Goal: Task Accomplishment & Management: Use online tool/utility

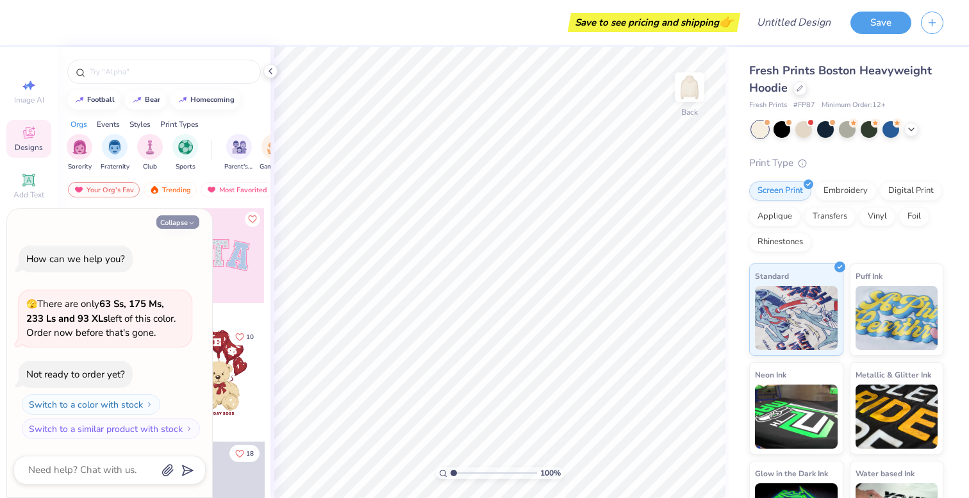
click at [185, 225] on button "Collapse" at bounding box center [177, 221] width 43 height 13
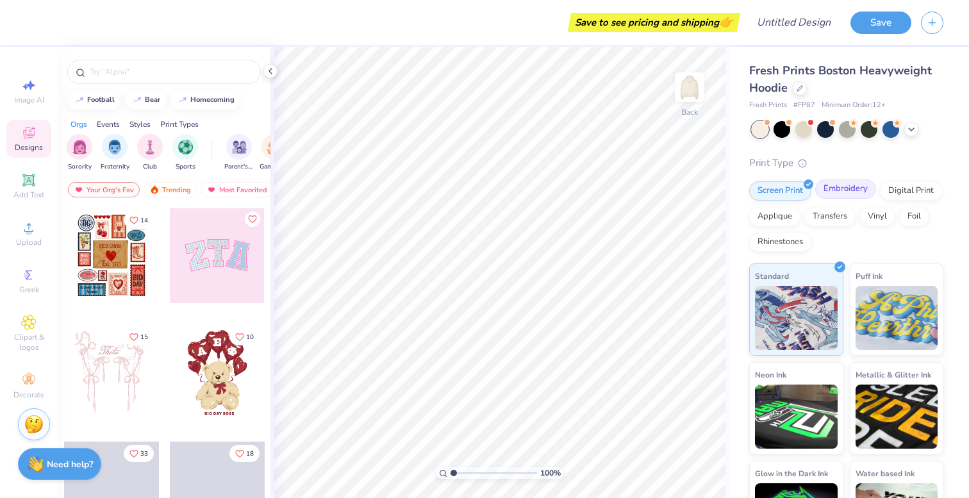
click at [861, 194] on div "Embroidery" at bounding box center [845, 188] width 61 height 19
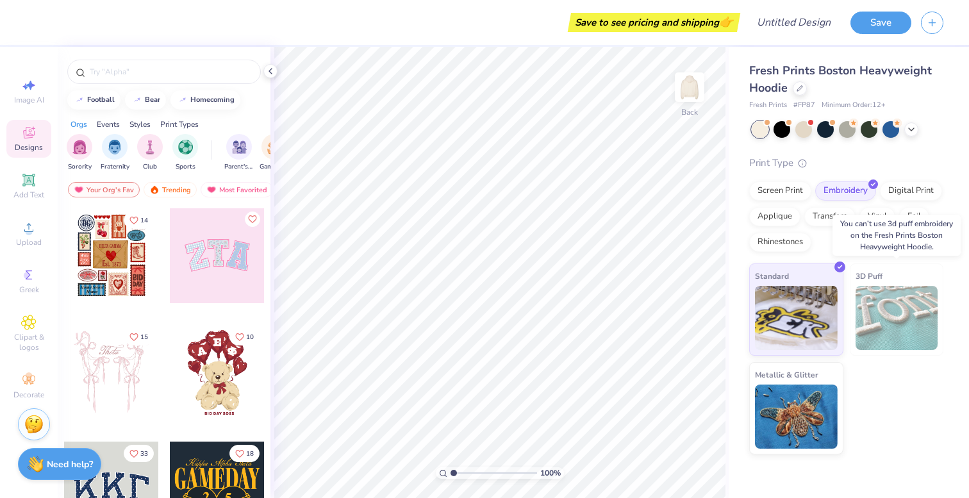
click at [902, 315] on img at bounding box center [896, 318] width 83 height 64
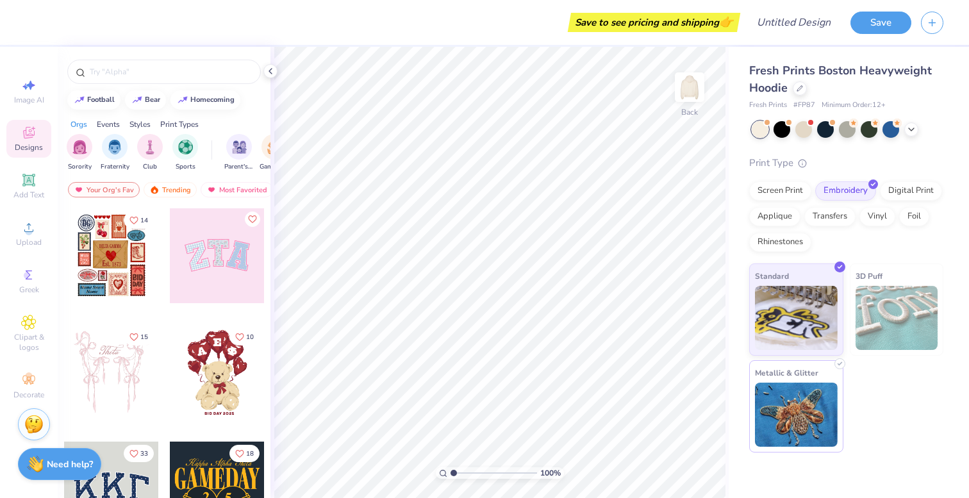
click at [769, 394] on img at bounding box center [796, 415] width 83 height 64
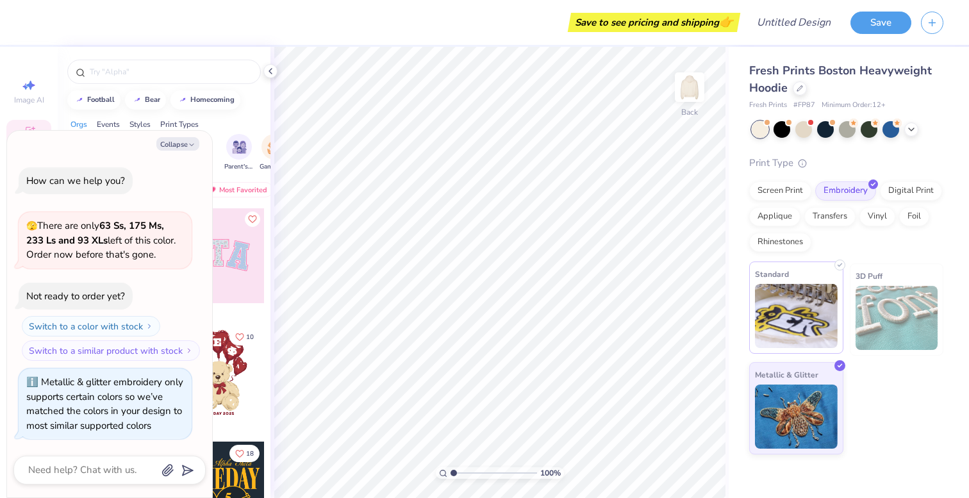
click at [788, 334] on img at bounding box center [796, 316] width 83 height 64
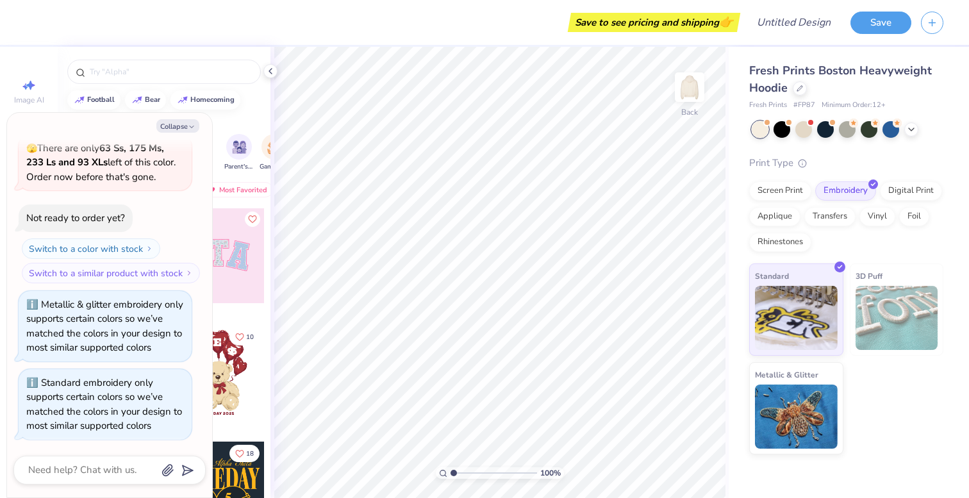
click at [255, 116] on div "Orgs Events Styles Print Types" at bounding box center [164, 121] width 213 height 18
click at [175, 135] on div "Collapse How can we help you? 🫣 There are only 63 Ss, 175 Ms, 233 Ls and 93 XLs…" at bounding box center [109, 305] width 205 height 384
click at [175, 127] on button "Collapse" at bounding box center [177, 125] width 43 height 13
type textarea "x"
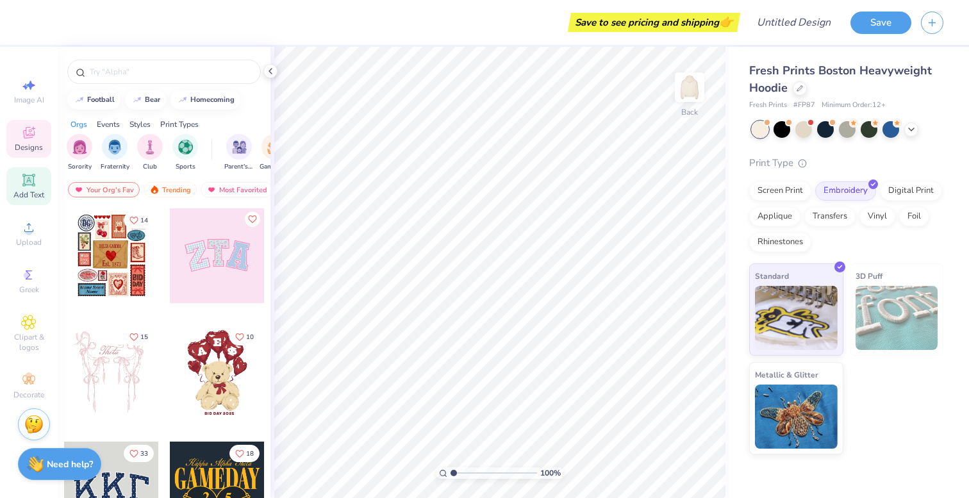
click at [20, 175] on div "Add Text" at bounding box center [28, 186] width 45 height 38
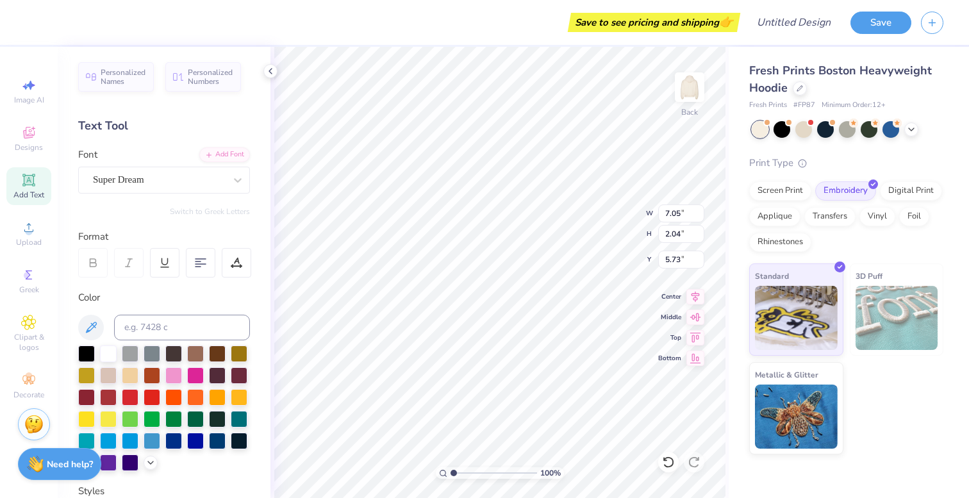
scroll to position [0, 0]
type textarea "h"
type textarea "HCX0"
type input "10.35"
type input "5.98"
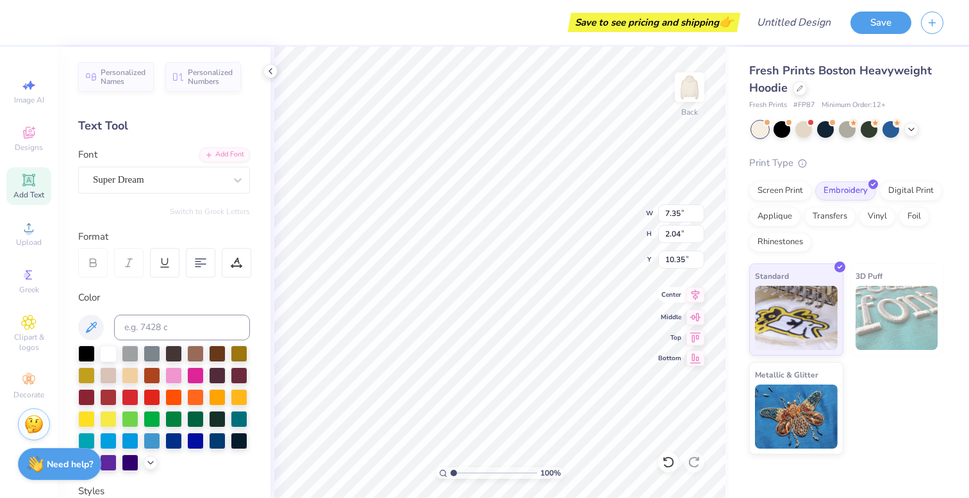
type input "1.66"
type input "10.73"
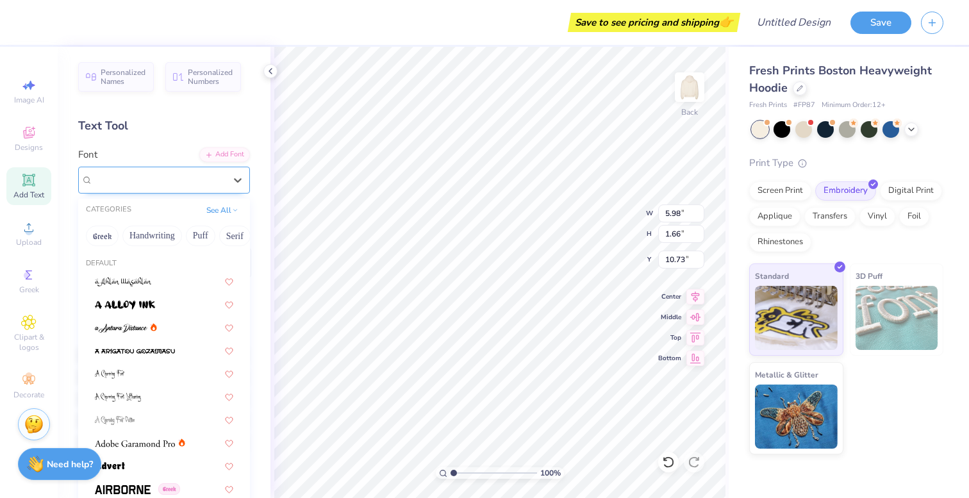
click at [147, 188] on div at bounding box center [159, 179] width 132 height 17
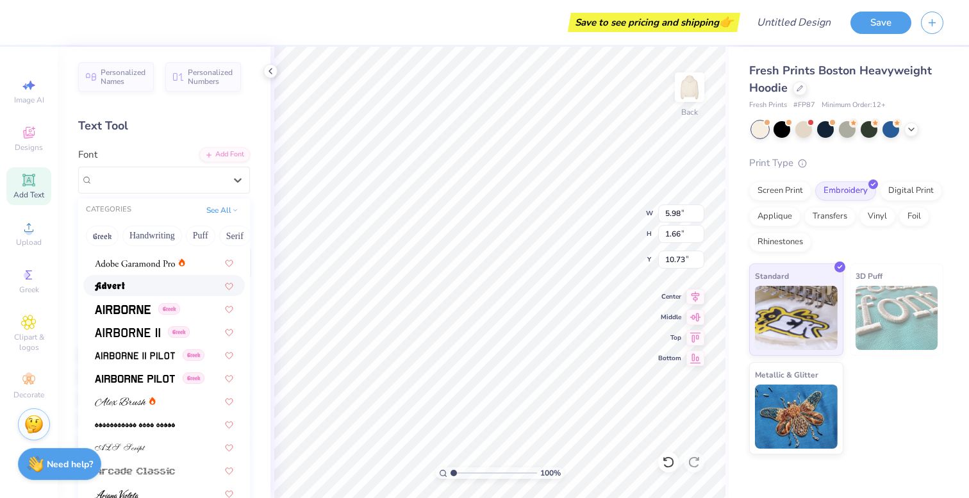
scroll to position [199, 0]
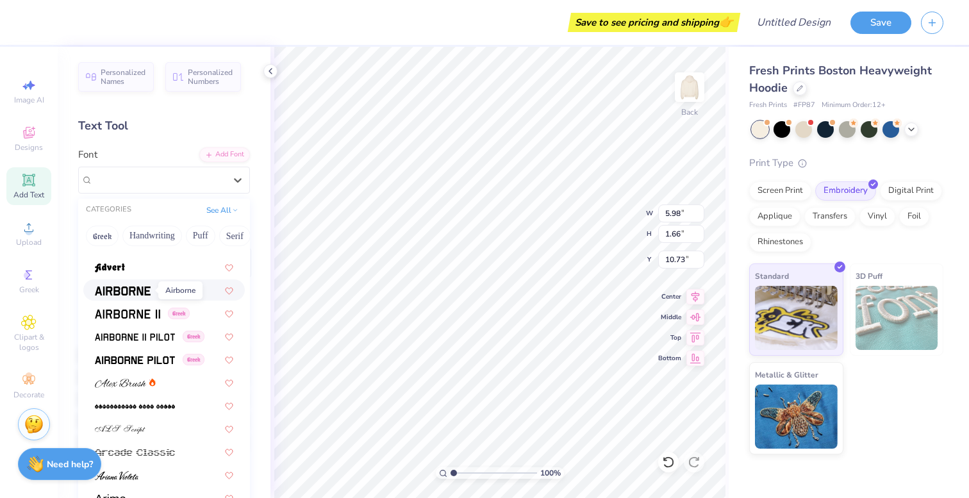
click at [132, 283] on span at bounding box center [123, 289] width 56 height 13
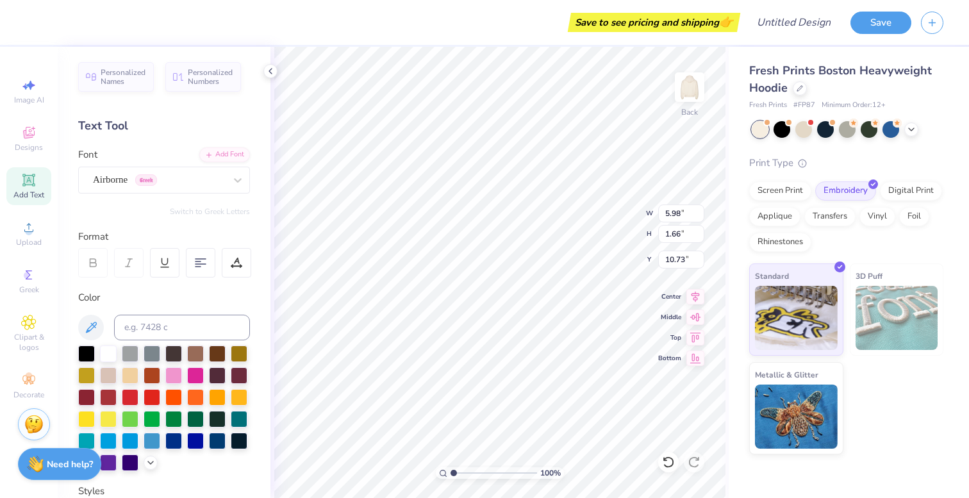
type input "5.77"
type input "1.74"
type input "10.70"
click at [188, 172] on div at bounding box center [159, 179] width 132 height 17
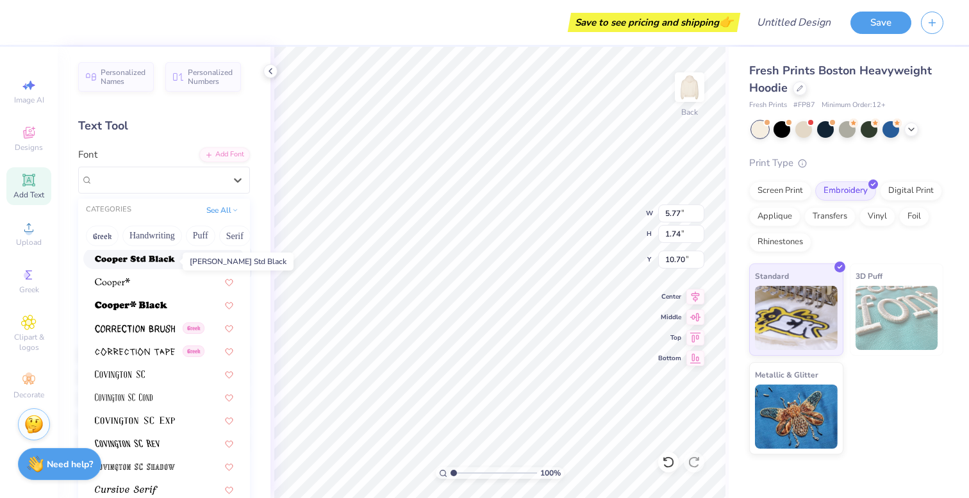
scroll to position [1959, 0]
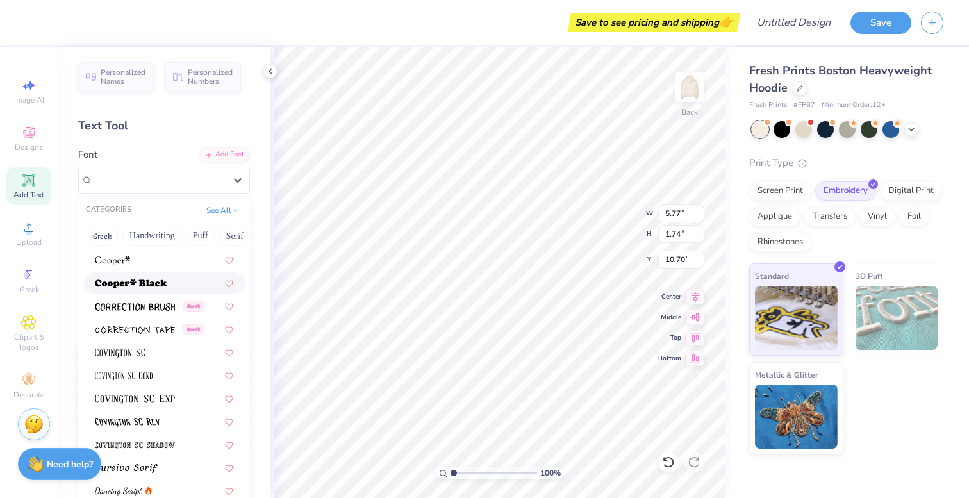
click at [178, 274] on div at bounding box center [163, 282] width 161 height 21
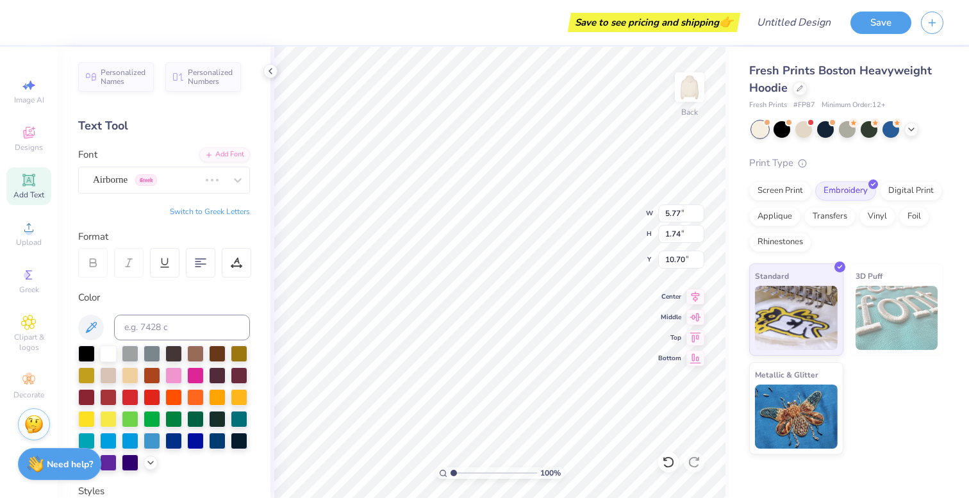
type input "6.92"
type input "1.76"
type input "10.68"
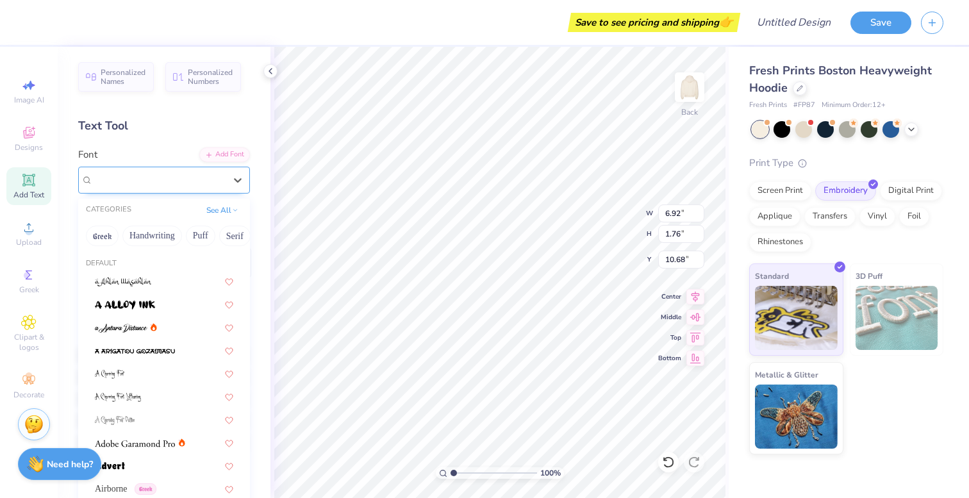
click at [151, 184] on div "[PERSON_NAME]*" at bounding box center [159, 180] width 135 height 20
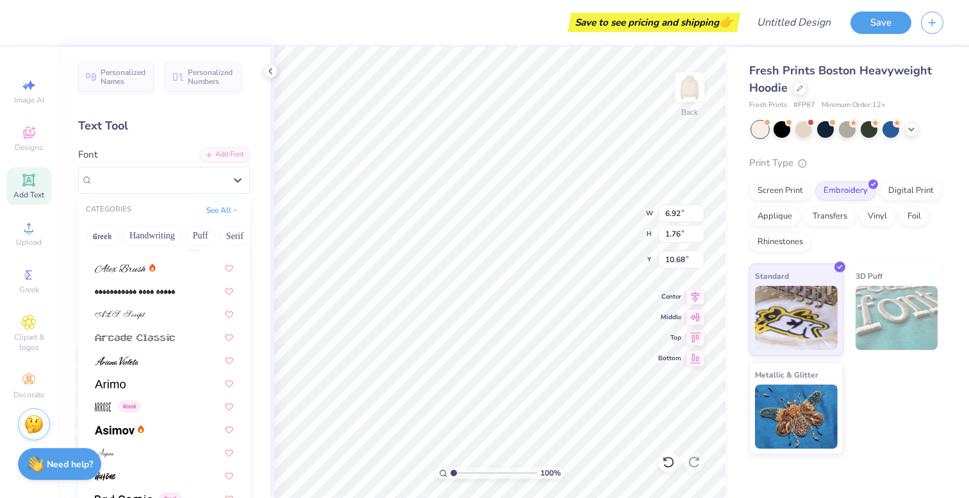
scroll to position [617, 0]
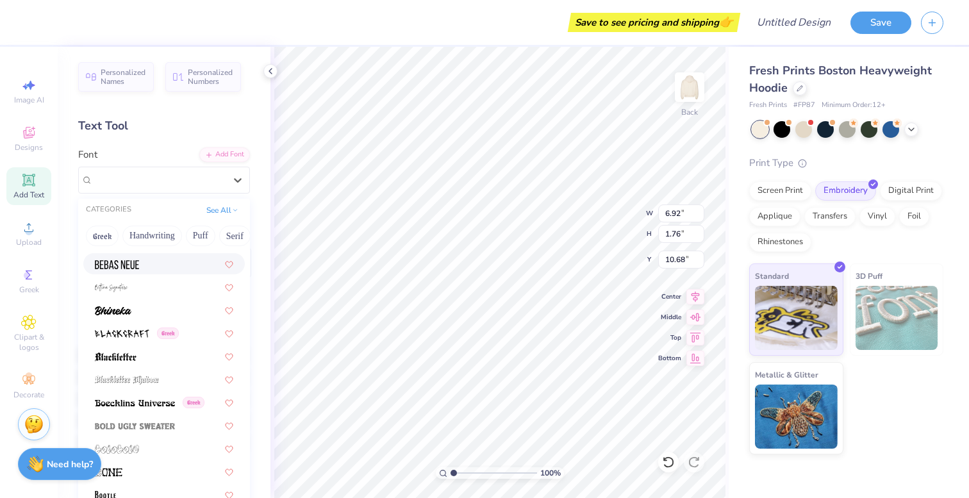
click at [167, 268] on div at bounding box center [164, 263] width 138 height 13
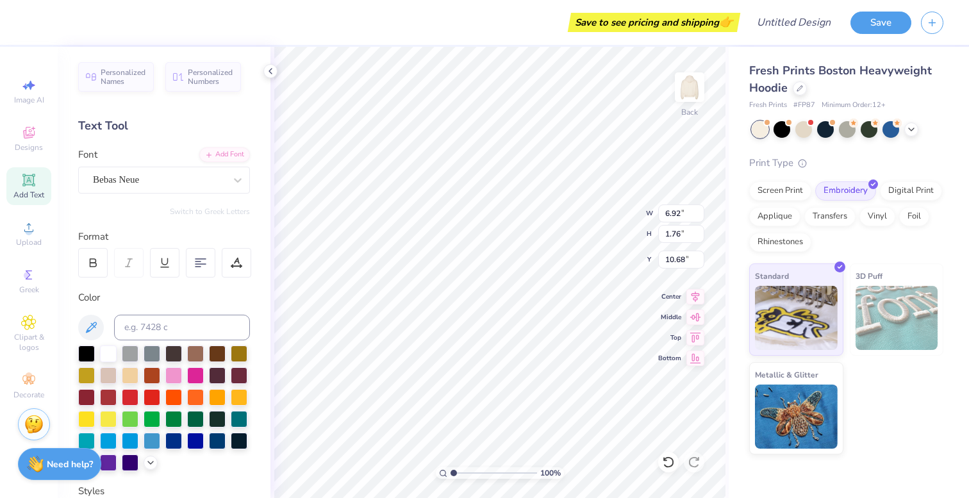
type input "3.62"
type input "1.69"
type input "10.71"
type textarea "HCXO"
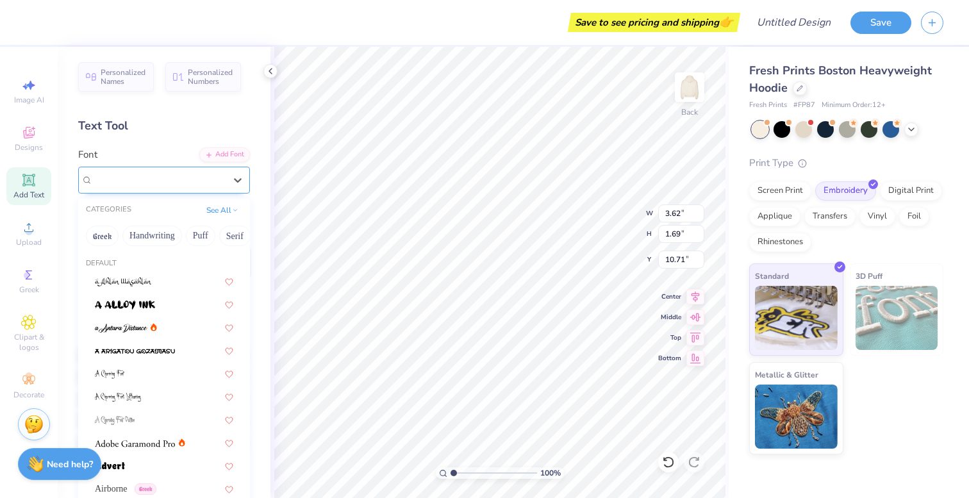
click at [142, 174] on div "Bebas Neue" at bounding box center [159, 180] width 135 height 20
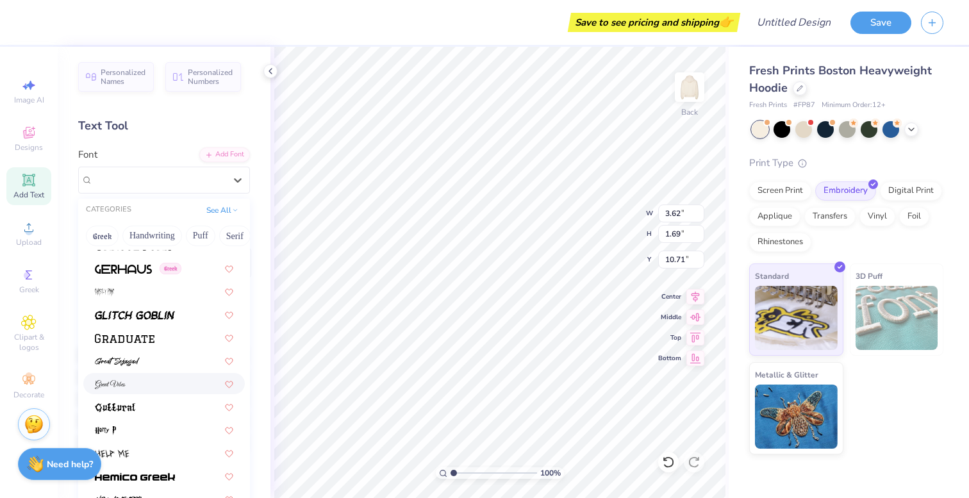
scroll to position [2828, 0]
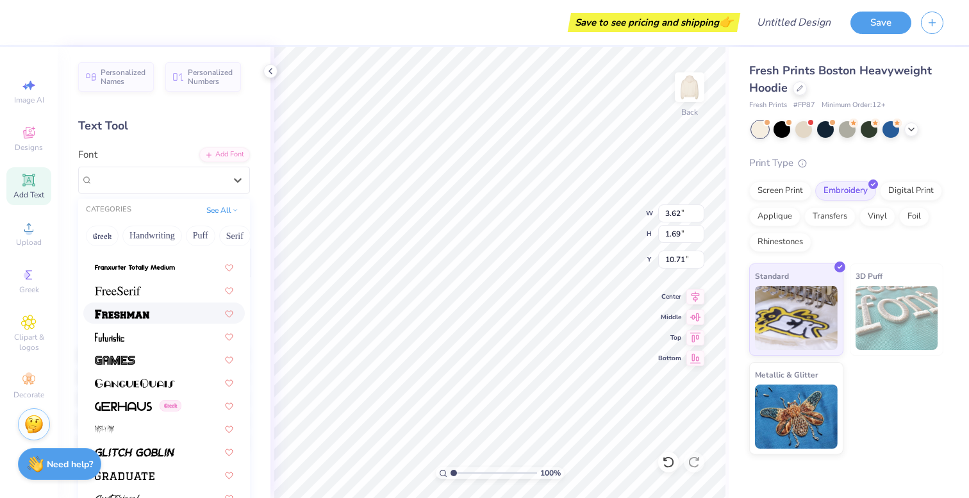
click at [147, 307] on span at bounding box center [122, 312] width 54 height 13
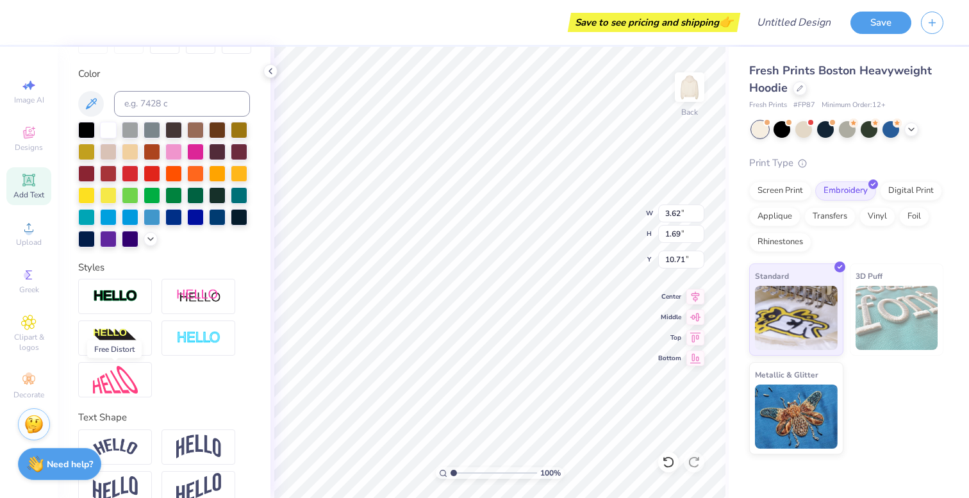
scroll to position [0, 0]
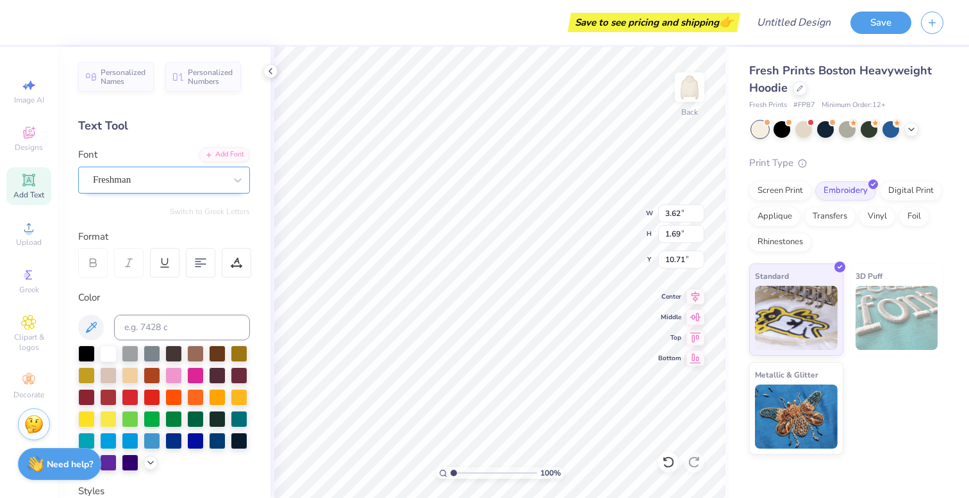
click at [161, 183] on div "Freshman" at bounding box center [159, 180] width 135 height 20
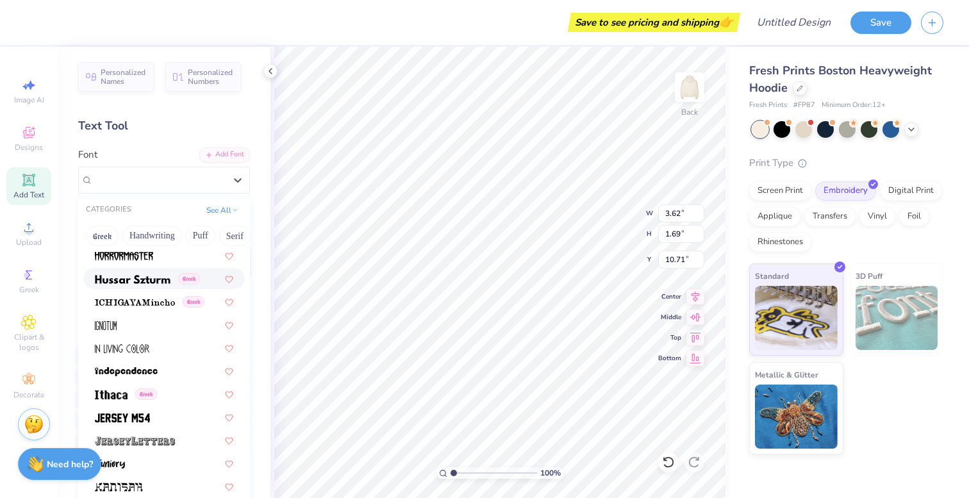
scroll to position [3391, 0]
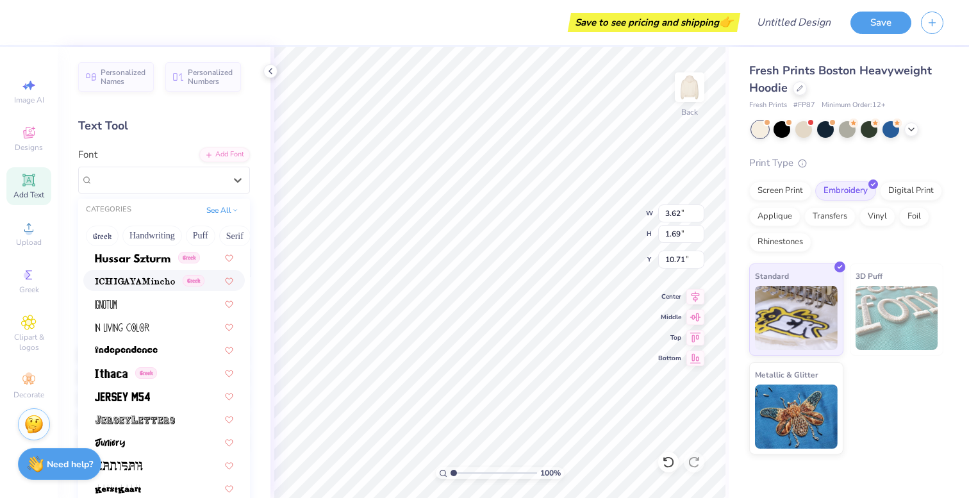
click at [133, 272] on div "Greek" at bounding box center [163, 280] width 161 height 21
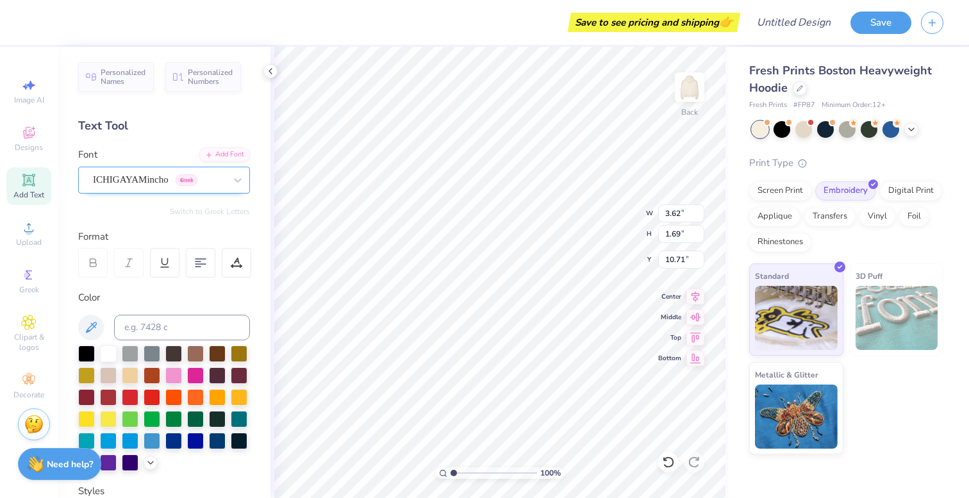
click at [137, 171] on div at bounding box center [159, 179] width 132 height 17
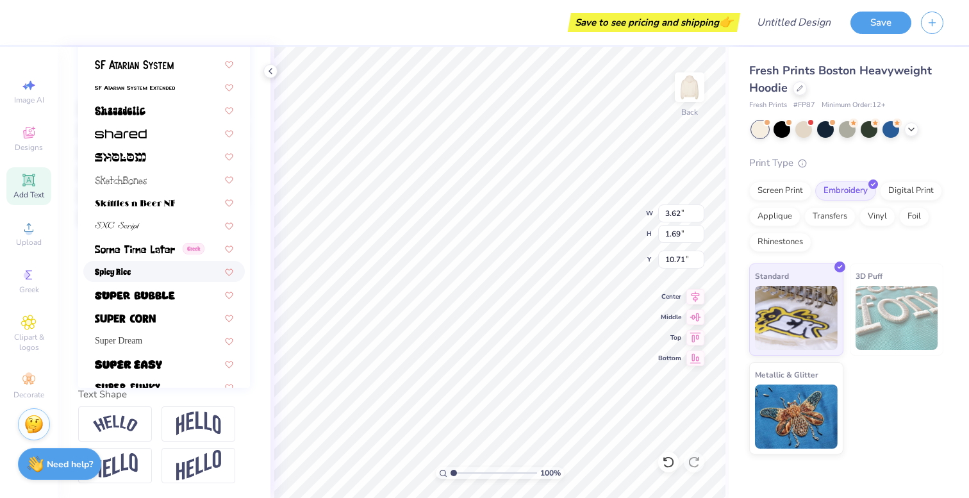
scroll to position [5971, 0]
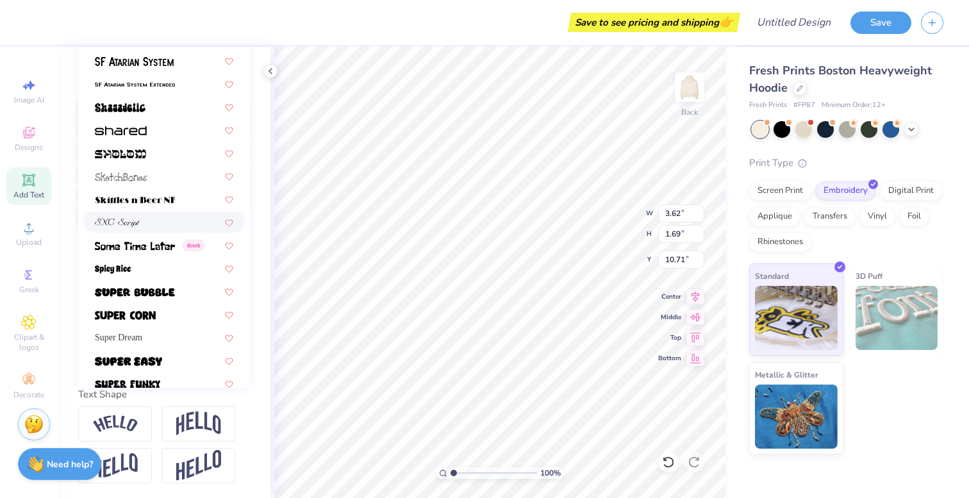
click at [135, 215] on div at bounding box center [163, 221] width 161 height 21
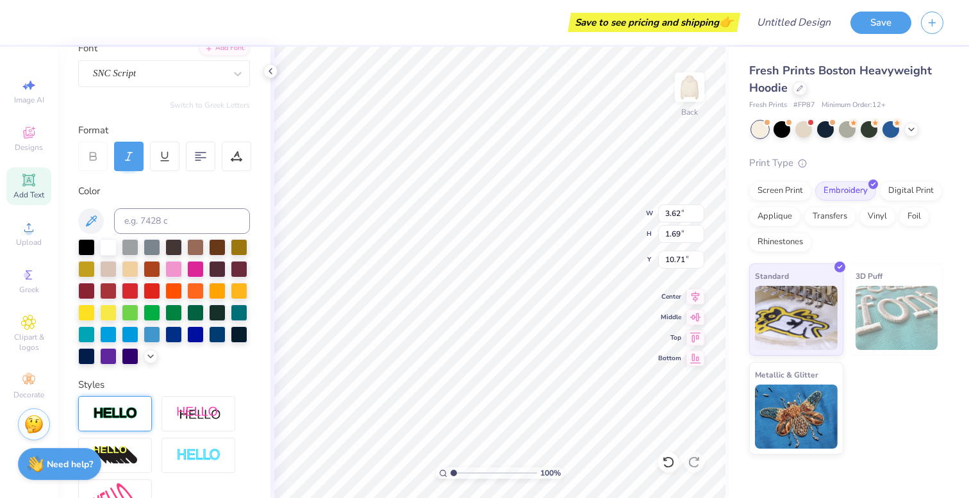
scroll to position [0, 0]
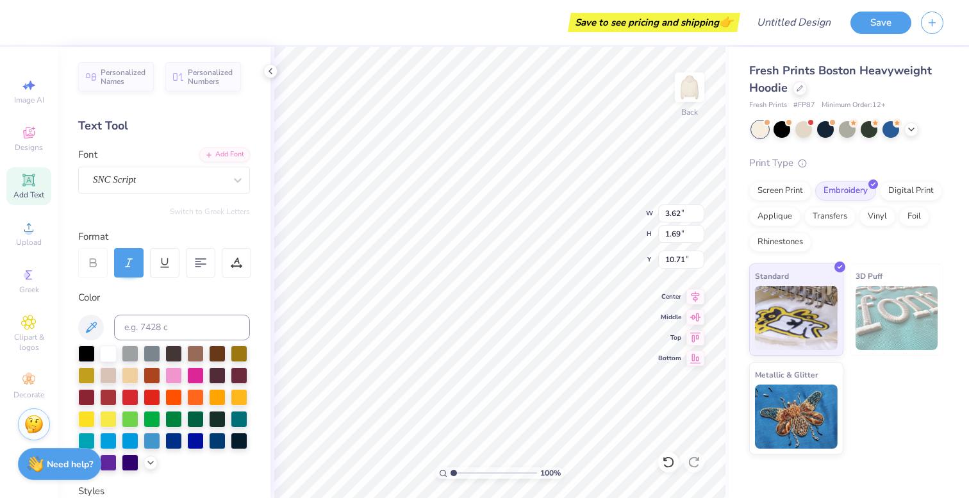
click at [139, 216] on div "Switch to Greek Letters" at bounding box center [164, 211] width 172 height 10
type input "6.56"
type input "1.73"
type input "10.57"
click at [169, 164] on div "Font SNC Script" at bounding box center [164, 170] width 172 height 46
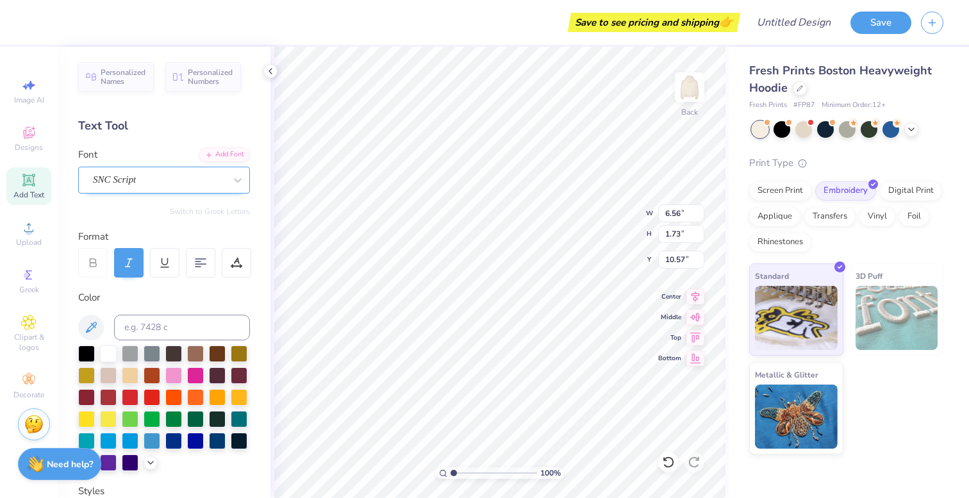
click at [166, 181] on div "SNC Script" at bounding box center [159, 180] width 135 height 20
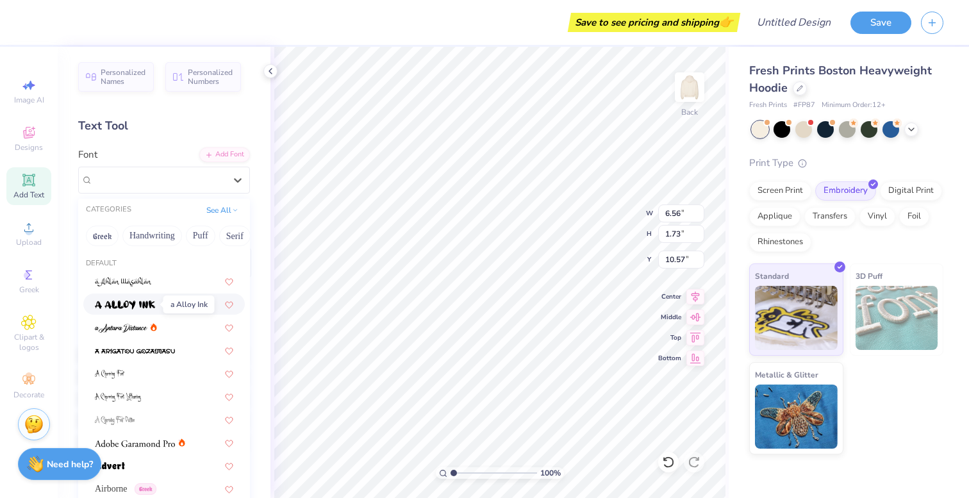
click at [138, 301] on img at bounding box center [125, 305] width 60 height 9
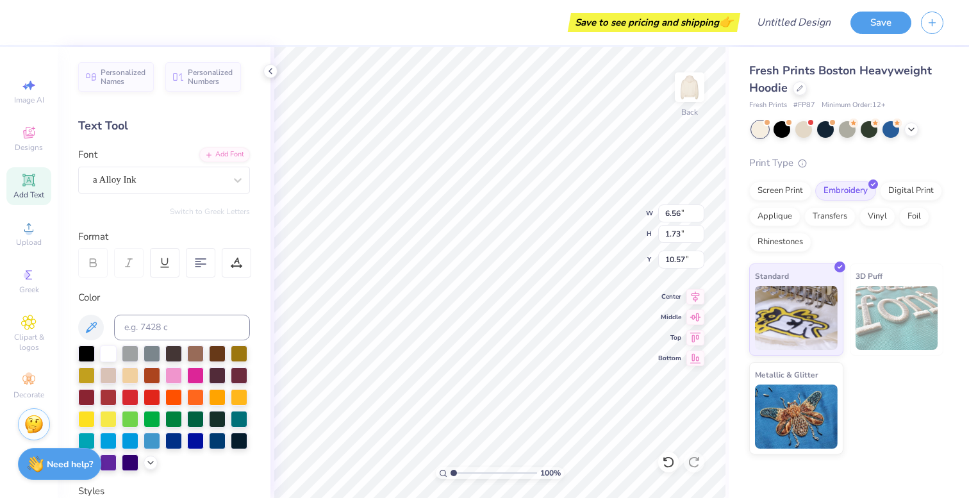
type input "7.38"
type input "2.44"
type input "10.21"
click at [167, 185] on div "a Alloy Ink" at bounding box center [159, 180] width 135 height 20
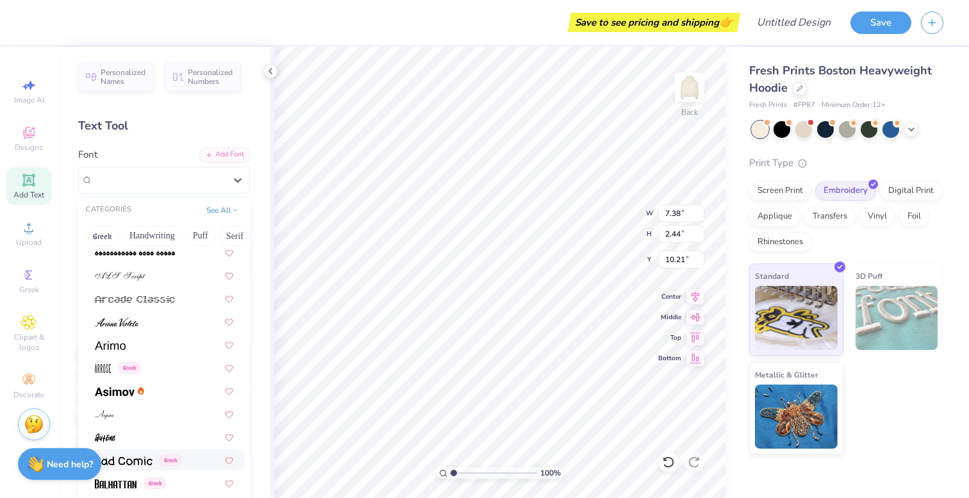
scroll to position [440, 0]
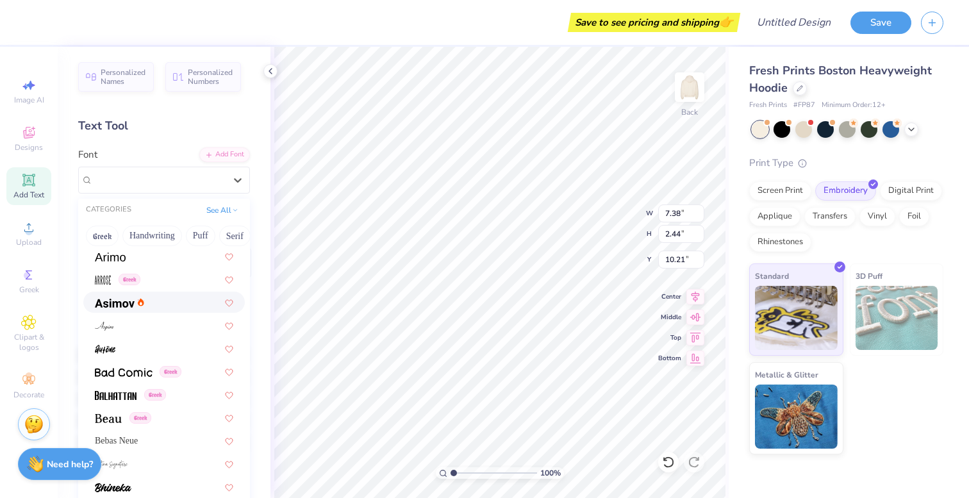
click at [154, 301] on div at bounding box center [164, 301] width 138 height 13
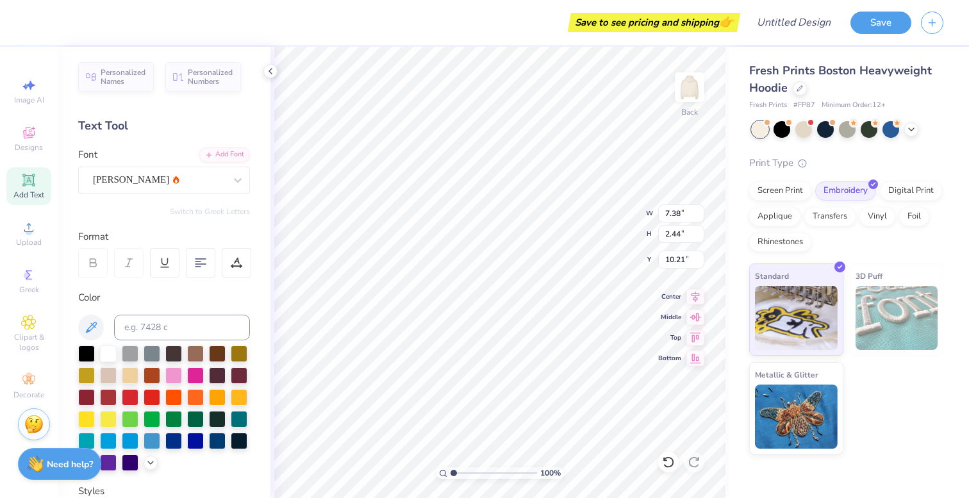
type input "7.15"
type input "2.04"
type input "10.41"
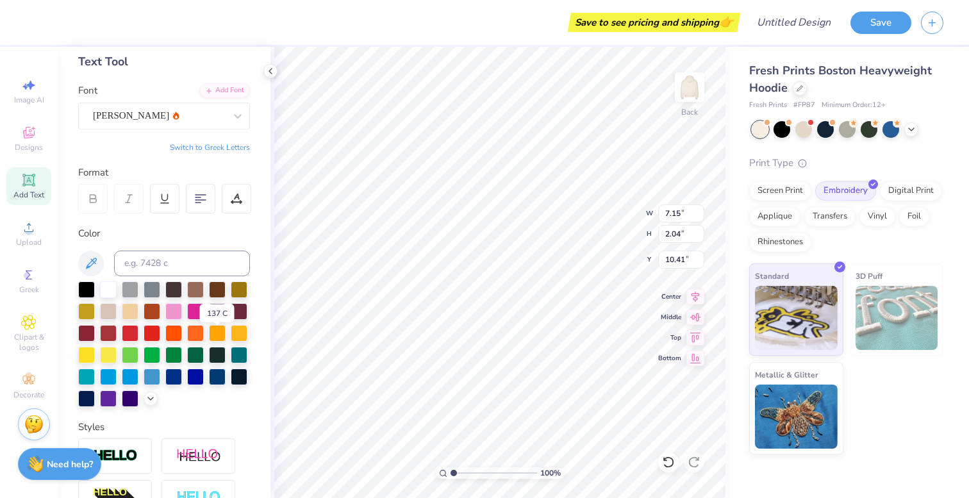
scroll to position [69, 0]
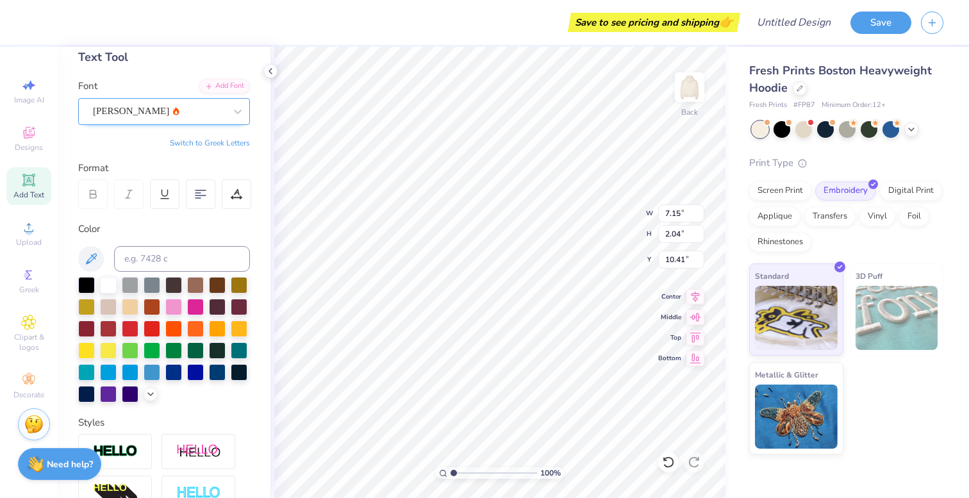
click at [149, 111] on div "[PERSON_NAME]" at bounding box center [159, 111] width 135 height 20
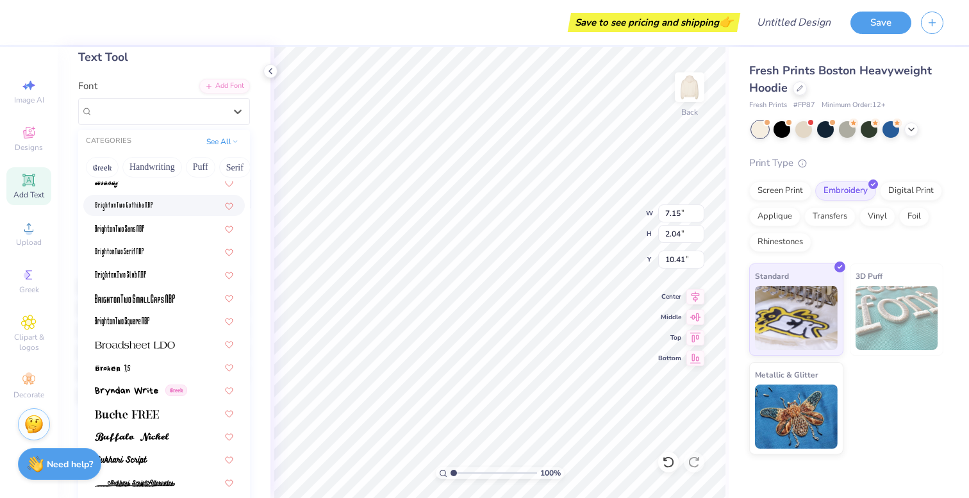
scroll to position [964, 0]
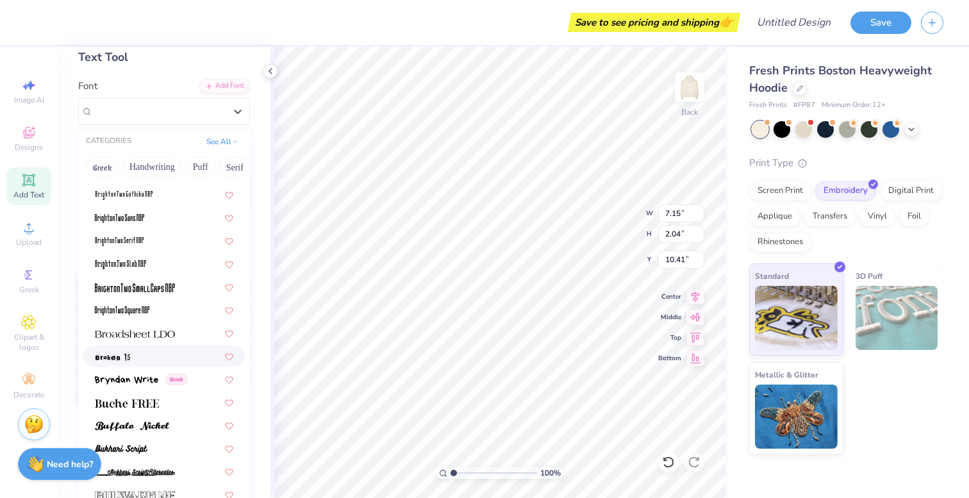
click at [134, 359] on div at bounding box center [164, 355] width 138 height 13
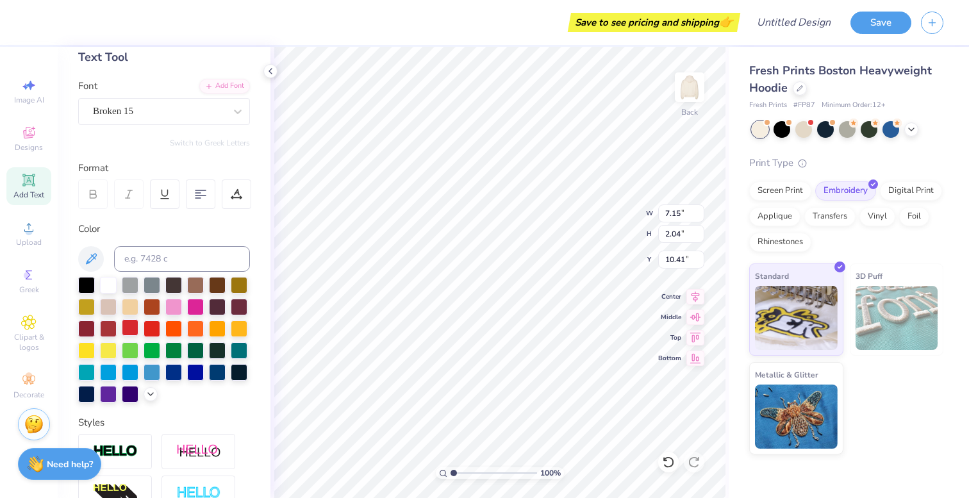
type input "4.81"
type input "1.96"
type input "10.45"
click at [179, 108] on div "Broken 15" at bounding box center [159, 111] width 135 height 20
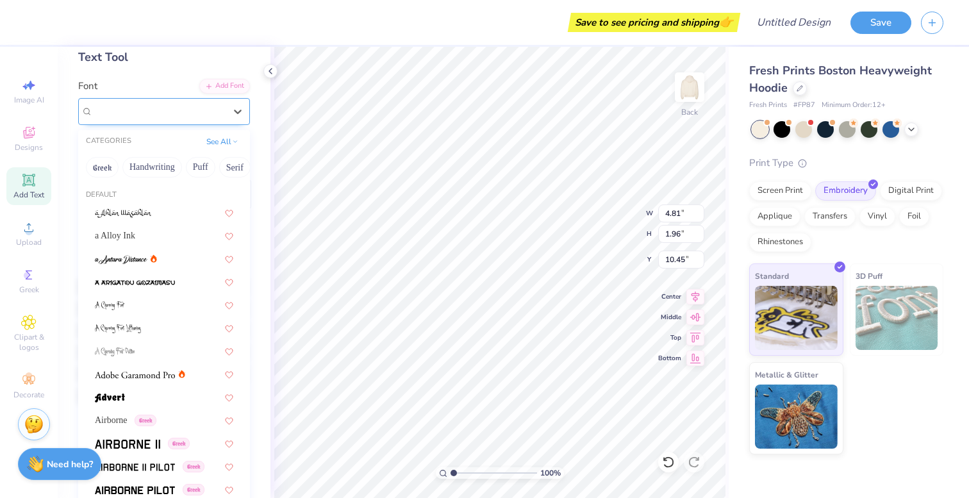
click at [179, 108] on div "Broken 15" at bounding box center [159, 111] width 132 height 15
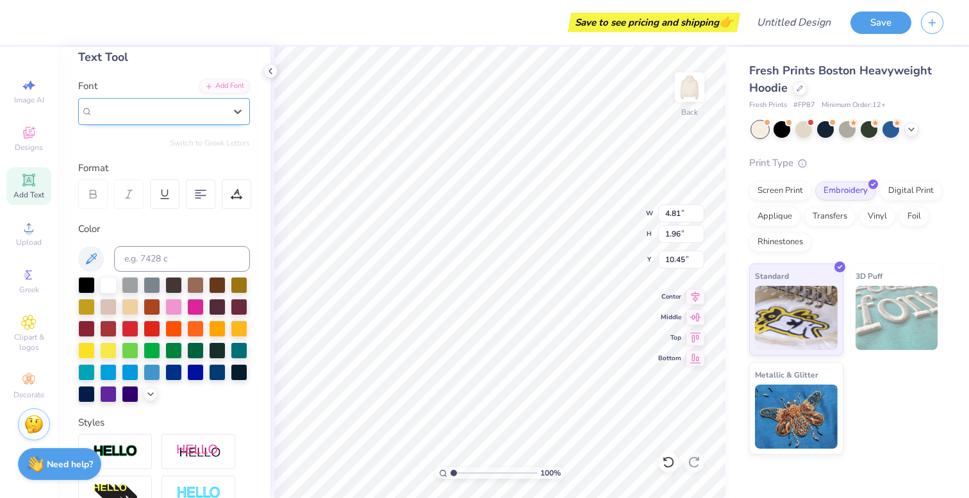
click at [179, 108] on div "Broken 15" at bounding box center [159, 111] width 132 height 15
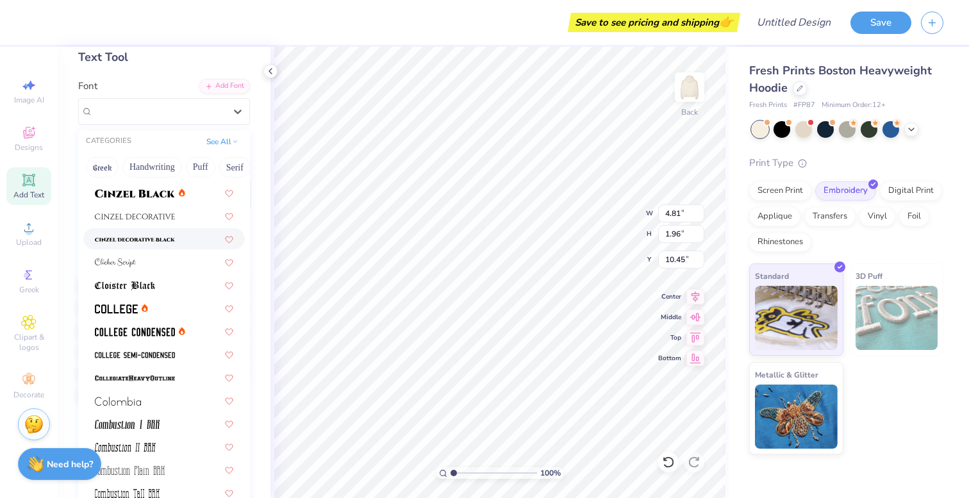
scroll to position [1600, 0]
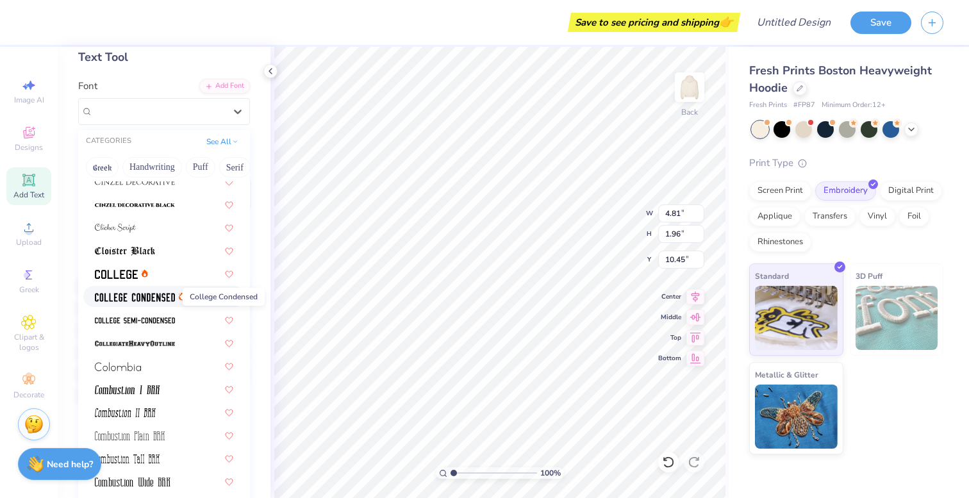
click at [127, 294] on img at bounding box center [135, 297] width 80 height 9
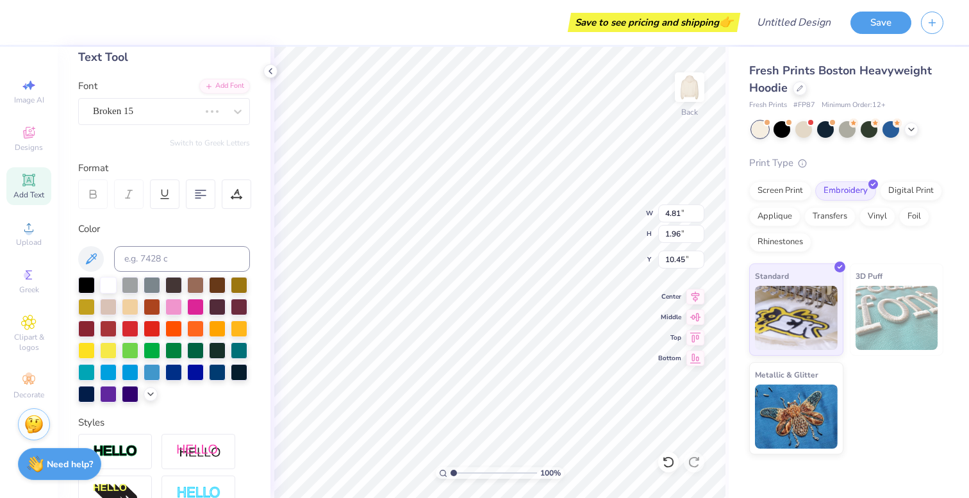
type input "4.63"
type input "1.90"
type input "10.48"
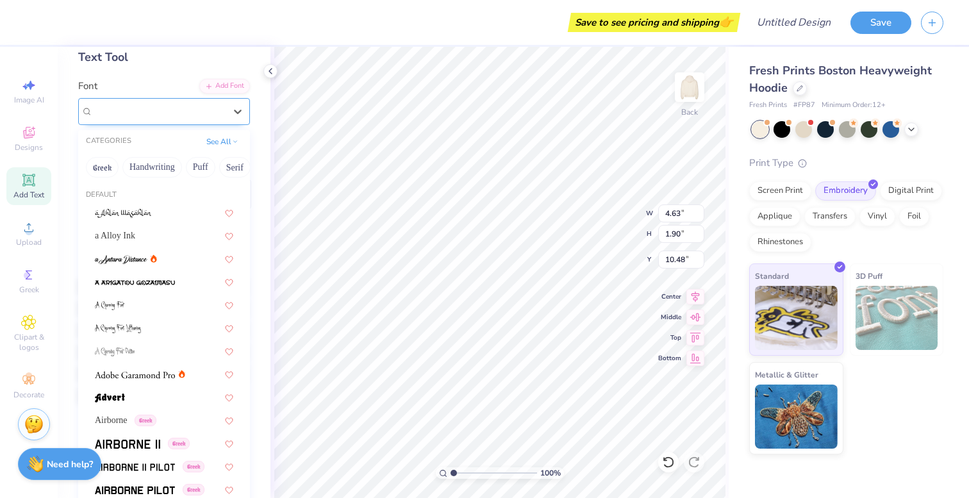
click at [167, 101] on div "College Condensed" at bounding box center [164, 111] width 172 height 27
click at [166, 101] on div "College Condensed" at bounding box center [164, 111] width 172 height 27
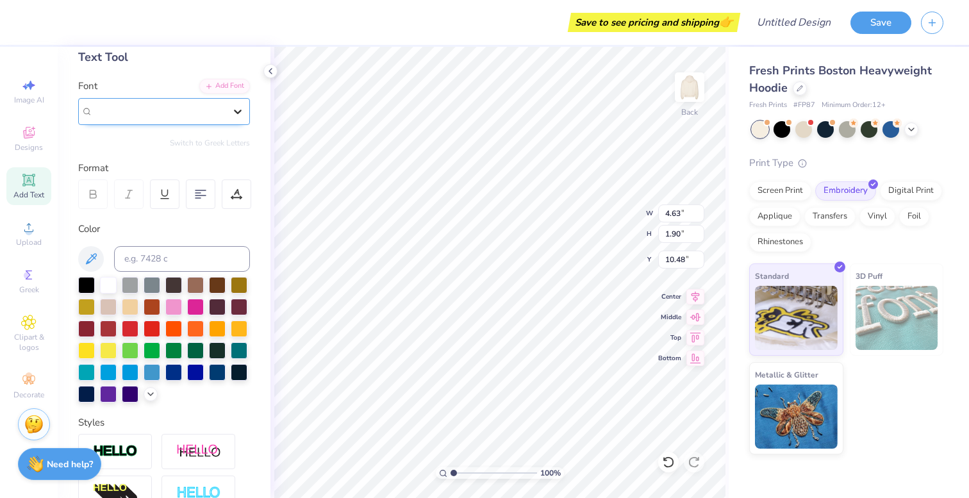
click at [238, 112] on icon at bounding box center [238, 112] width 8 height 4
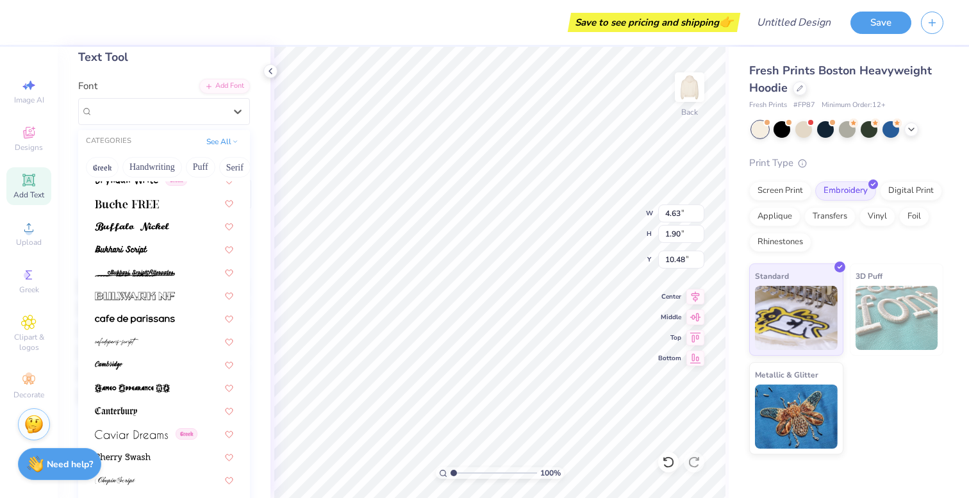
scroll to position [1166, 0]
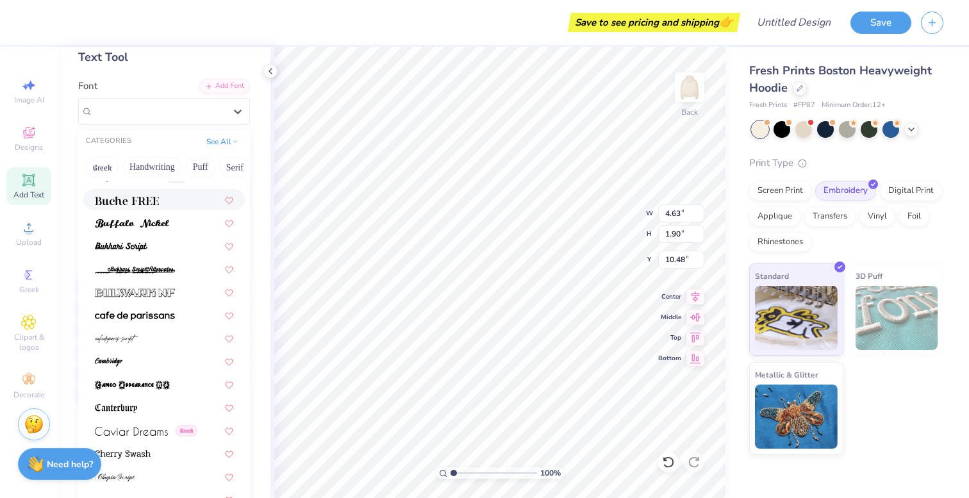
click at [128, 200] on img at bounding box center [127, 200] width 64 height 9
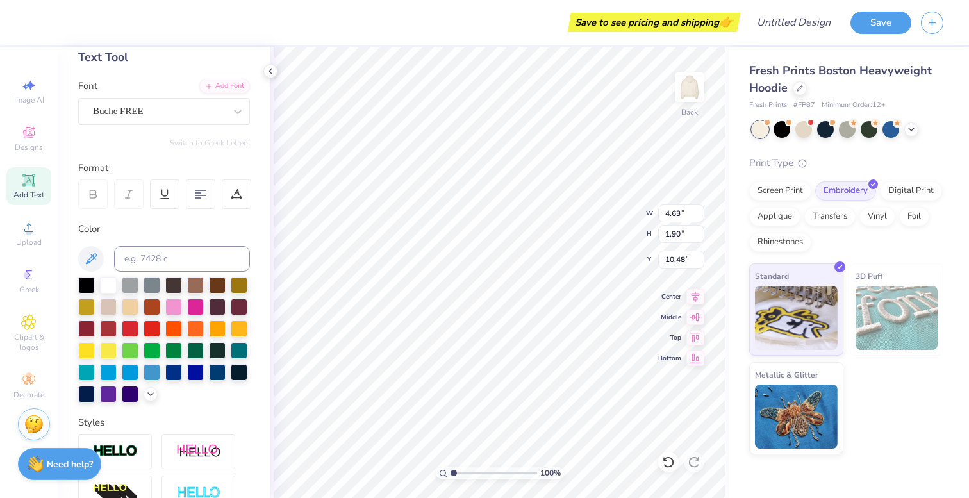
type input "7.36"
type input "1.88"
type input "10.49"
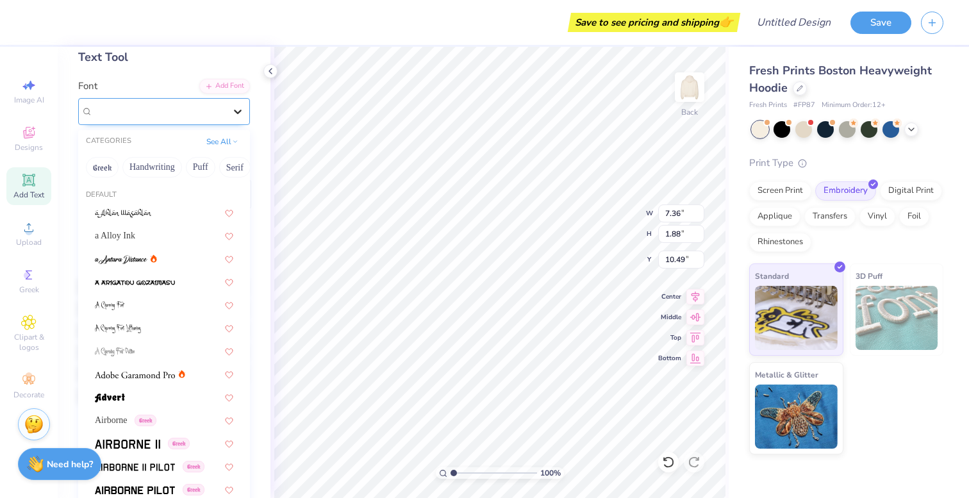
click at [228, 106] on div at bounding box center [237, 111] width 23 height 23
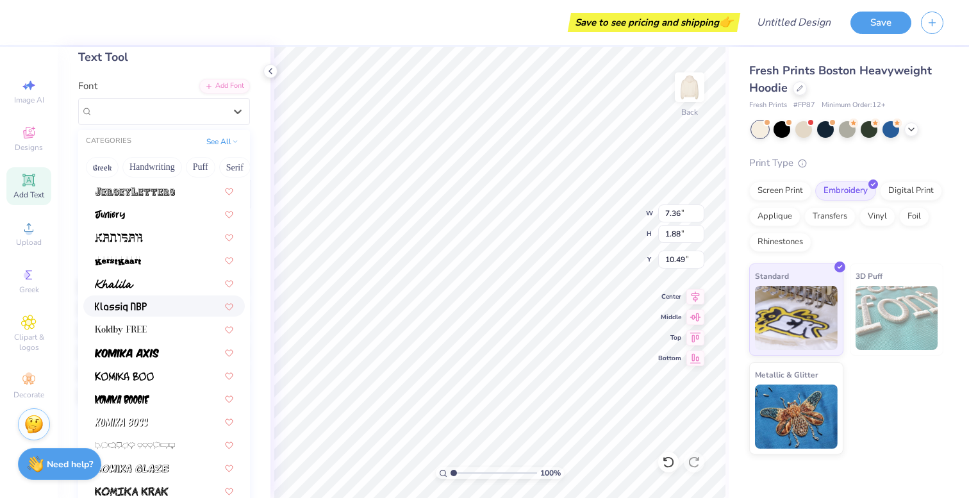
scroll to position [3557, 0]
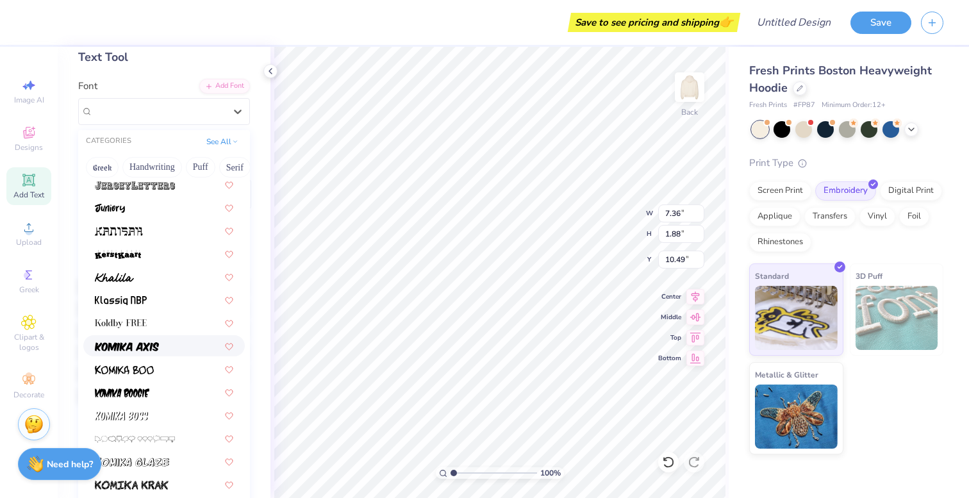
click at [162, 340] on div at bounding box center [164, 345] width 138 height 13
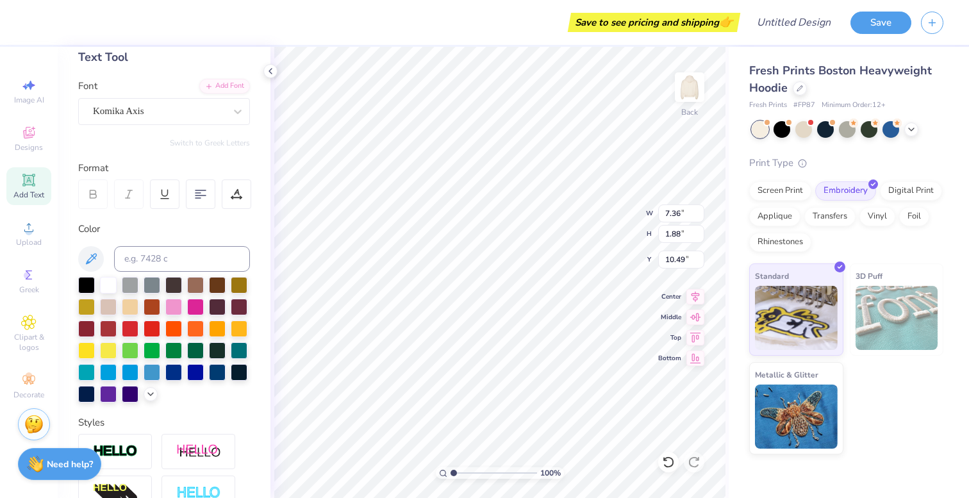
type input "7.55"
type input "2.53"
type input "10.17"
type input "5.77"
type input "1.93"
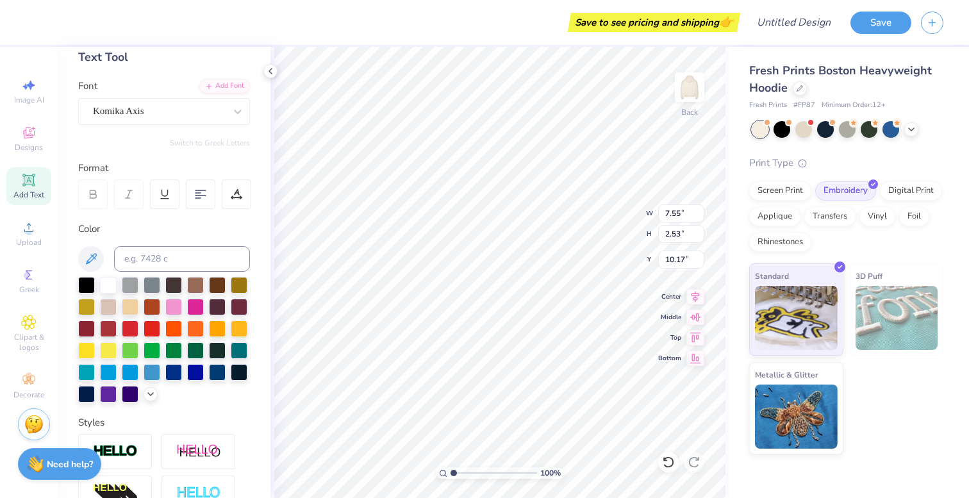
type input "10.76"
click at [192, 309] on div at bounding box center [195, 305] width 17 height 17
click at [176, 302] on div at bounding box center [173, 305] width 17 height 17
click at [793, 192] on div "Screen Print" at bounding box center [780, 188] width 62 height 19
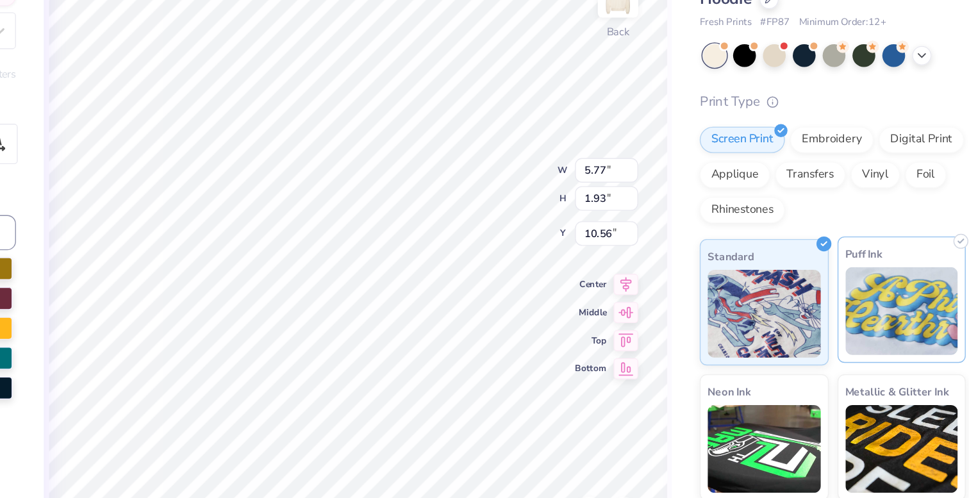
scroll to position [0, 0]
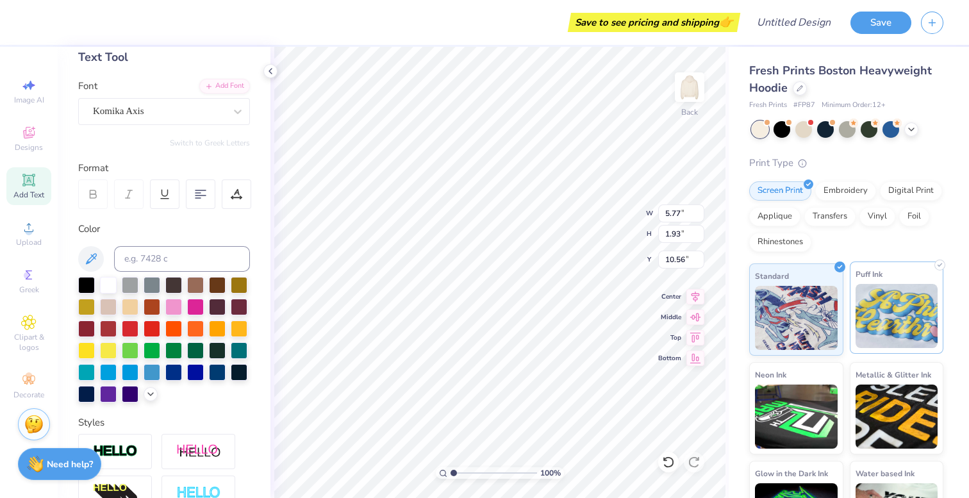
type input "10.21"
type input "3.82"
type input "1.28"
type input "11.08"
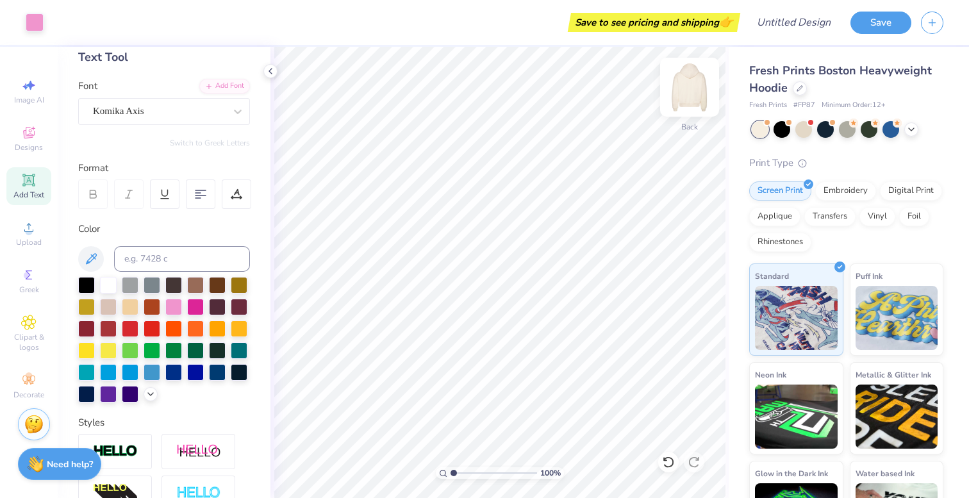
click at [691, 94] on img at bounding box center [689, 87] width 51 height 51
click at [28, 182] on icon at bounding box center [29, 180] width 10 height 10
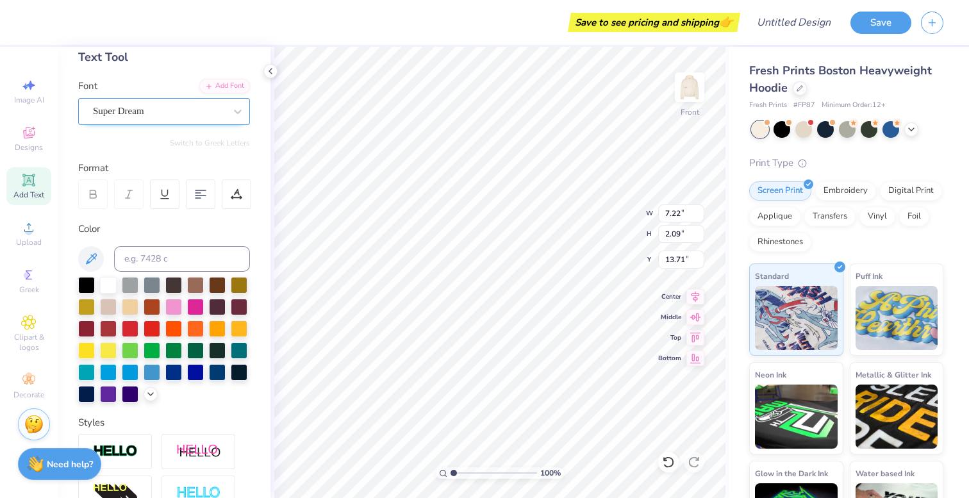
click at [182, 115] on div "Super Dream" at bounding box center [159, 111] width 135 height 20
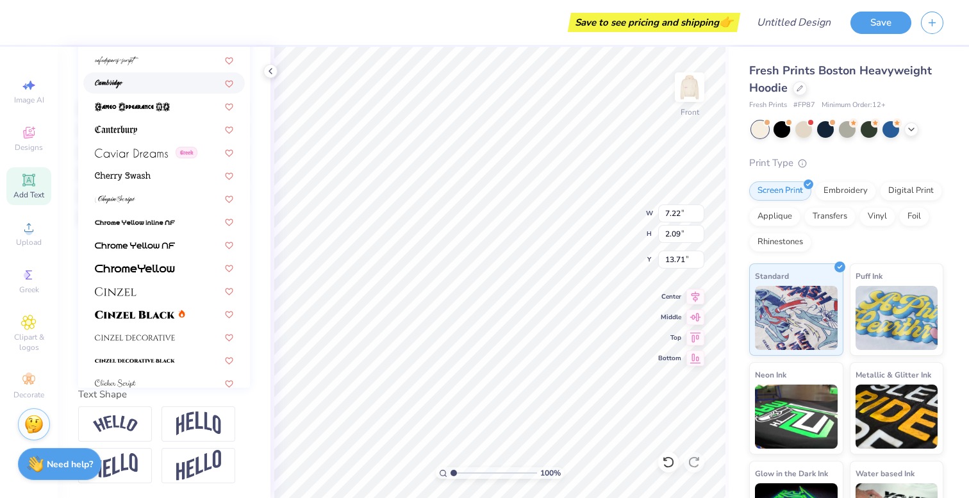
scroll to position [1277, 0]
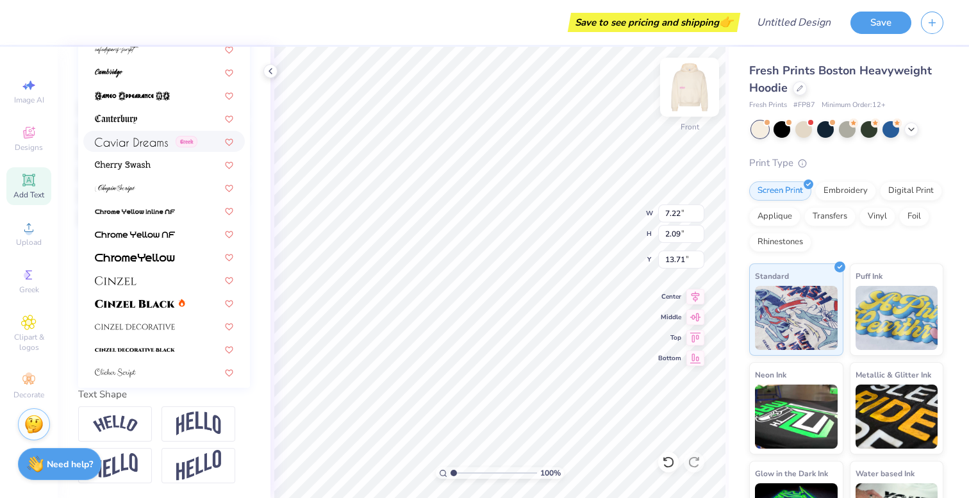
click at [684, 94] on img at bounding box center [689, 87] width 51 height 51
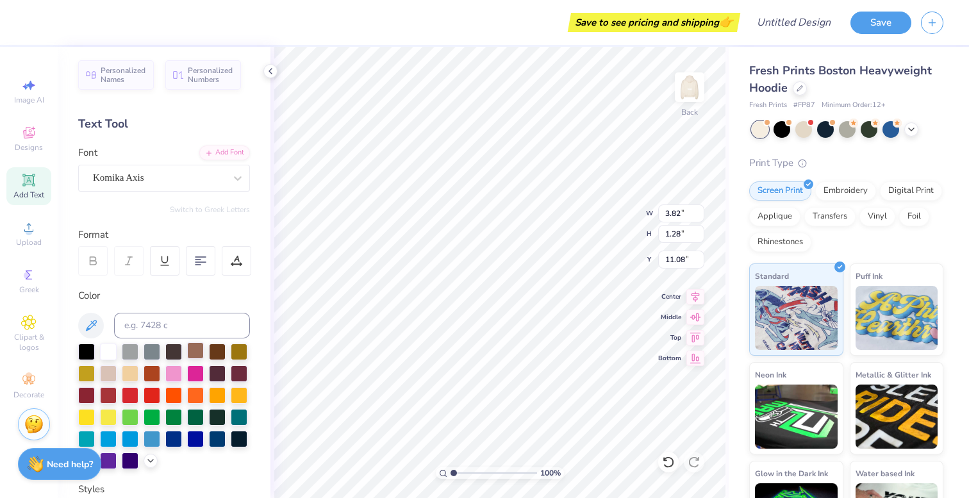
scroll to position [0, 0]
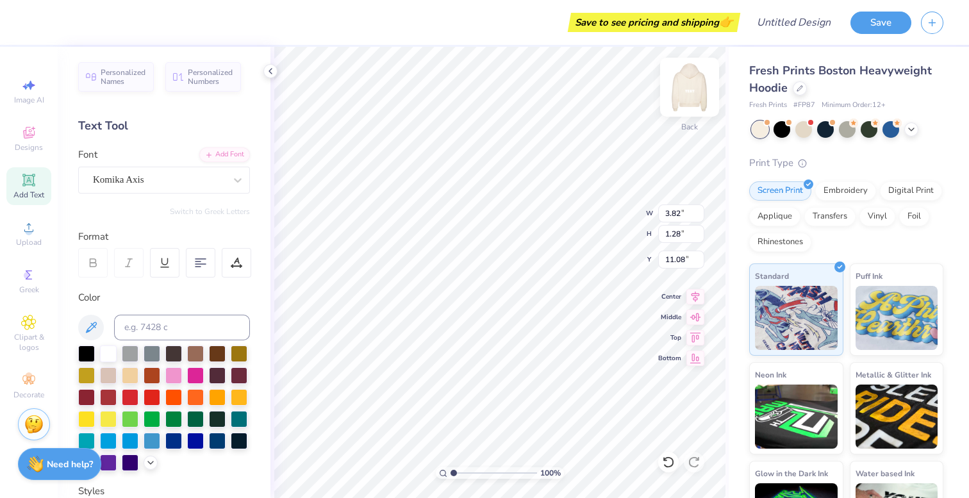
click at [685, 96] on img at bounding box center [689, 87] width 51 height 51
click at [169, 170] on div "Super Dream" at bounding box center [159, 180] width 135 height 20
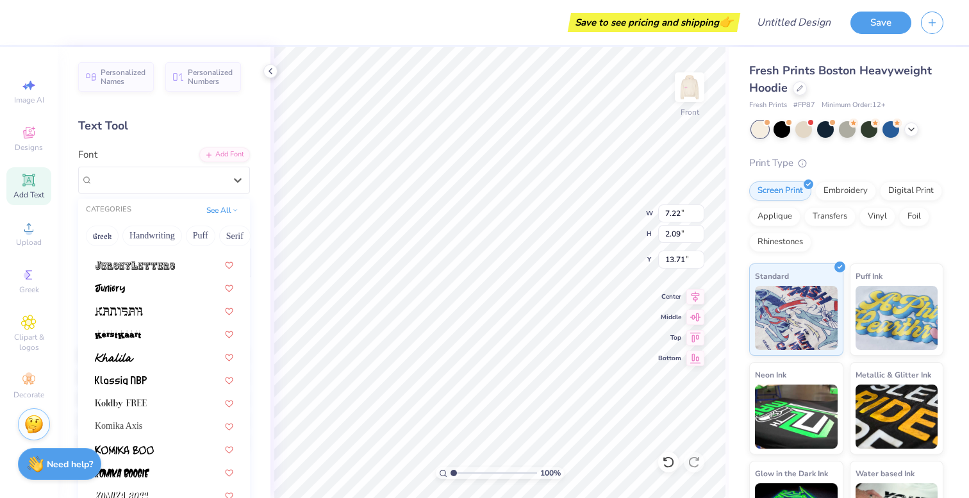
scroll to position [3555, 0]
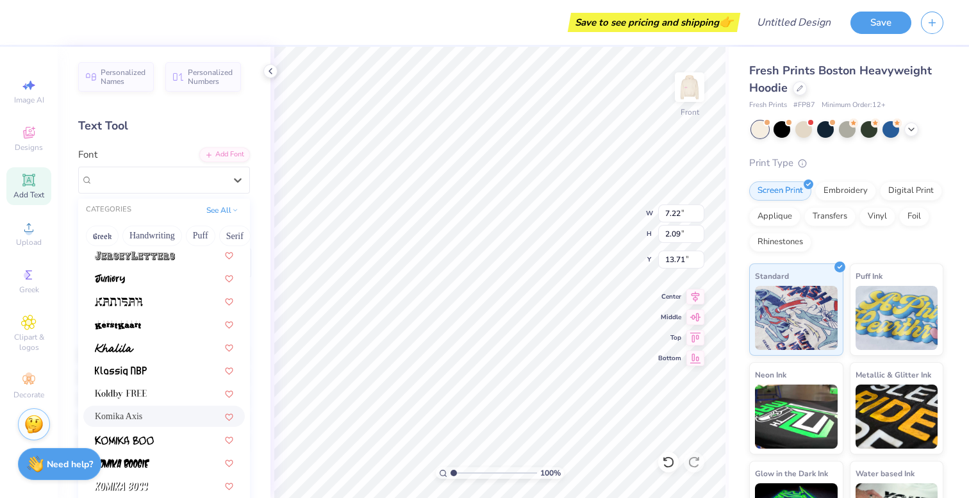
click at [131, 424] on div "Komika Axis" at bounding box center [163, 416] width 161 height 21
type input "7.97"
type input "2.70"
type input "13.40"
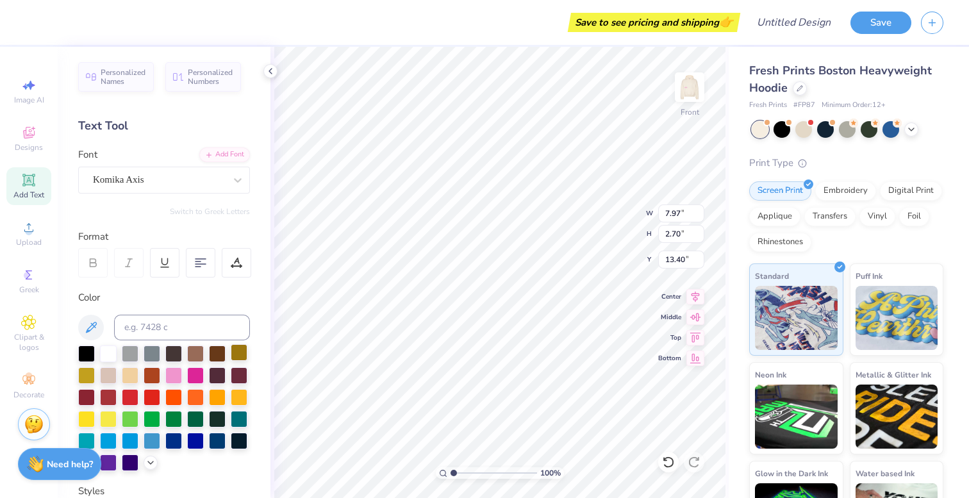
scroll to position [0, 2]
type textarea "[GEOGRAPHIC_DATA], [GEOGRAPHIC_DATA]"
click at [583, 206] on div "100 % Front W 7.97 7.97 " H 2.70 2.70 " Y 13.40 13.40 " Center Middle Top Bottom" at bounding box center [499, 272] width 458 height 451
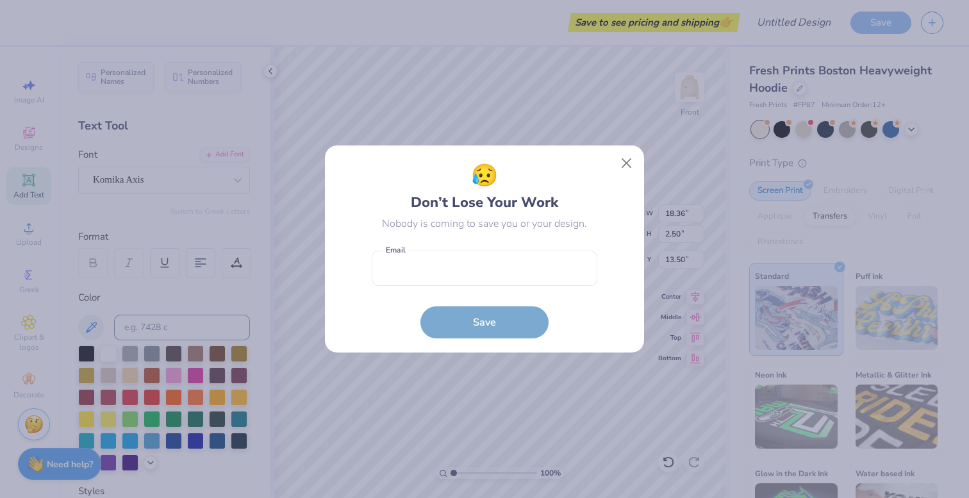
click at [395, 320] on form "Email is a required field Email Save" at bounding box center [485, 291] width 226 height 94
click at [625, 165] on button "Close" at bounding box center [626, 163] width 24 height 24
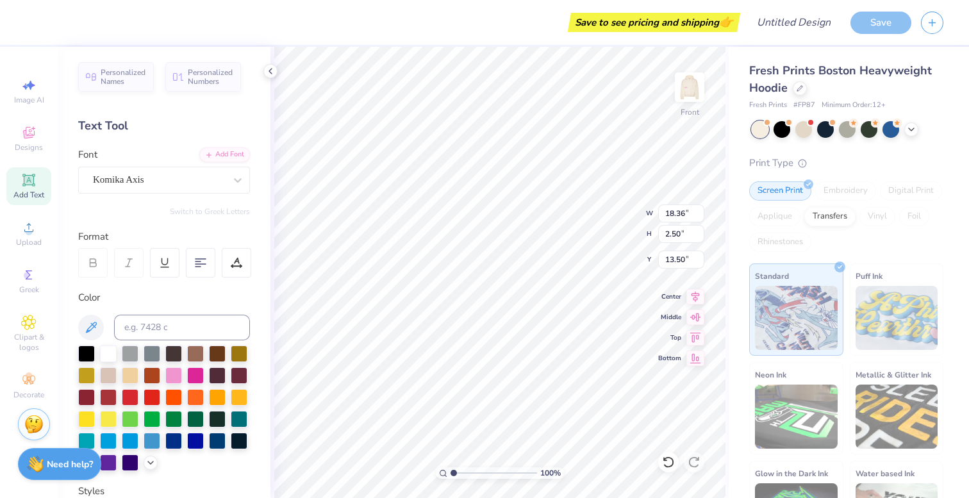
type input "14.76"
type input "2.01"
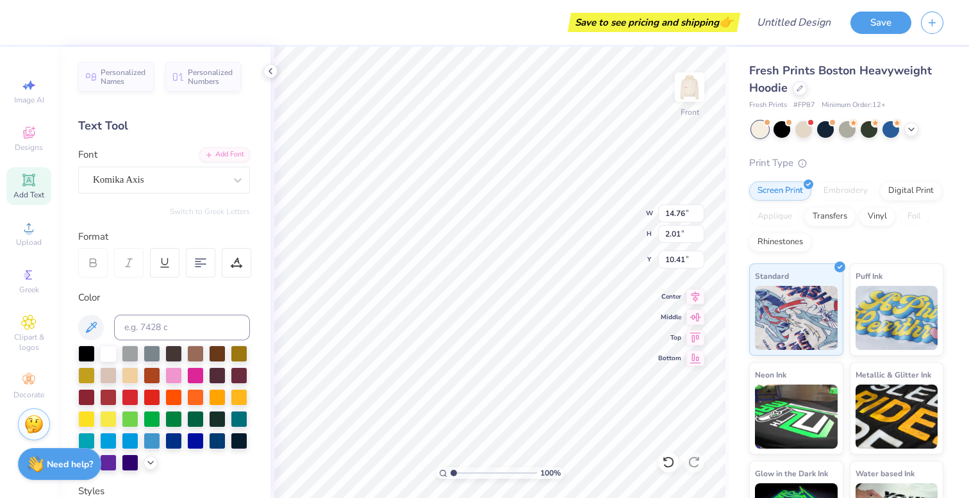
type input "16.45"
type input "12.66"
type input "1.72"
type input "16.73"
type input "5.00"
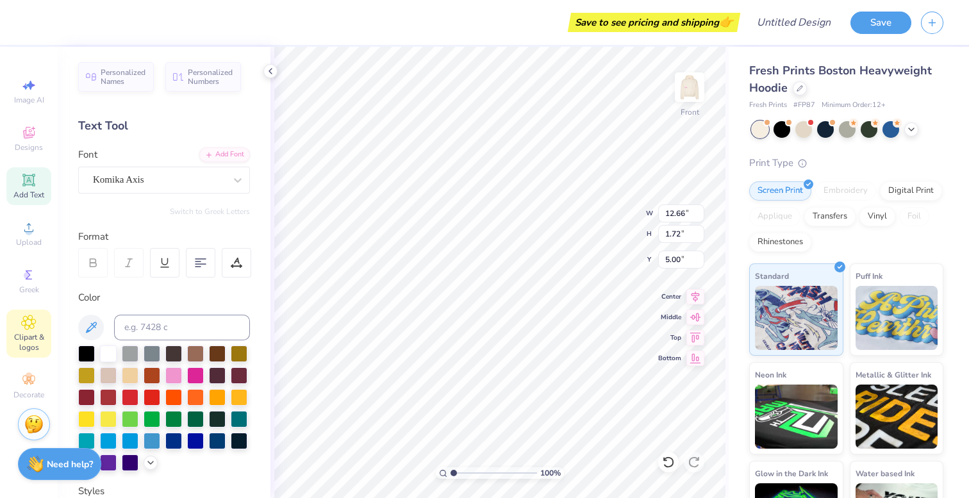
click at [22, 324] on icon at bounding box center [29, 322] width 14 height 14
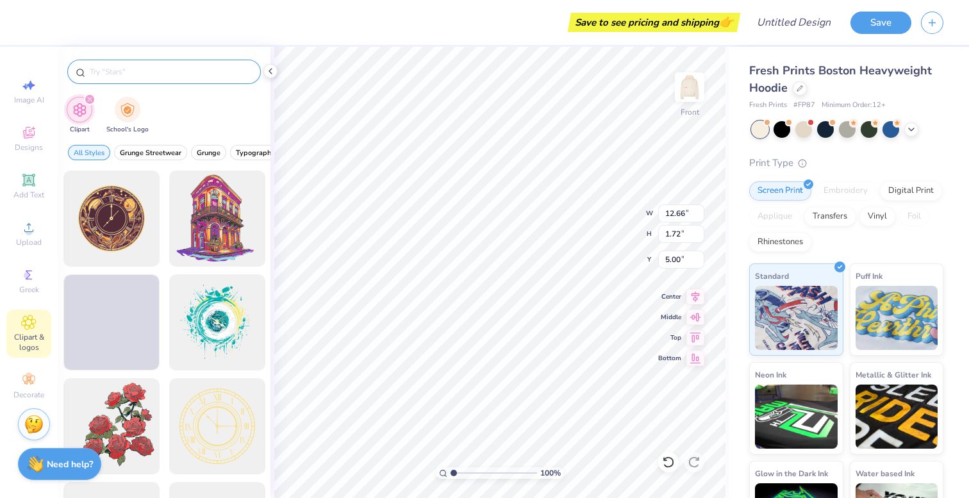
click at [120, 70] on input "text" at bounding box center [170, 71] width 164 height 13
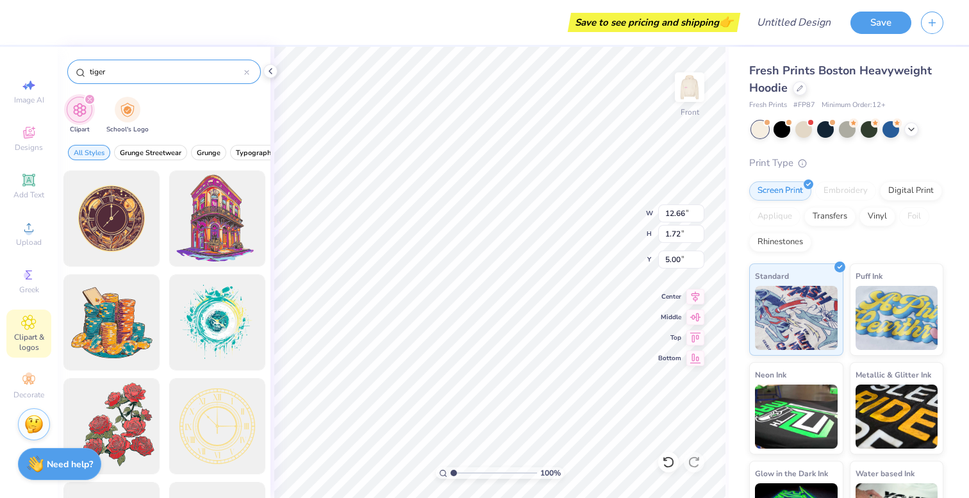
type input "tiger"
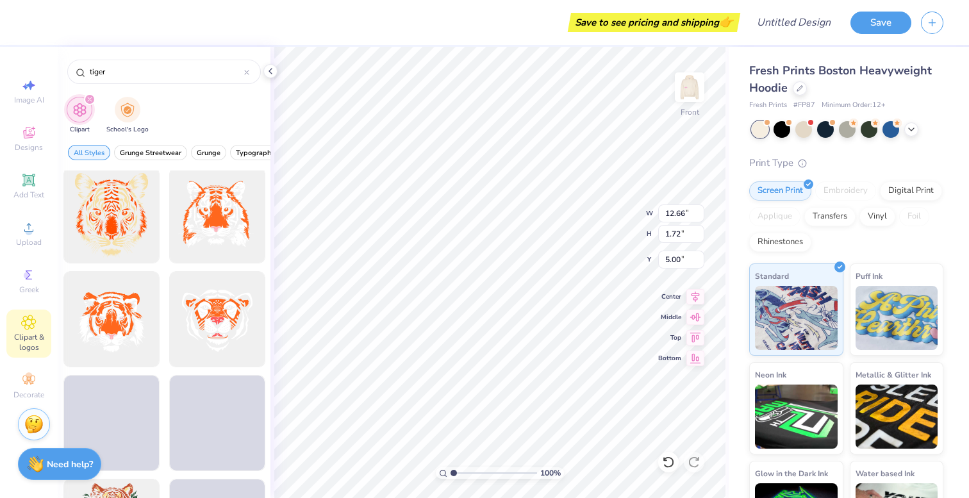
scroll to position [905, 0]
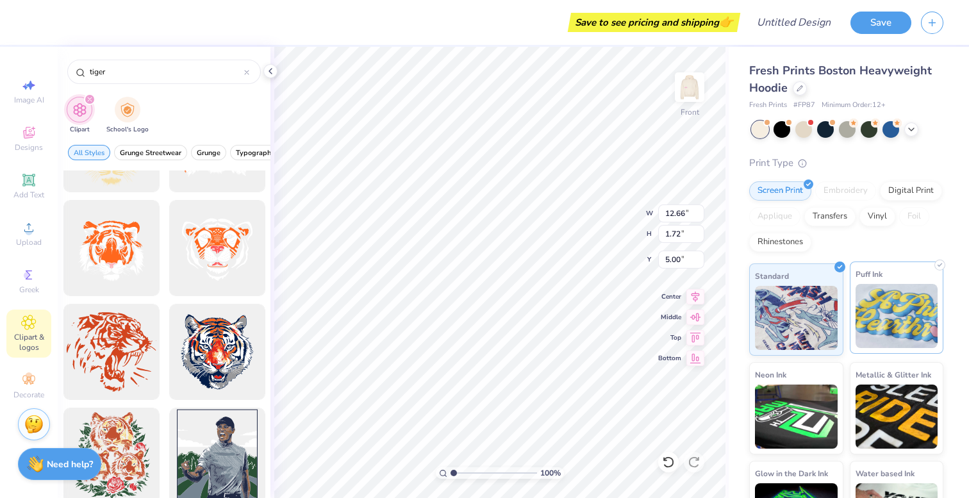
click at [868, 302] on img at bounding box center [896, 316] width 83 height 64
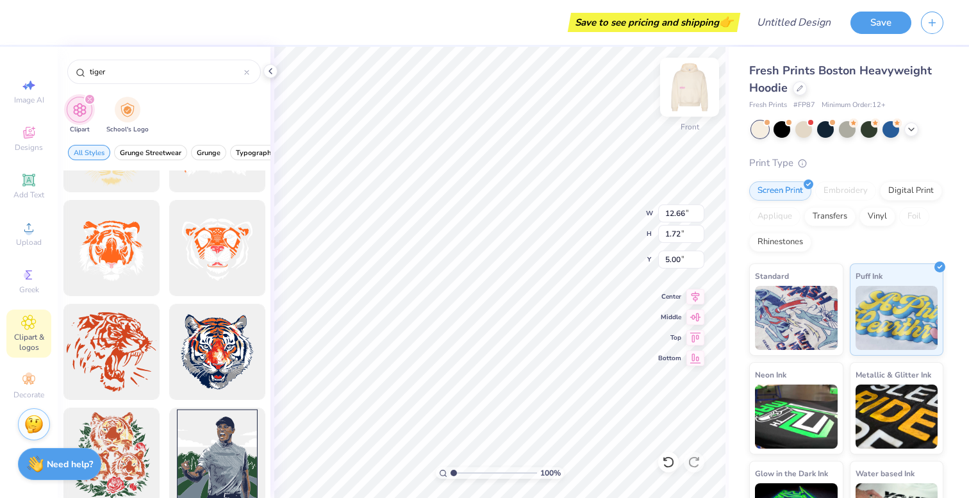
click at [697, 82] on img at bounding box center [689, 87] width 51 height 51
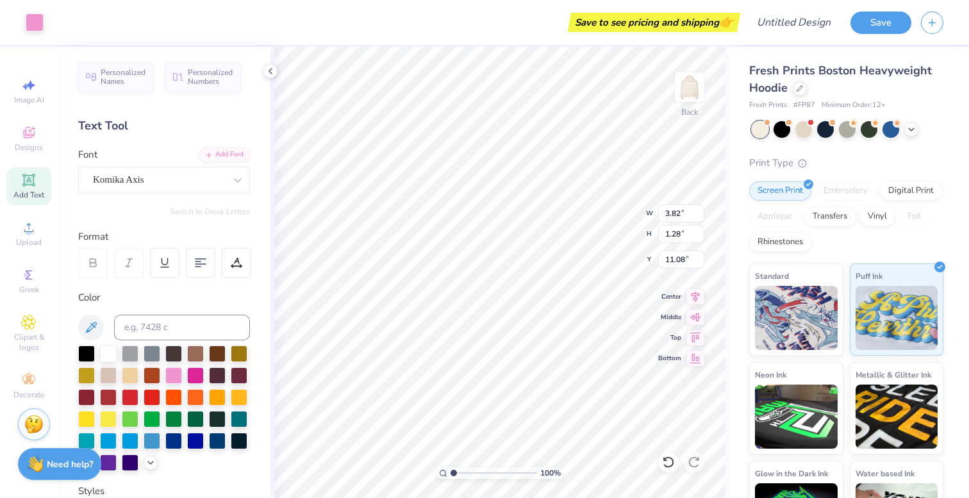
type input "11.09"
click at [691, 101] on img at bounding box center [689, 87] width 51 height 51
type input "5.64"
click at [172, 373] on div at bounding box center [173, 374] width 17 height 17
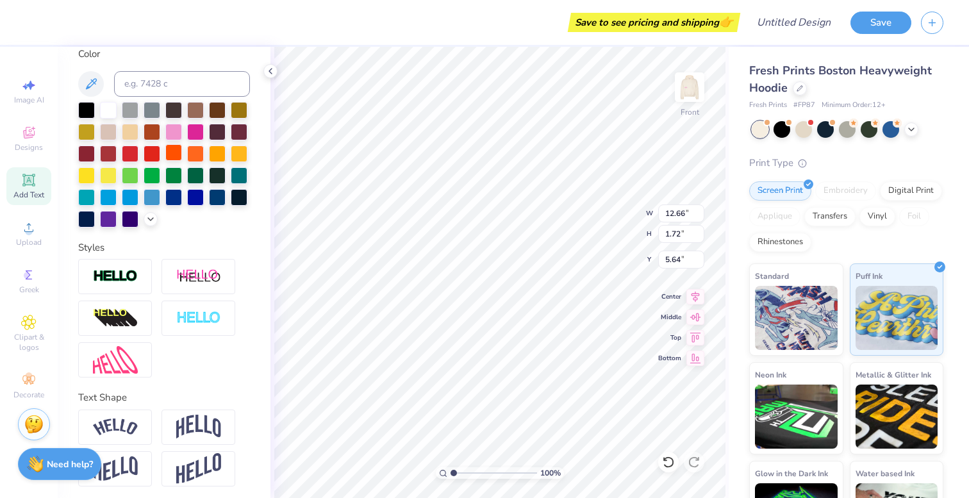
scroll to position [247, 0]
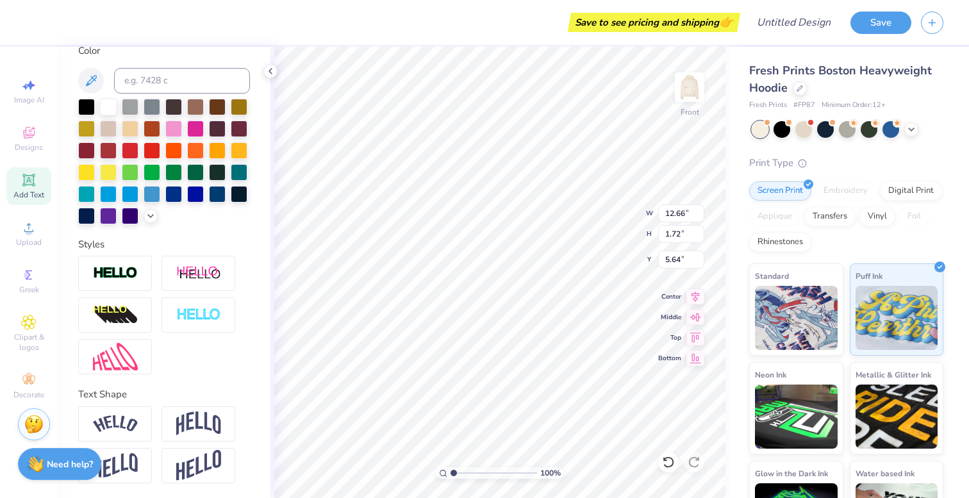
type input "10.90"
type input "1.48"
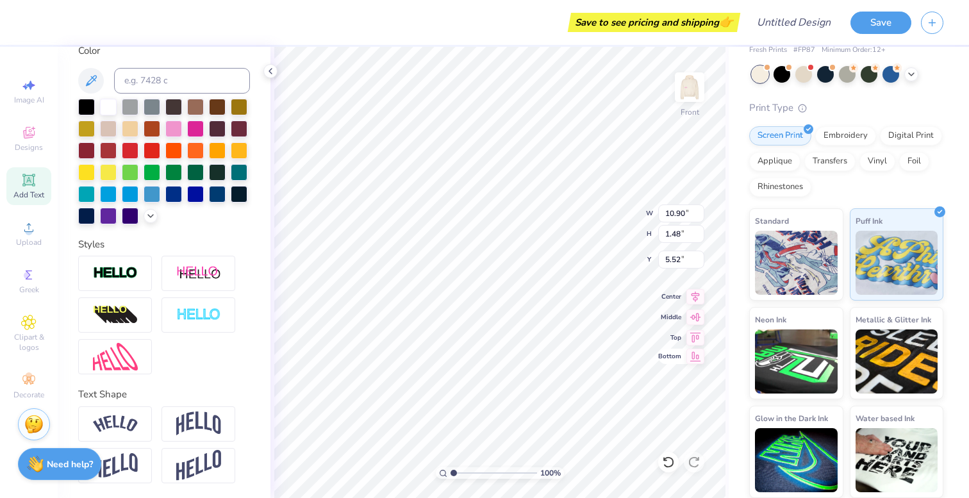
type input "5.34"
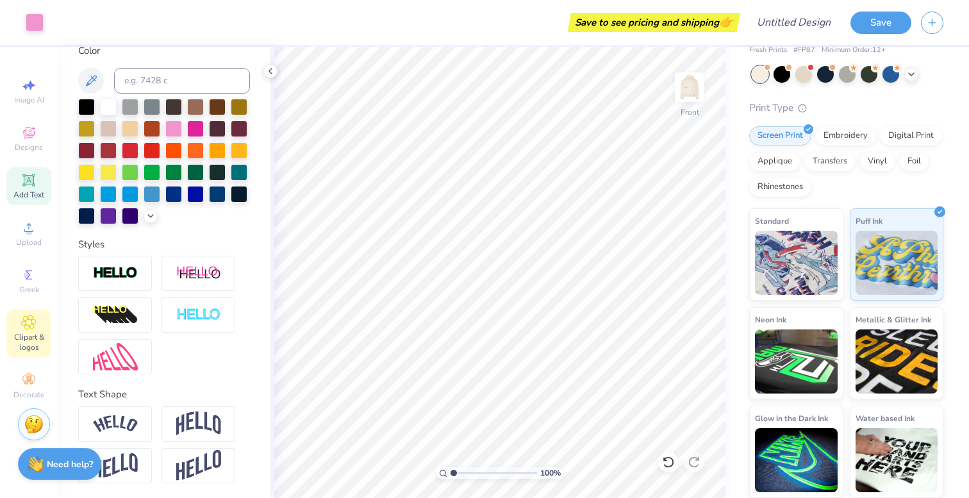
click at [19, 327] on div "Clipart & logos" at bounding box center [28, 333] width 45 height 48
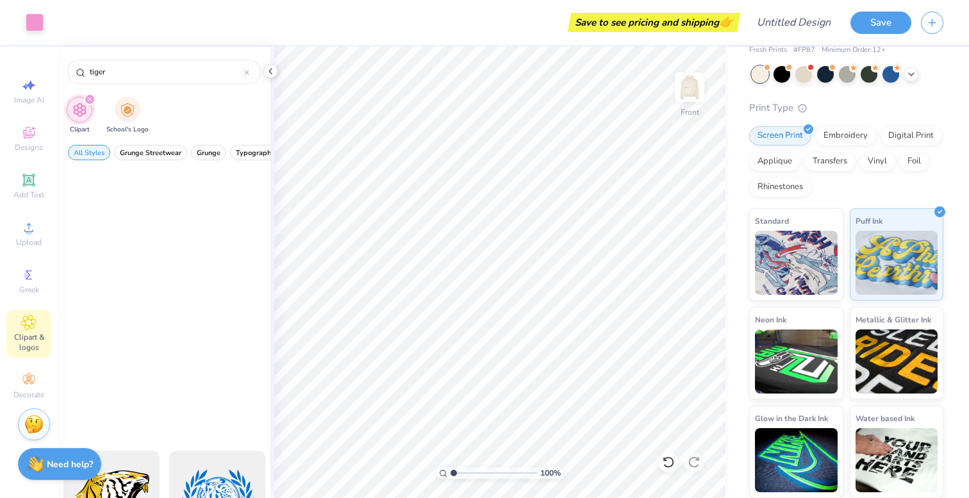
scroll to position [0, 0]
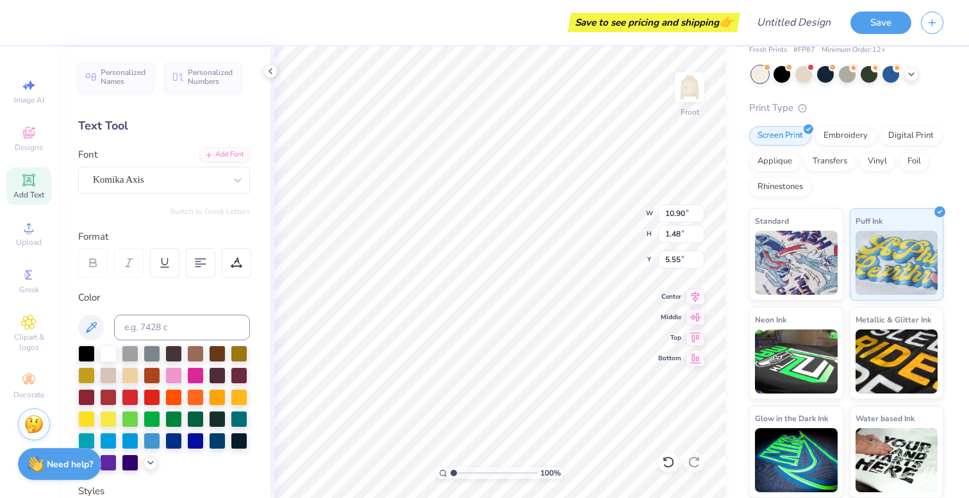
type input "5.55"
type input "5.32"
click at [29, 383] on icon at bounding box center [28, 379] width 15 height 15
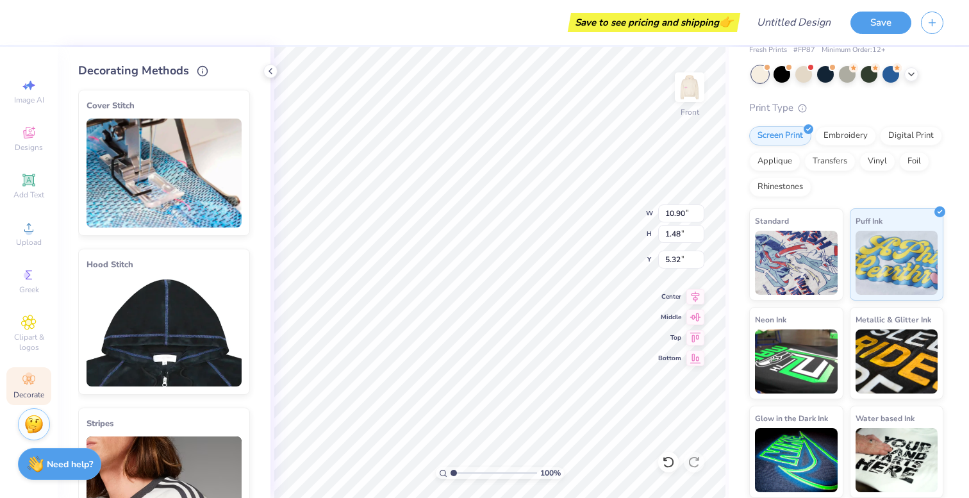
click at [199, 348] on img at bounding box center [164, 331] width 155 height 109
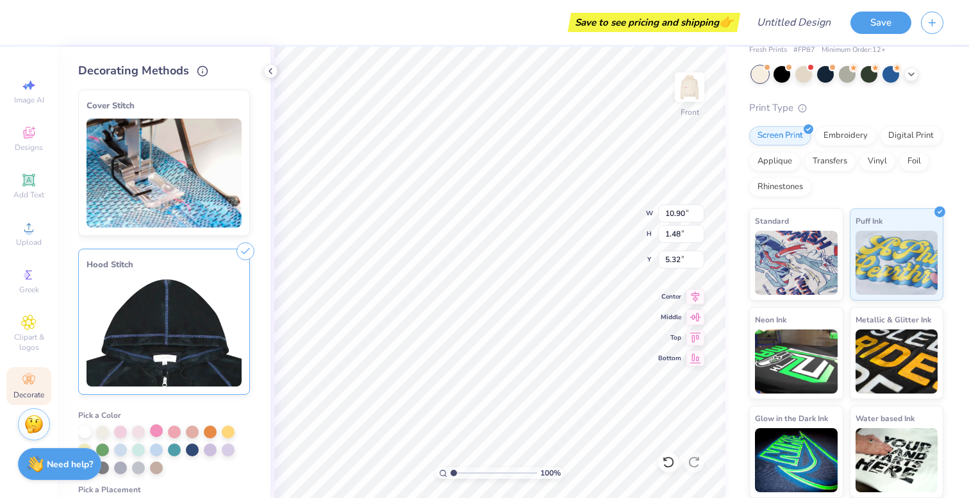
click at [153, 433] on div at bounding box center [156, 430] width 13 height 13
click at [172, 431] on div at bounding box center [174, 430] width 13 height 13
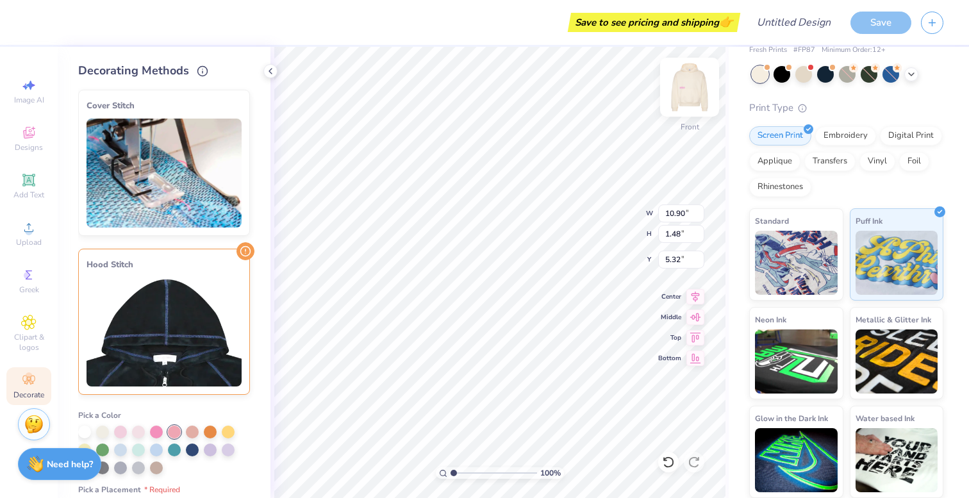
click at [688, 78] on img at bounding box center [689, 87] width 51 height 51
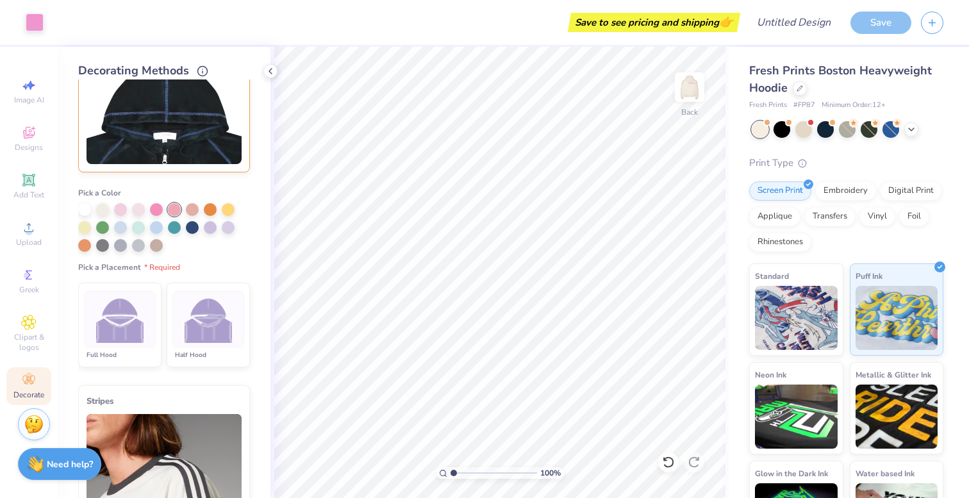
scroll to position [224, 0]
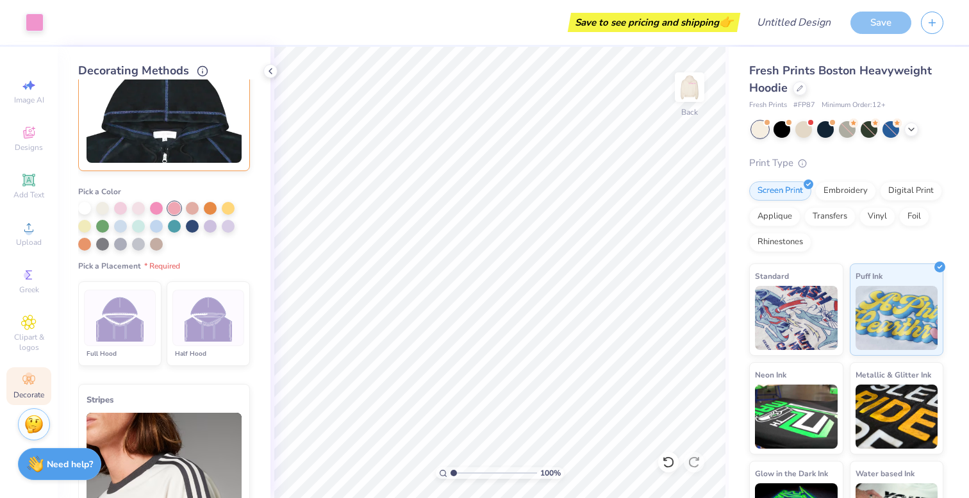
click at [136, 346] on li "Full Hood" at bounding box center [119, 323] width 83 height 85
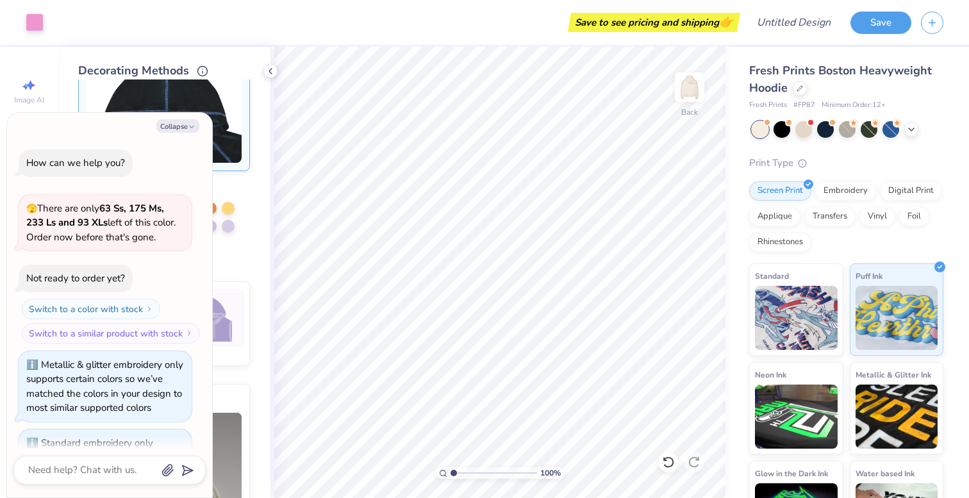
scroll to position [153, 0]
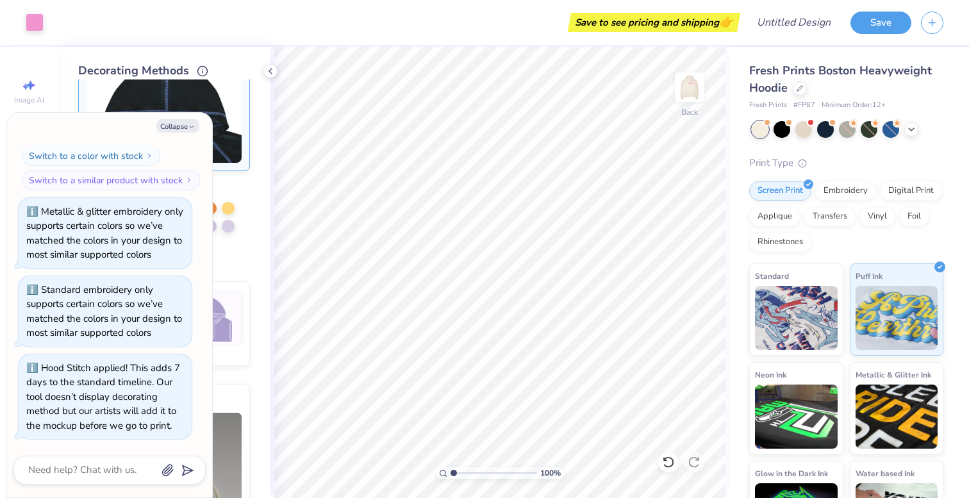
click at [215, 79] on img at bounding box center [164, 108] width 155 height 109
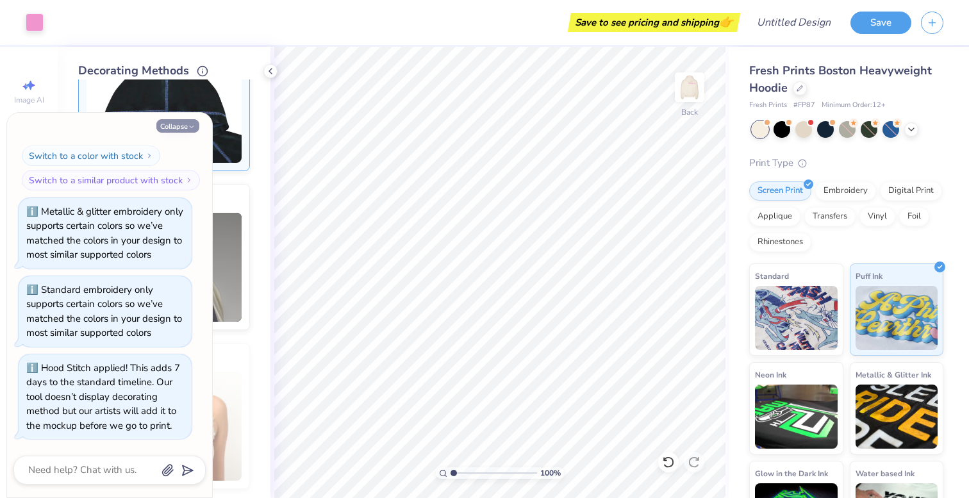
click at [173, 128] on button "Collapse" at bounding box center [177, 125] width 43 height 13
type textarea "x"
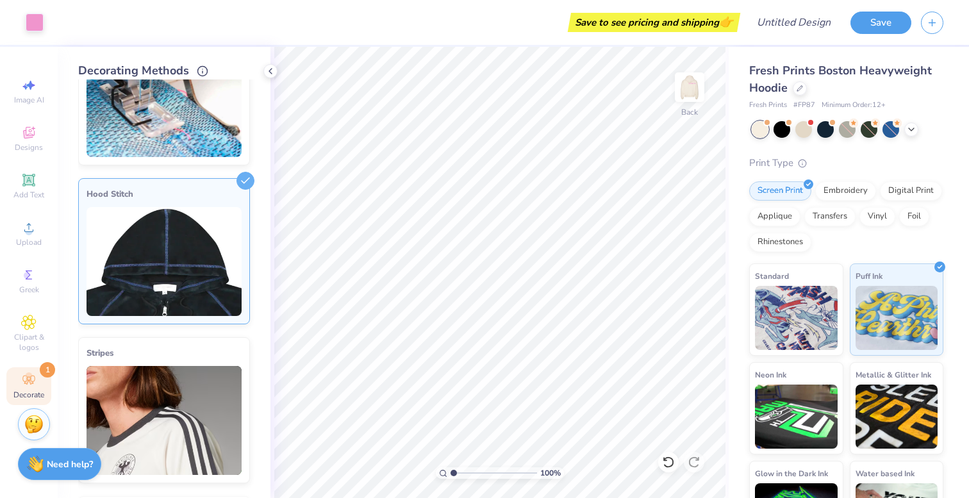
scroll to position [0, 0]
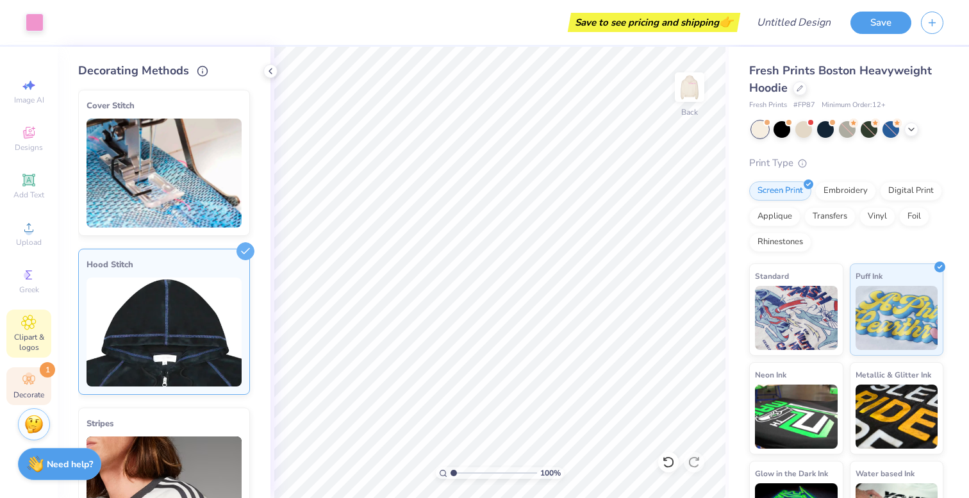
click at [14, 329] on div "Clipart & logos" at bounding box center [28, 333] width 45 height 48
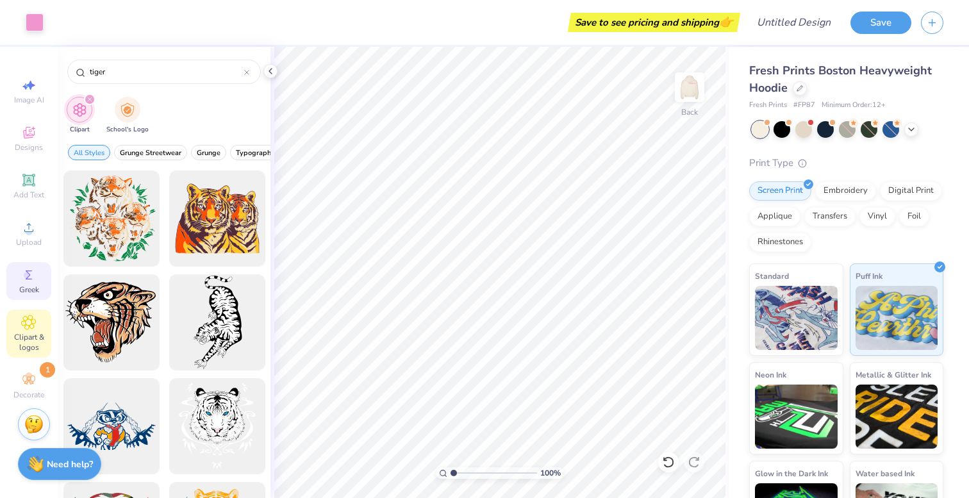
click at [22, 279] on icon at bounding box center [28, 274] width 15 height 15
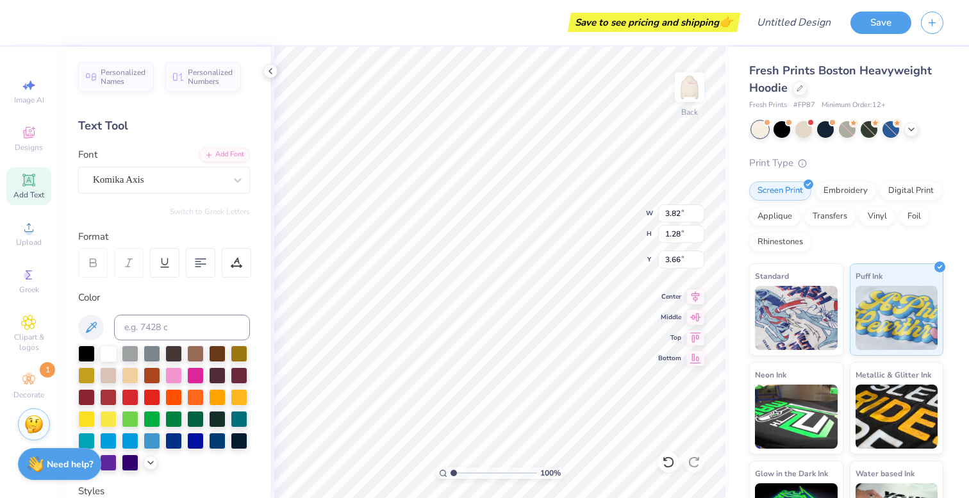
type input "3.66"
type input "3.00"
type input "11.72"
type textarea "EXEC"
type input "4.75"
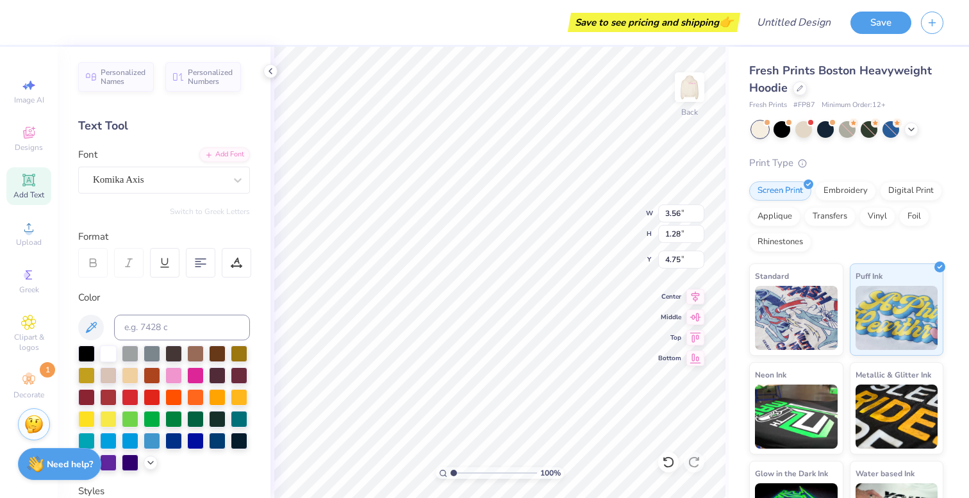
type input "3.82"
type input "2.36"
type input "3.94"
type input "3.82"
type input "2.36"
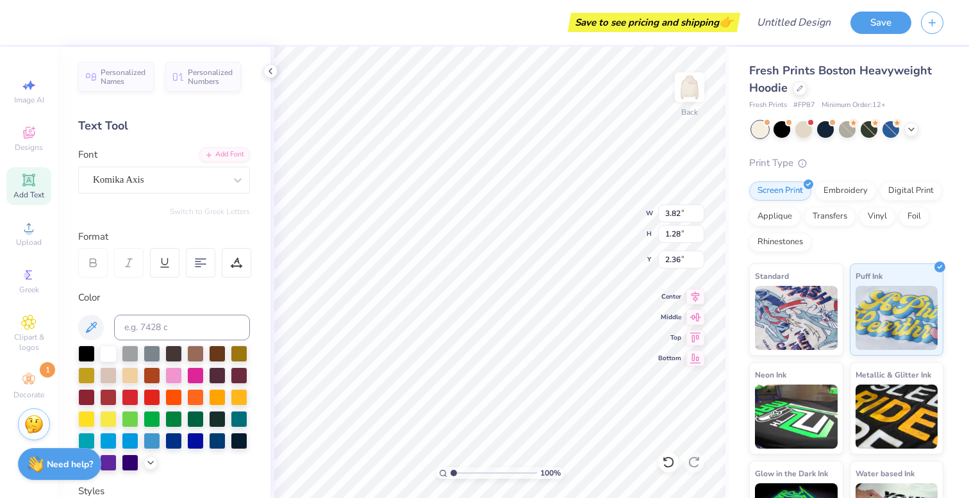
type input "3.56"
type input "11.22"
type input "11.05"
type input "3.82"
type input "2.36"
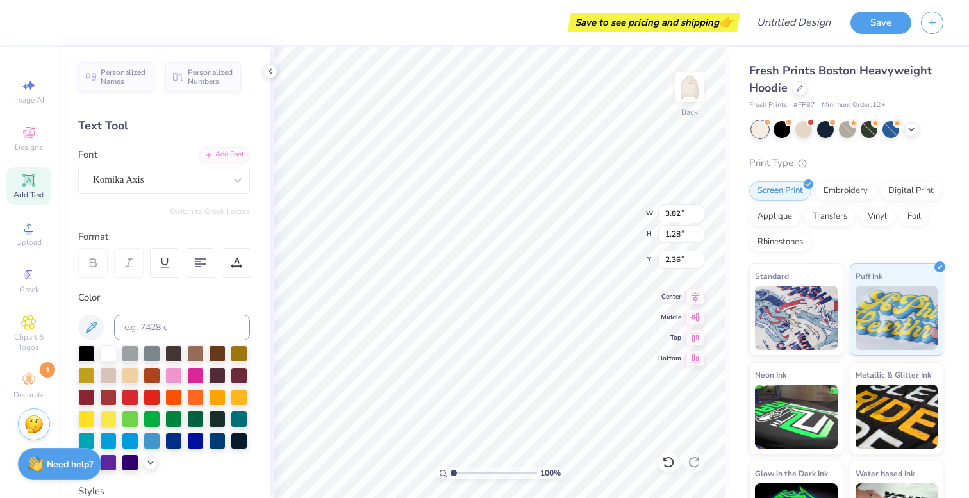
type input "5.14"
type input "1.72"
type input "5.03"
click at [271, 71] on icon at bounding box center [270, 71] width 10 height 10
type input "10.33"
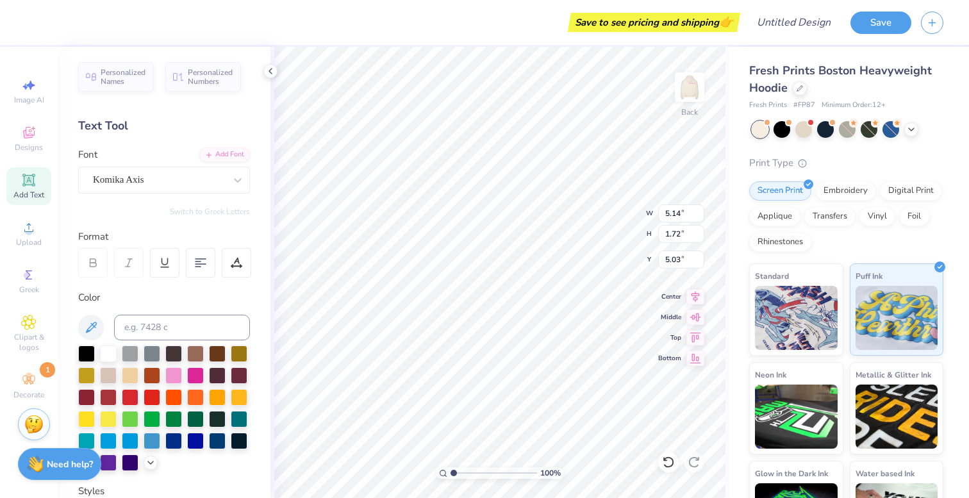
type input "3.46"
type input "3.29"
type input "3.56"
type input "1.28"
type input "11.05"
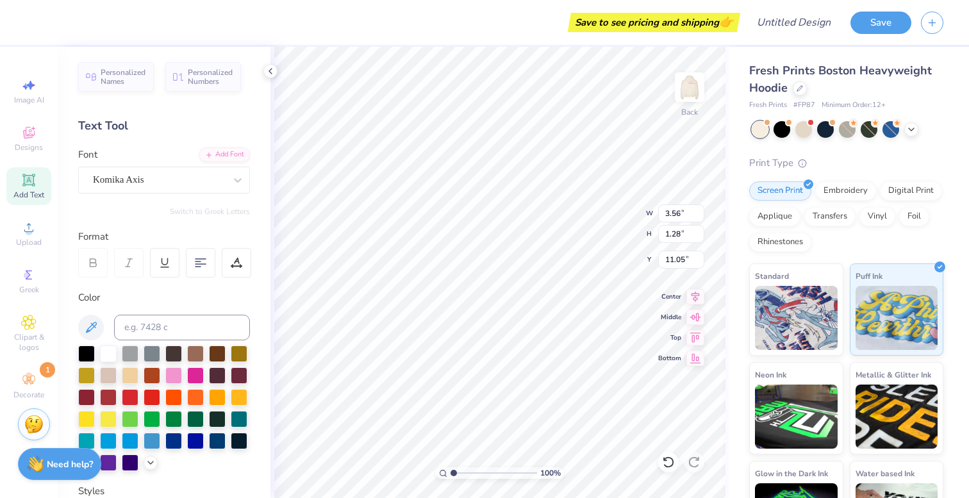
type input "10.33"
type input "3.46"
type input "3.29"
type input "11.37"
type input "3.81"
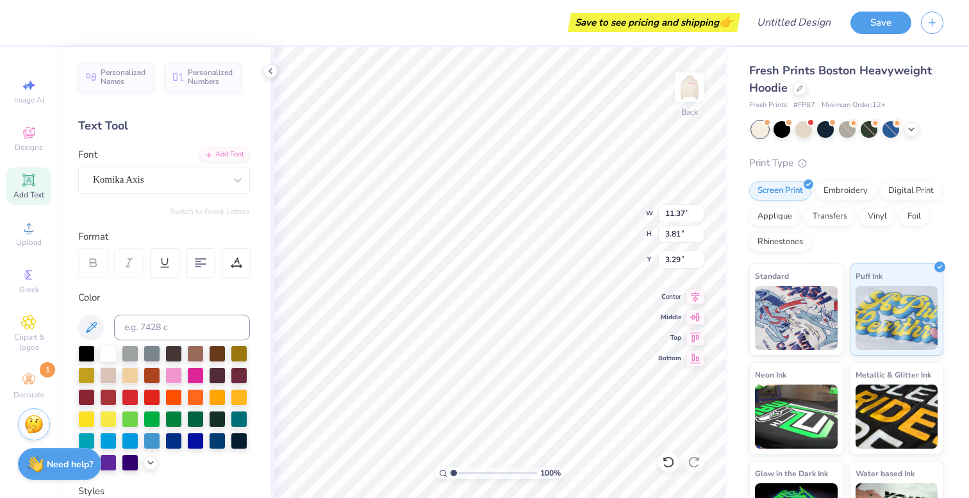
type input "3.00"
type input "3.56"
type input "1.28"
type input "7.25"
type input "11.37"
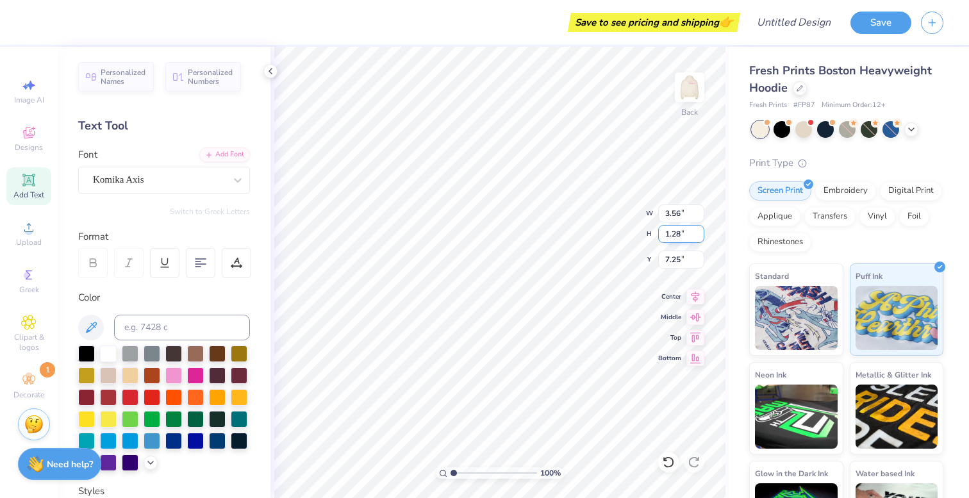
type input "3.81"
type input "3.00"
click at [263, 72] on div at bounding box center [270, 71] width 14 height 14
type textarea "EXECUTIVE BOARD"
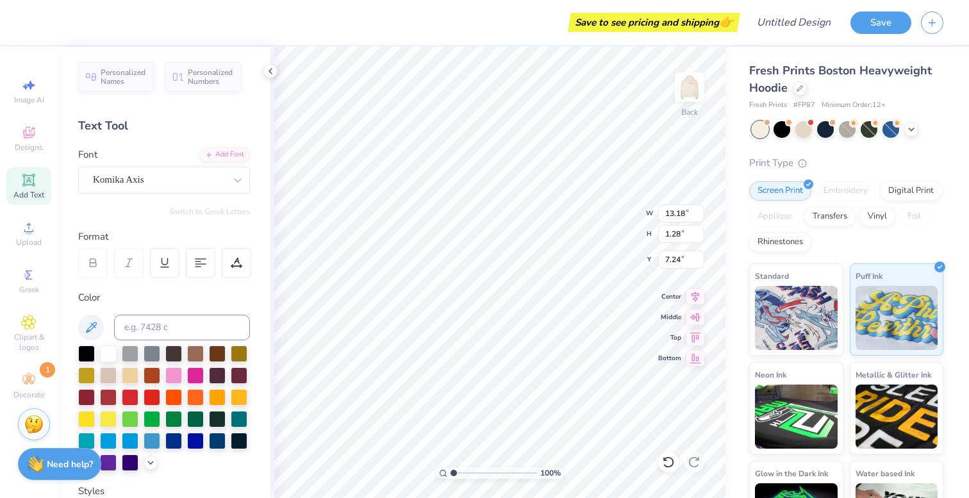
type input "7.19"
type input "10.72"
type input "1.04"
type input "7.16"
click at [690, 81] on img at bounding box center [689, 87] width 51 height 51
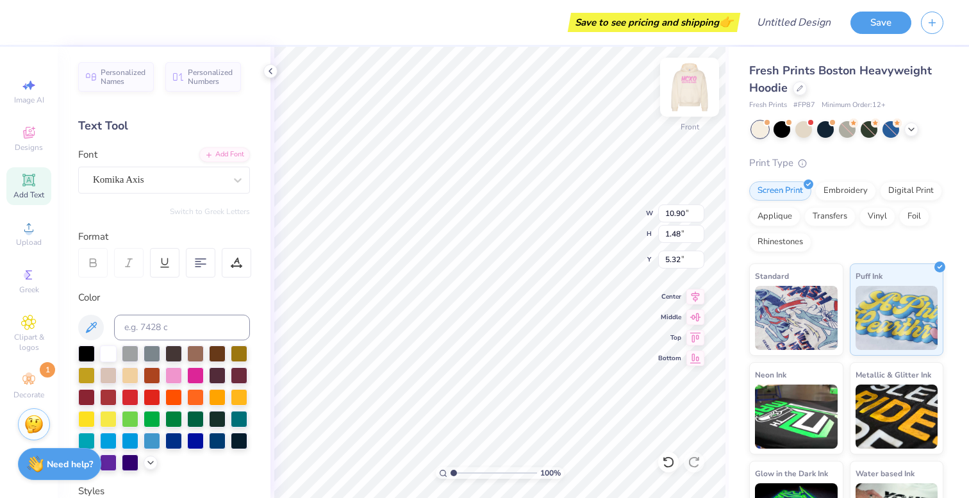
type input "17.17"
click at [685, 88] on img at bounding box center [689, 87] width 51 height 51
type input "10.72"
type input "1.04"
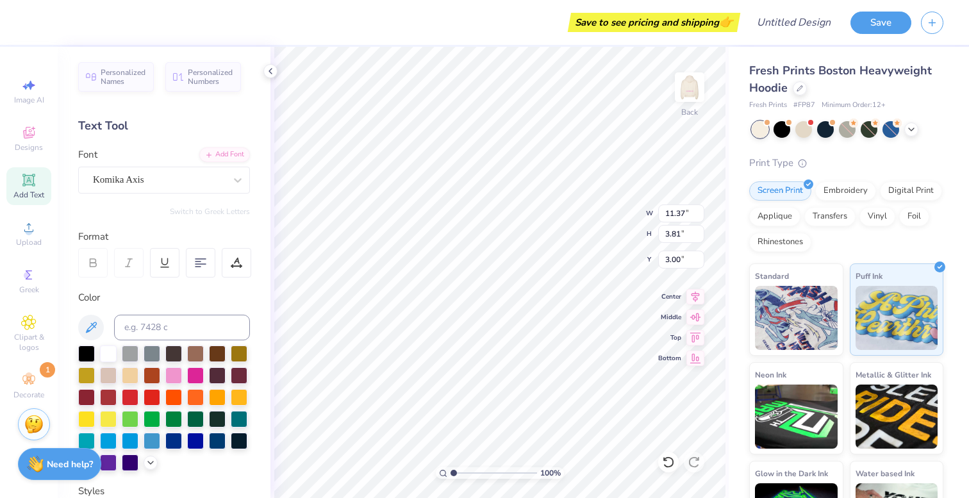
type input "7.16"
click at [688, 84] on img at bounding box center [689, 87] width 51 height 51
type input "16.60"
click at [686, 79] on img at bounding box center [689, 87] width 51 height 51
click at [690, 92] on img at bounding box center [689, 87] width 51 height 51
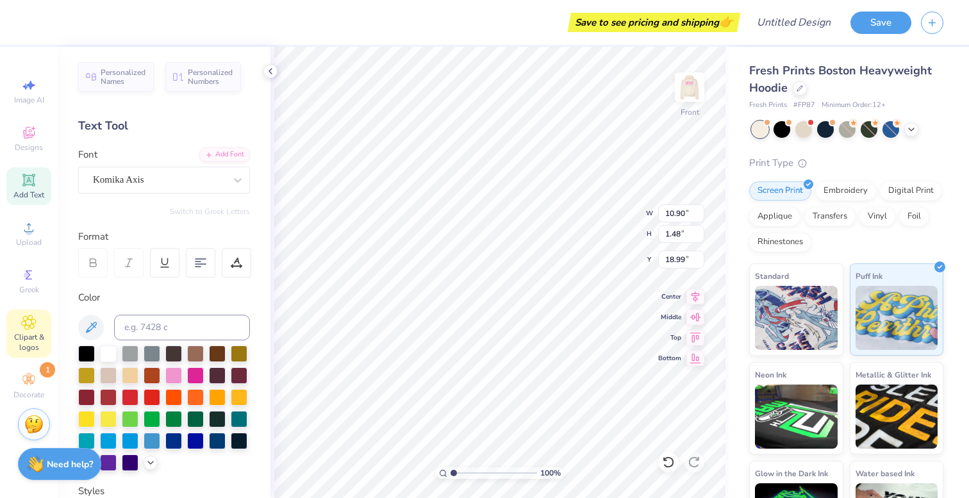
click at [22, 323] on icon at bounding box center [29, 322] width 14 height 14
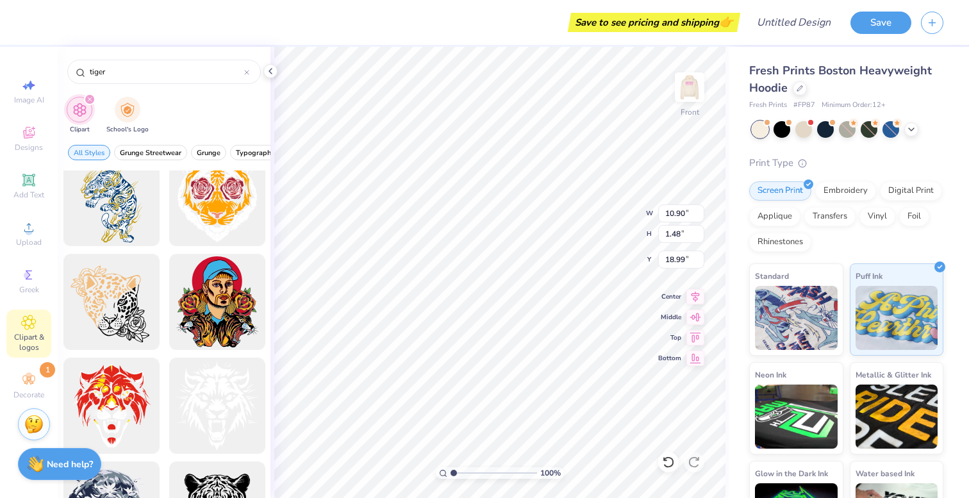
scroll to position [1595, 0]
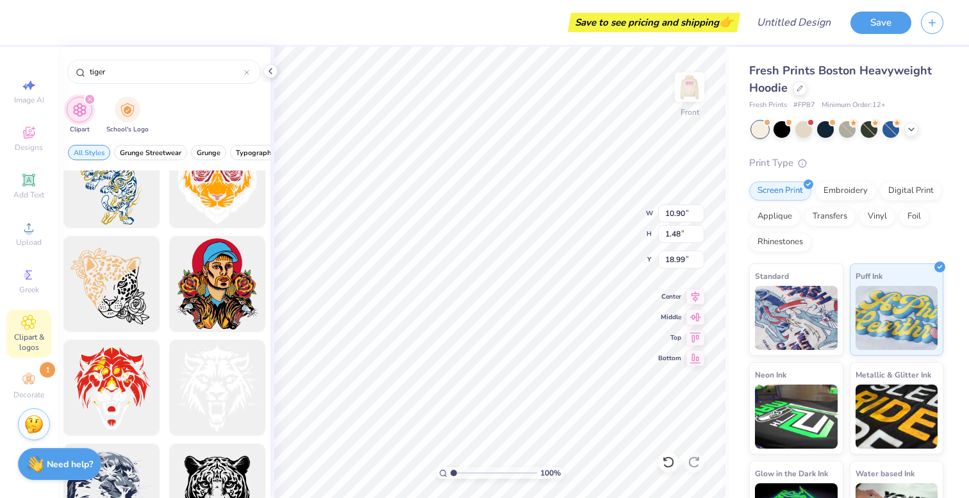
type input "14.01"
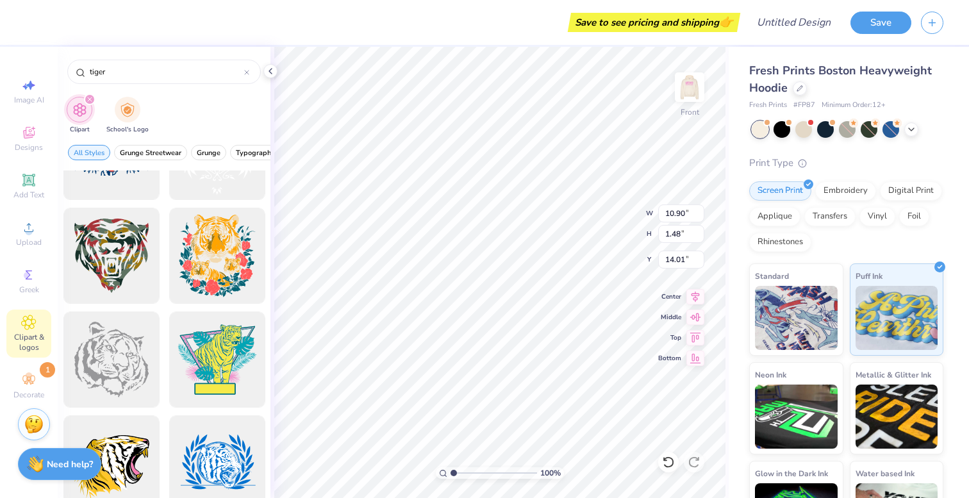
scroll to position [0, 0]
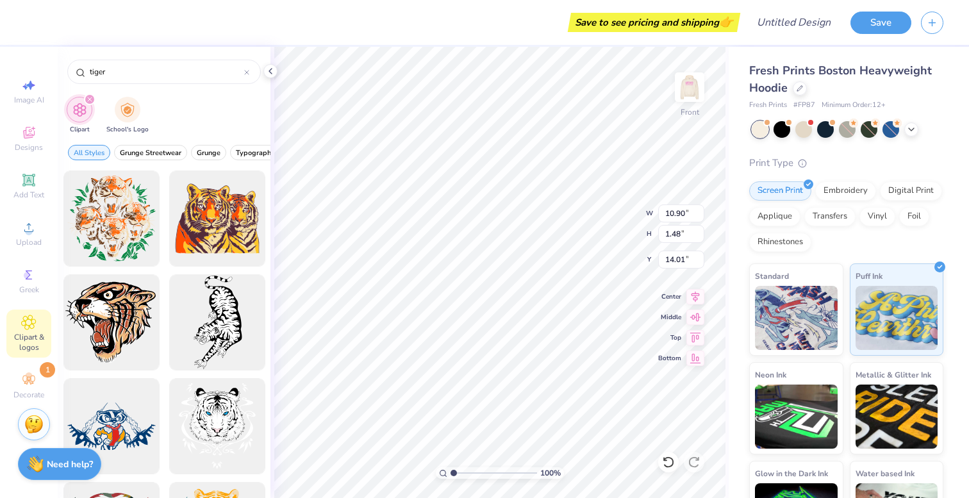
click at [89, 101] on icon "filter for Clipart" at bounding box center [89, 99] width 5 height 5
click at [35, 142] on span "Designs" at bounding box center [29, 147] width 28 height 10
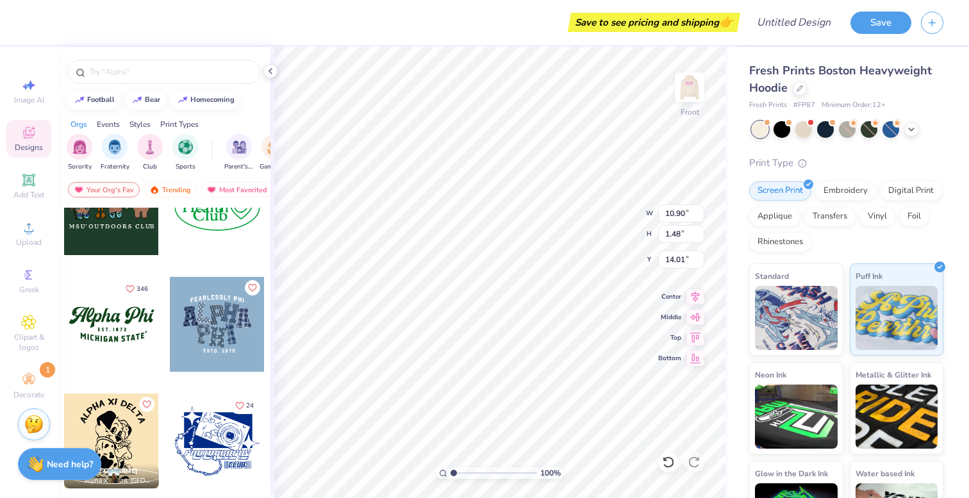
scroll to position [1215, 0]
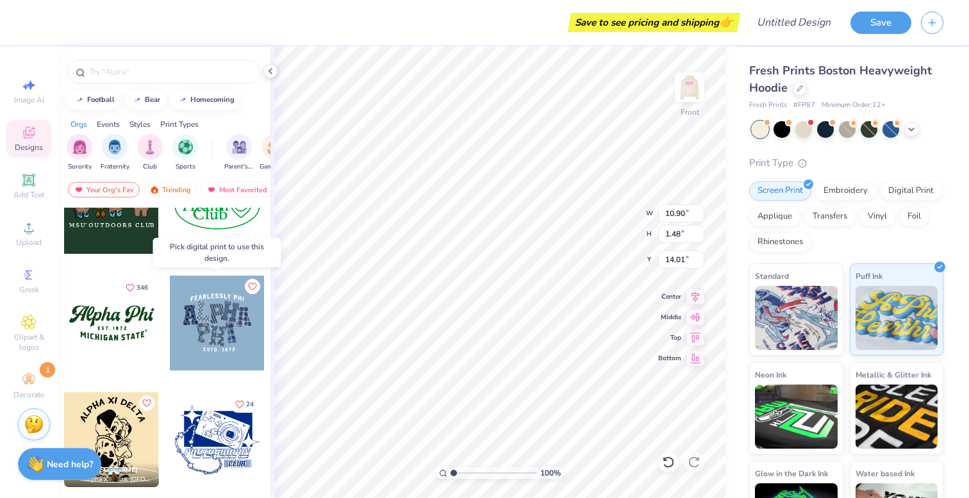
click at [217, 308] on div at bounding box center [217, 323] width 95 height 95
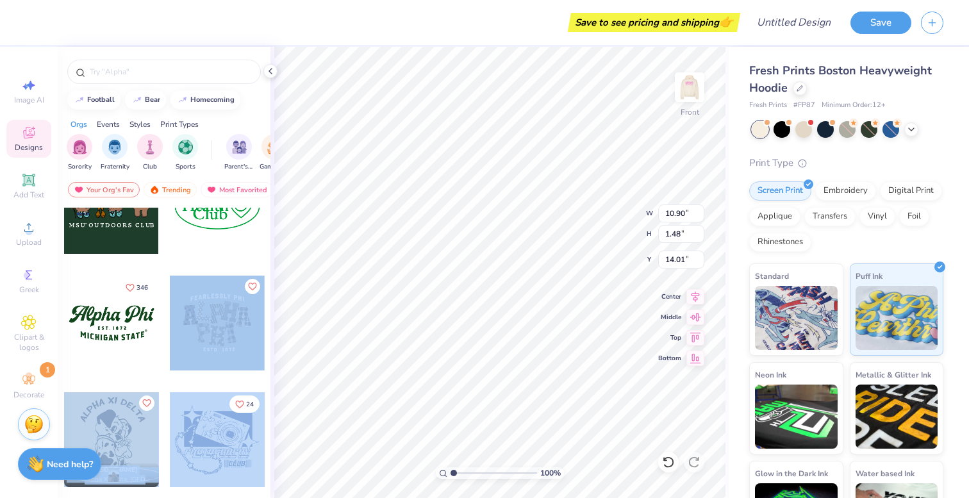
click at [449, 229] on div "Save to see pricing and shipping 👉 Design Title Save Image AI Designs Add Text …" at bounding box center [484, 249] width 969 height 498
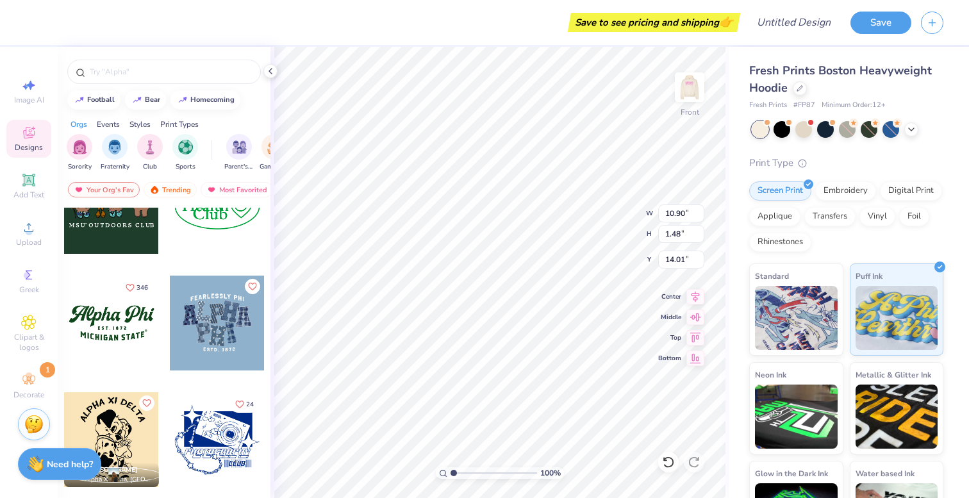
click at [202, 352] on div at bounding box center [217, 323] width 95 height 95
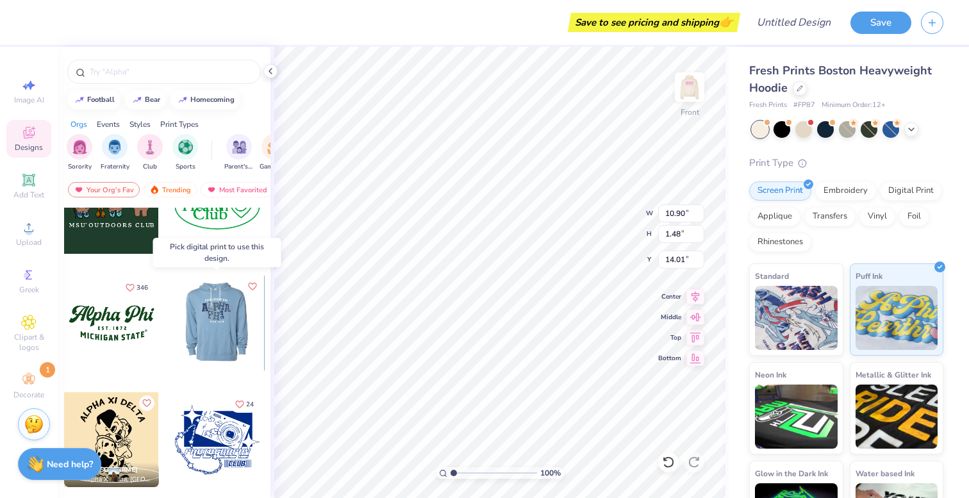
click at [170, 320] on div at bounding box center [122, 323] width 95 height 95
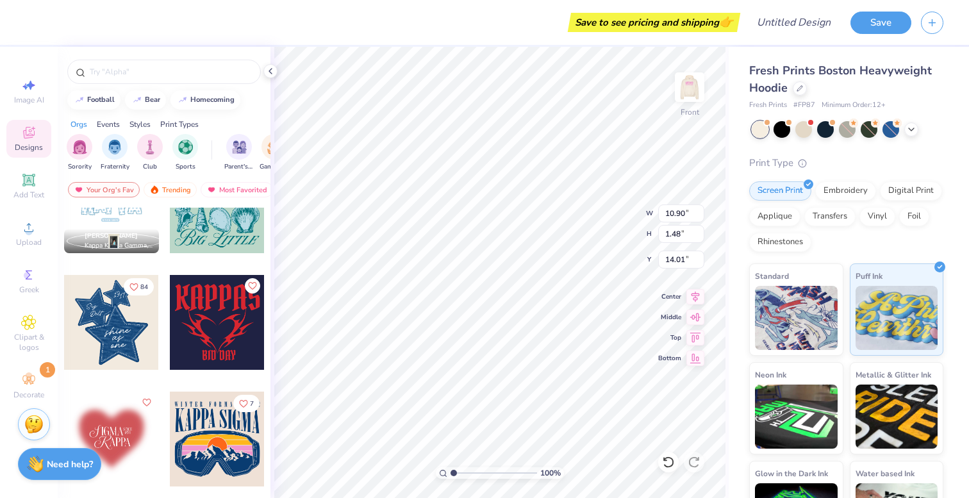
scroll to position [1567, 0]
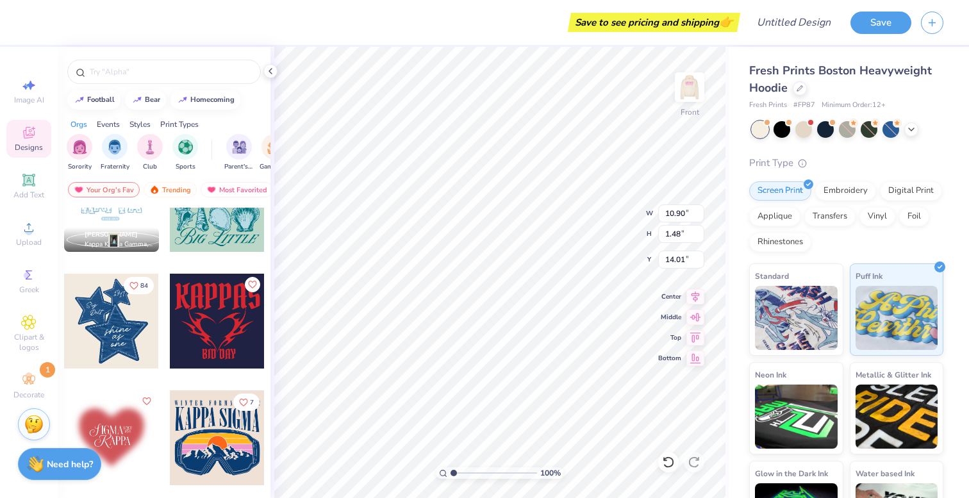
click at [127, 340] on div at bounding box center [111, 321] width 95 height 95
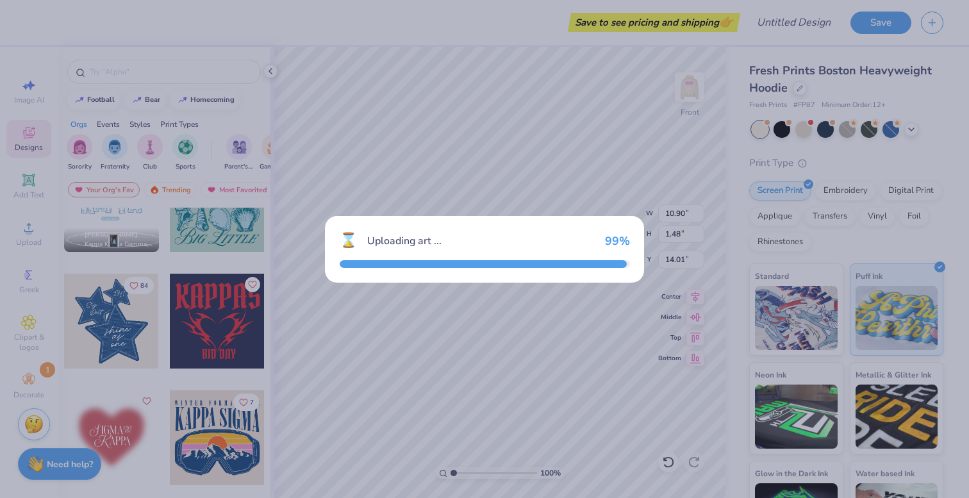
type input "12.50"
type input "14.60"
type input "7.45"
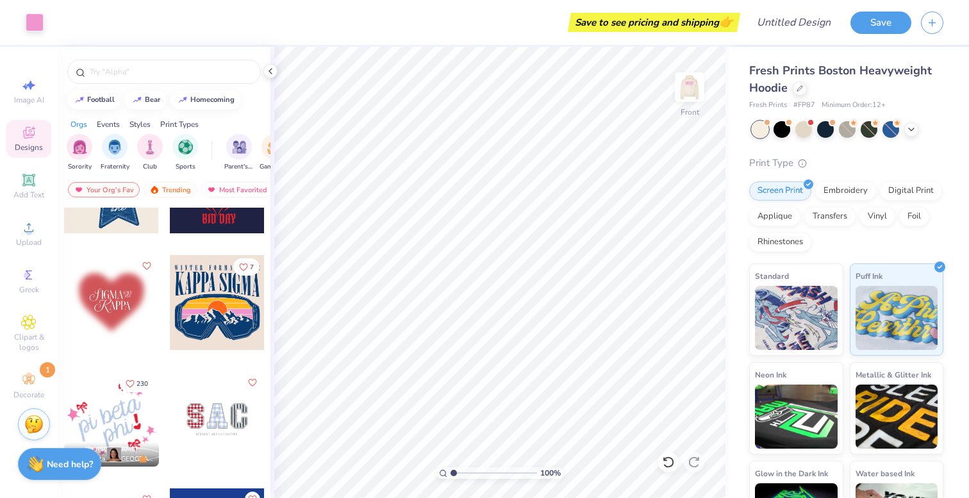
scroll to position [1719, 0]
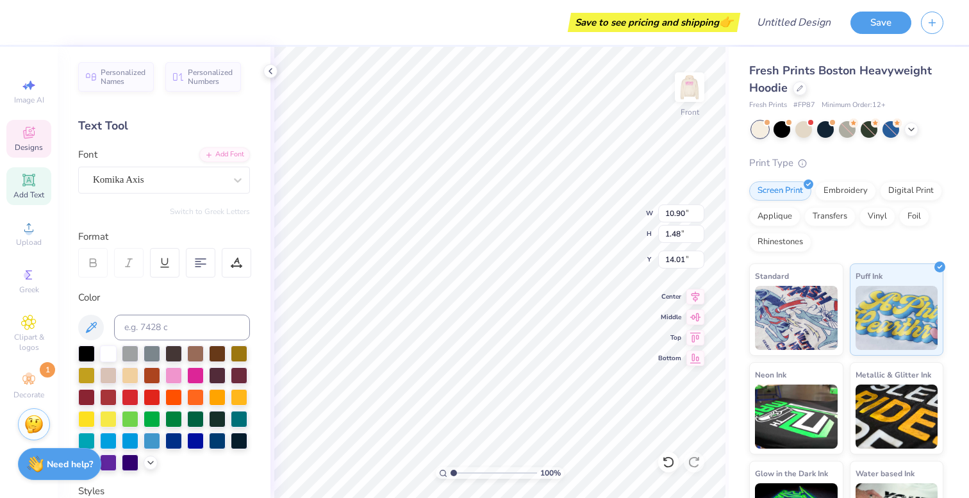
click at [24, 140] on icon at bounding box center [28, 132] width 15 height 15
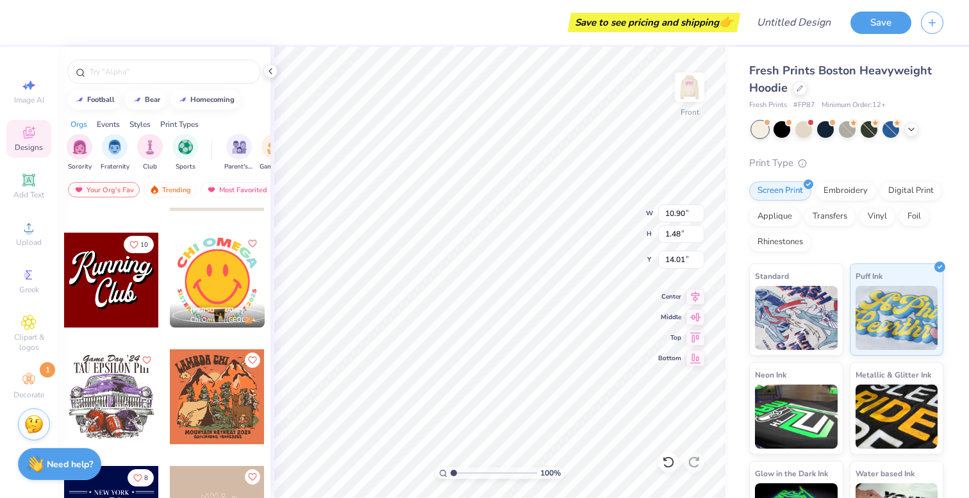
scroll to position [2548, 0]
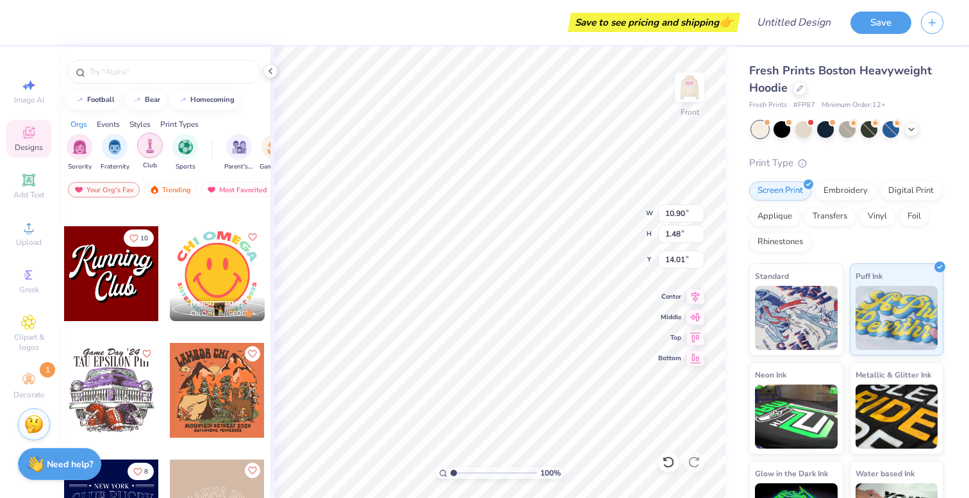
click at [154, 156] on div "filter for Club" at bounding box center [150, 146] width 26 height 26
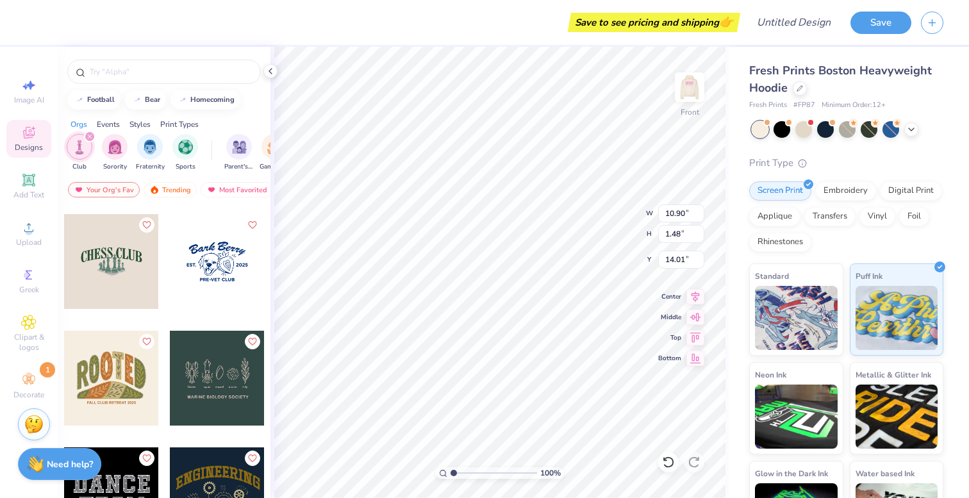
scroll to position [1045, 0]
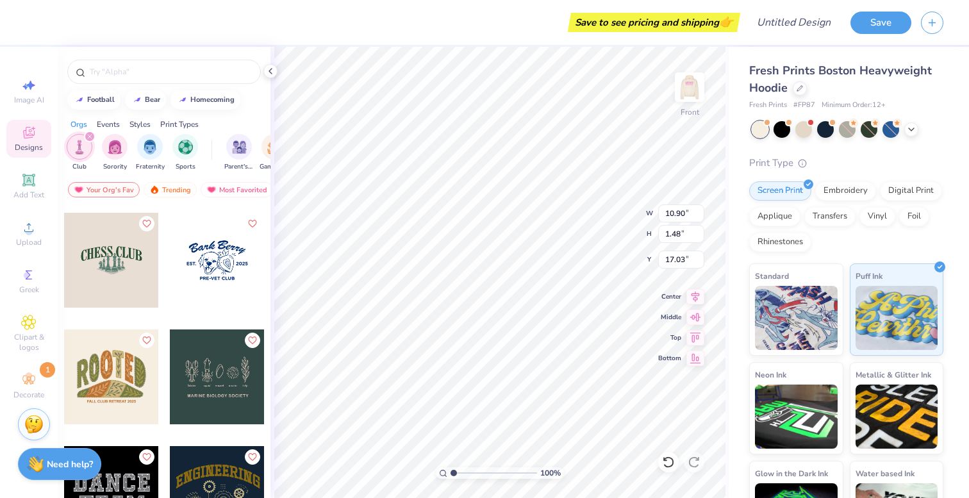
type input "17.03"
click at [689, 85] on img at bounding box center [689, 87] width 51 height 51
click at [703, 83] on div at bounding box center [689, 86] width 29 height 29
click at [701, 86] on img at bounding box center [689, 87] width 51 height 51
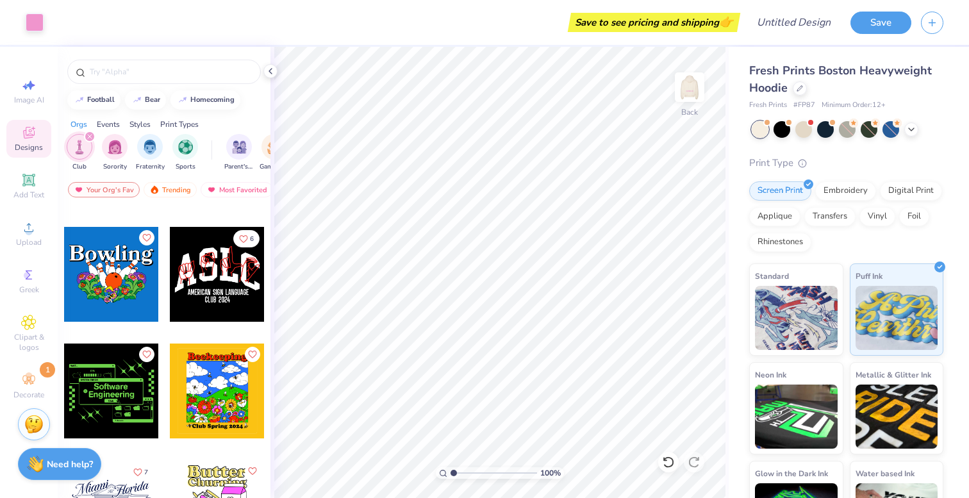
scroll to position [1742, 0]
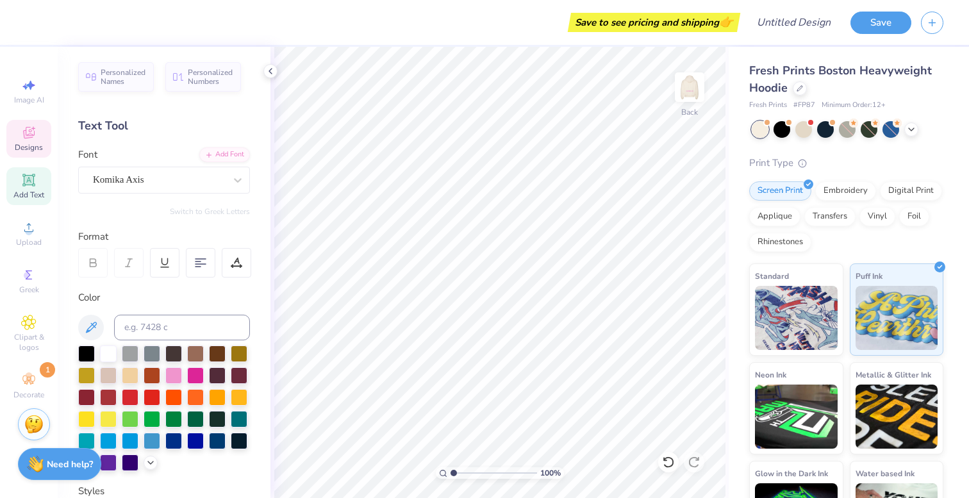
click at [34, 130] on icon at bounding box center [28, 132] width 15 height 15
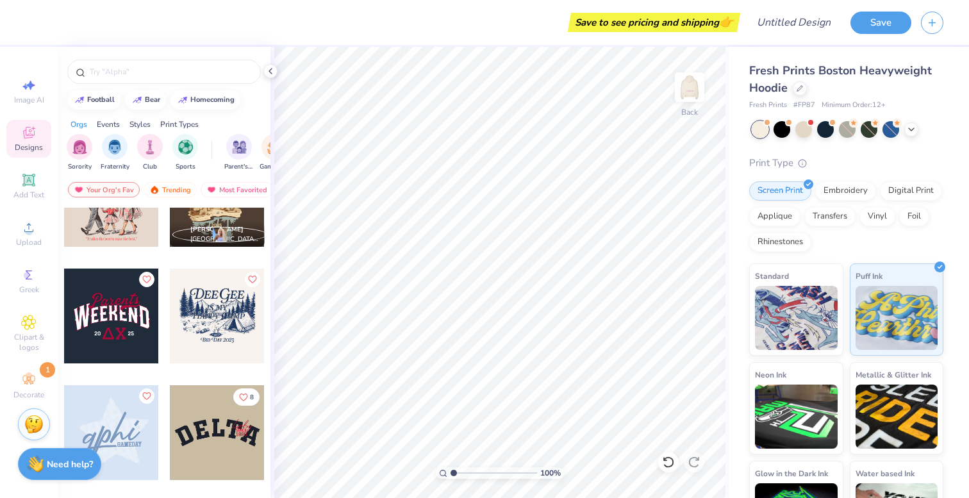
scroll to position [4376, 0]
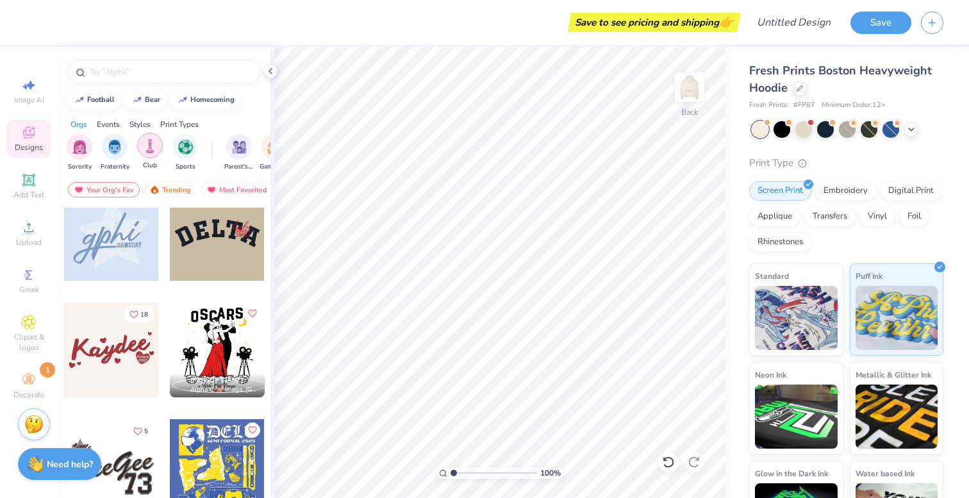
click at [149, 142] on img "filter for Club" at bounding box center [150, 145] width 14 height 15
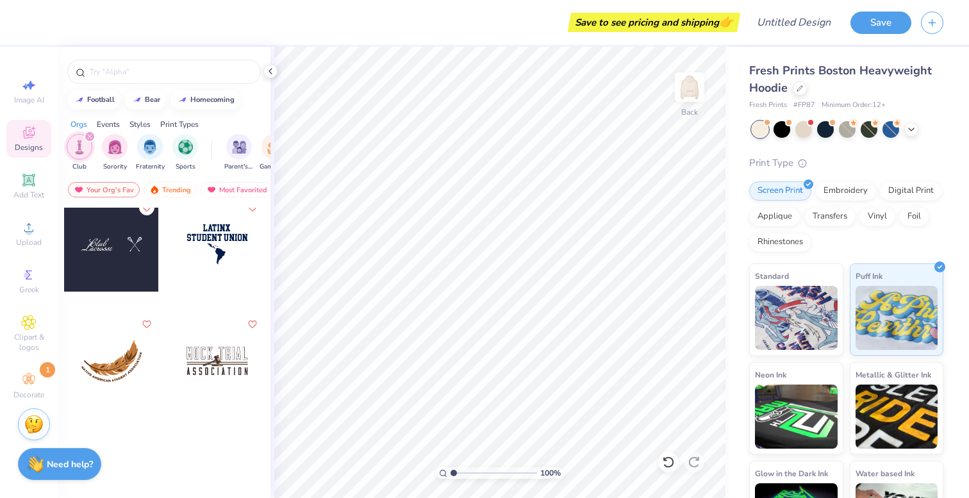
click at [88, 135] on icon "filter for Club" at bounding box center [89, 136] width 5 height 5
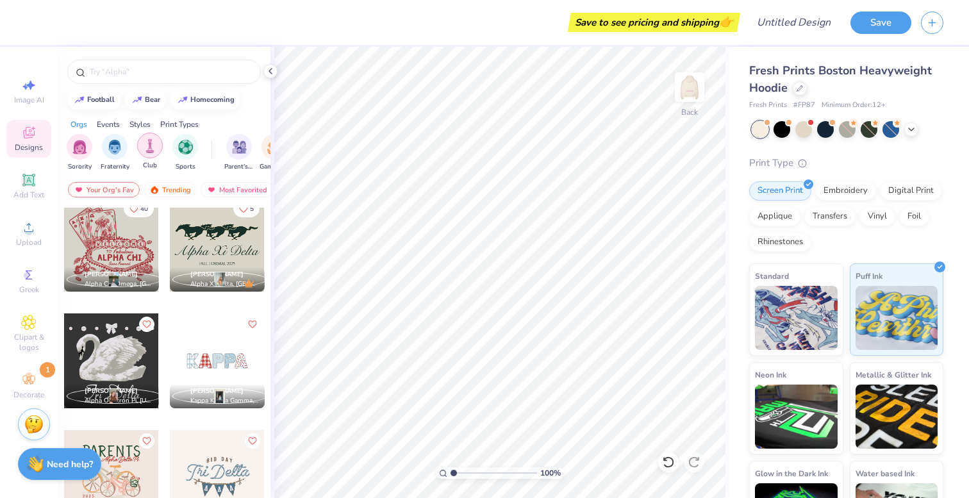
click at [142, 153] on div "filter for Club" at bounding box center [150, 146] width 26 height 26
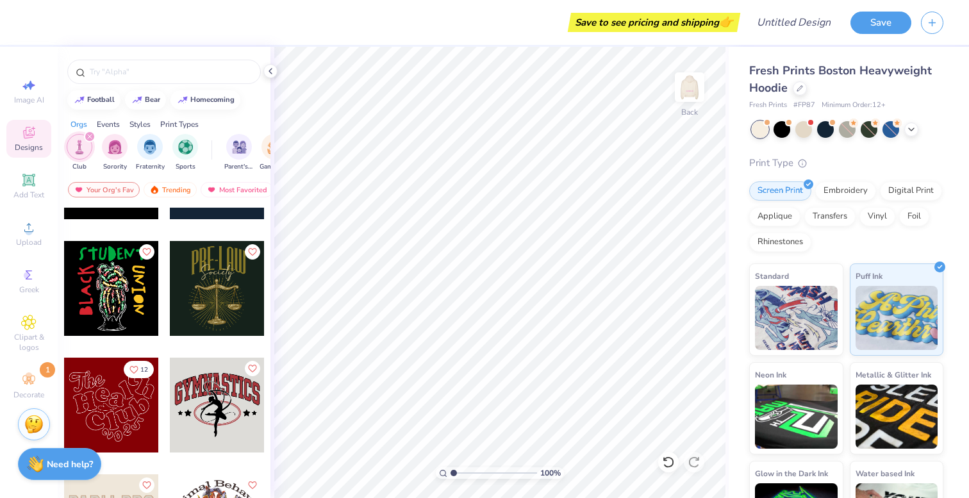
scroll to position [1371, 0]
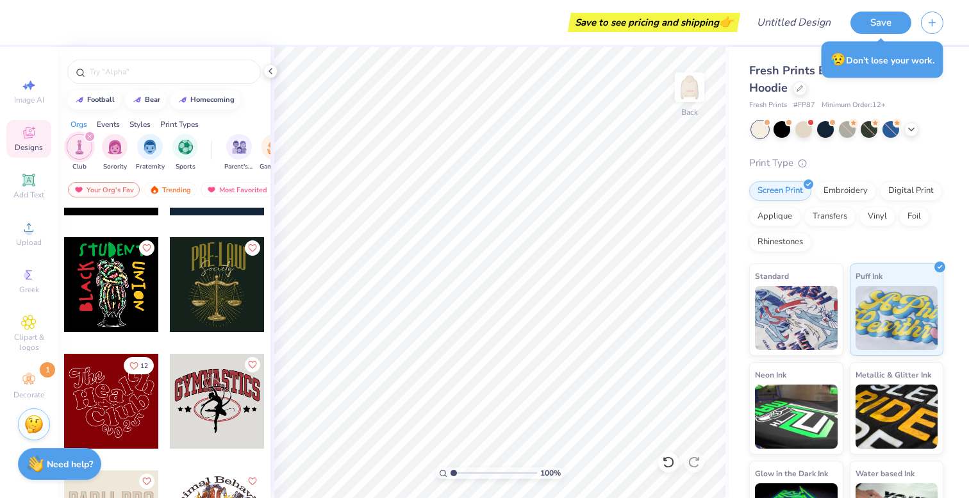
click at [115, 392] on div at bounding box center [111, 401] width 95 height 95
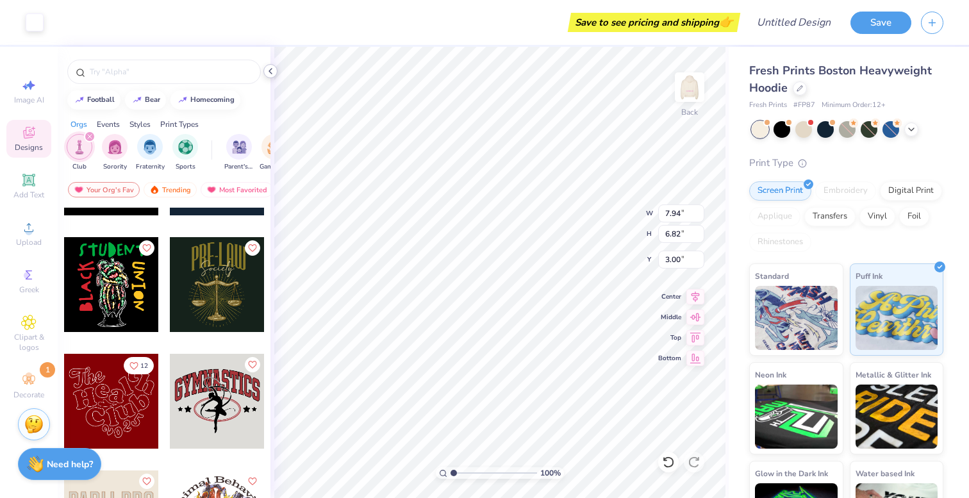
click at [274, 73] on icon at bounding box center [270, 71] width 10 height 10
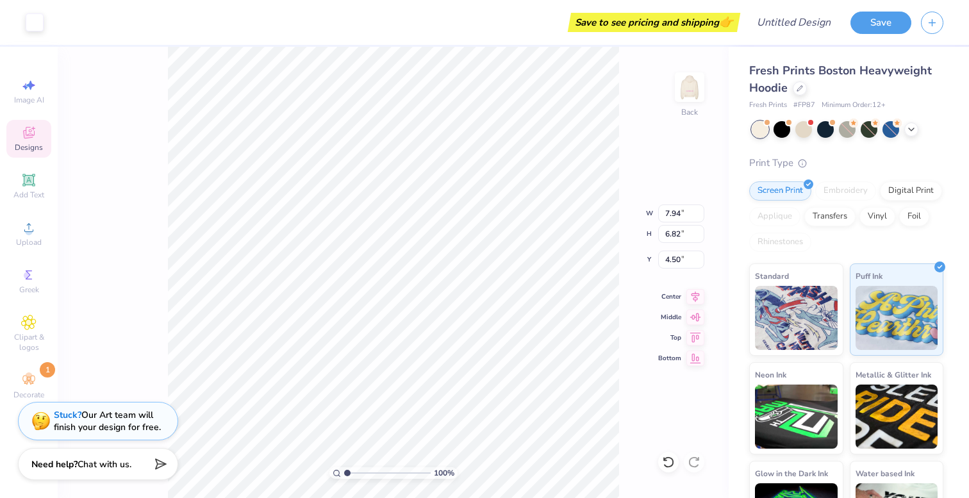
type input "4.50"
type input "9.39"
type input "8.07"
type input "3.24"
type input "11.03"
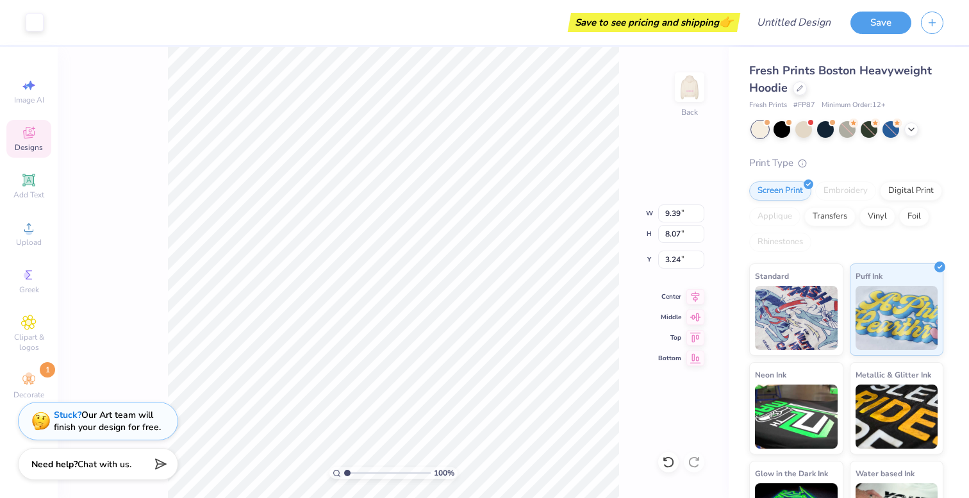
type input "9.47"
type input "2.01"
click at [785, 133] on div at bounding box center [781, 128] width 17 height 17
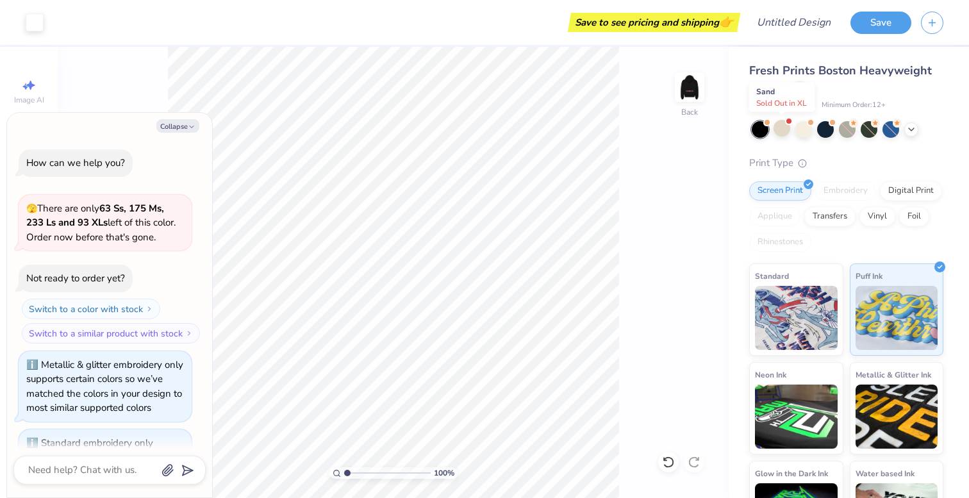
scroll to position [320, 0]
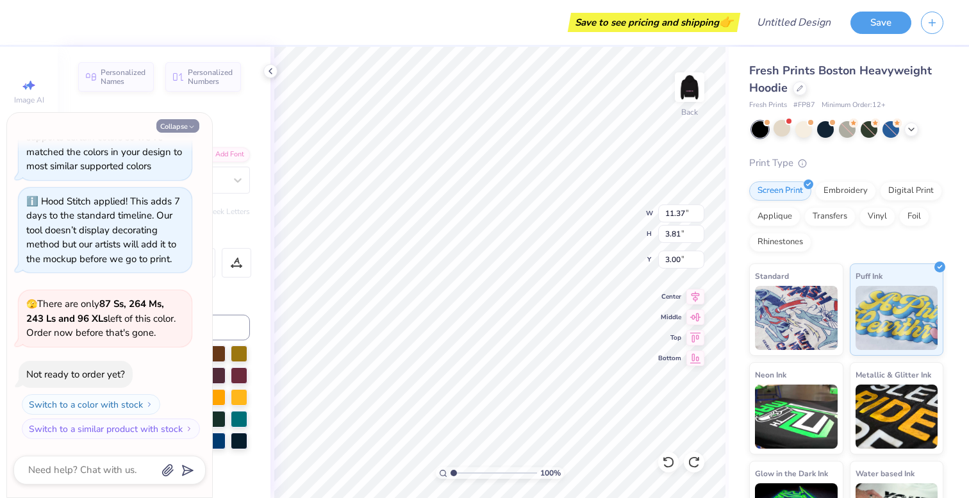
click at [190, 124] on icon "button" at bounding box center [192, 127] width 8 height 8
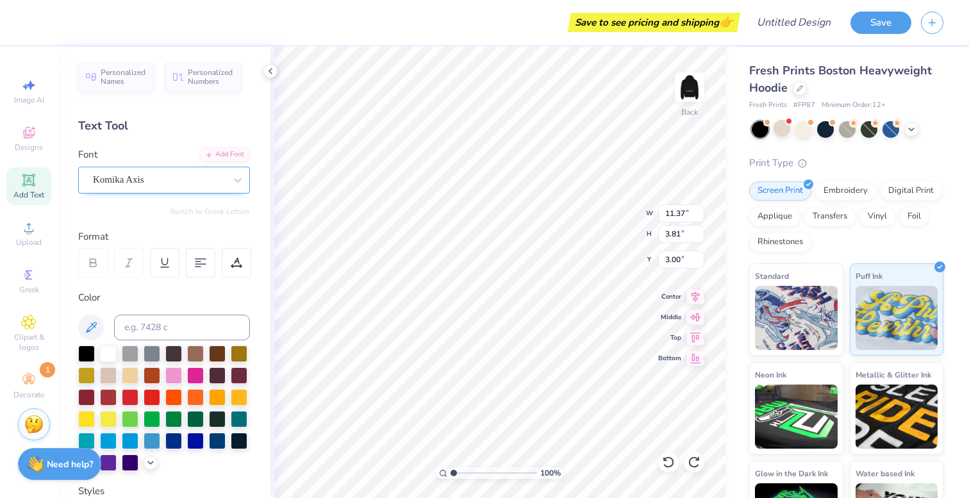
click at [191, 176] on div "Komika Axis" at bounding box center [159, 180] width 135 height 20
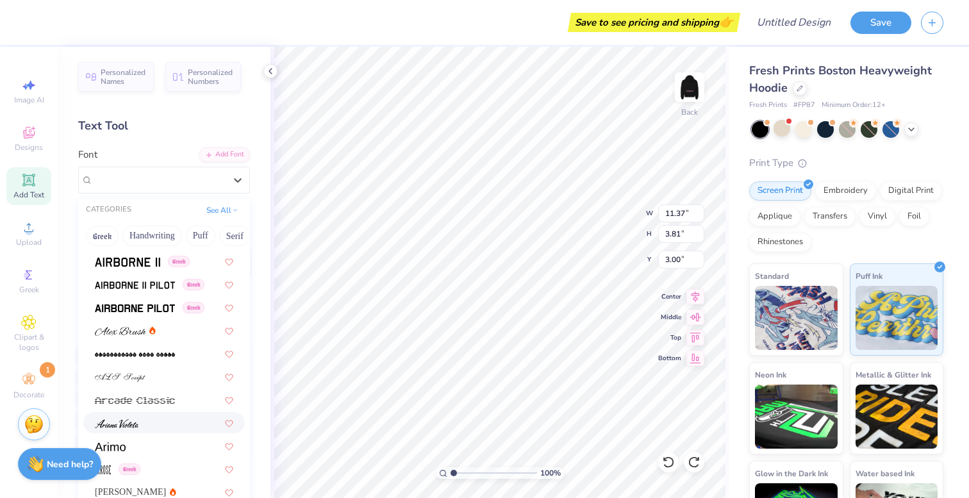
scroll to position [409, 0]
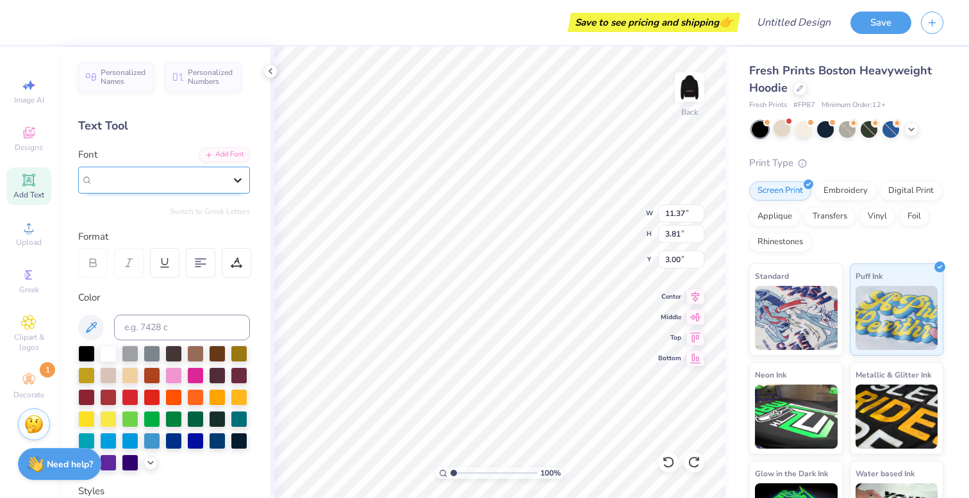
click at [235, 181] on icon at bounding box center [237, 180] width 13 height 13
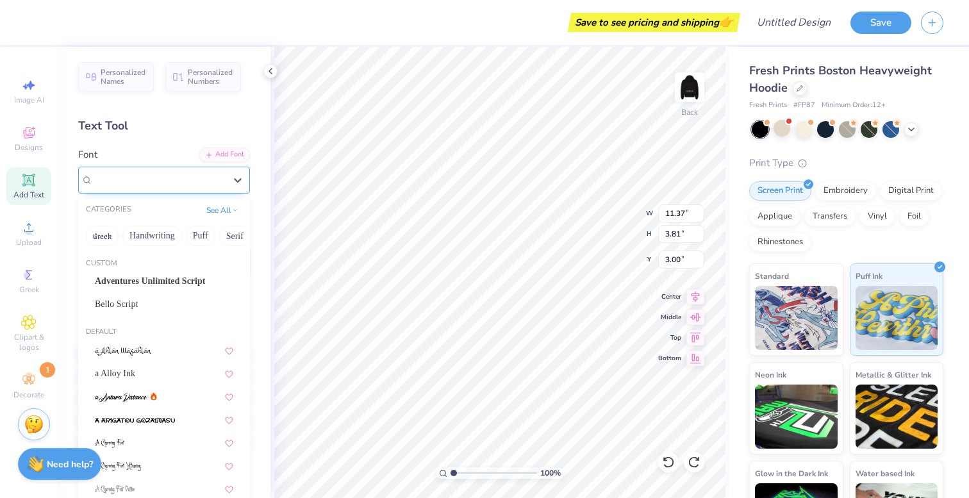
click at [207, 177] on div "Komika Axis" at bounding box center [159, 179] width 132 height 15
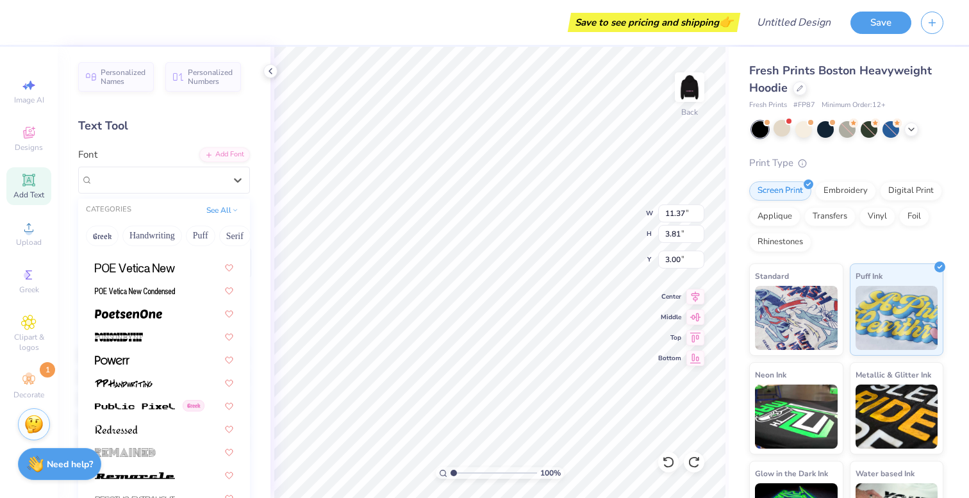
scroll to position [5485, 0]
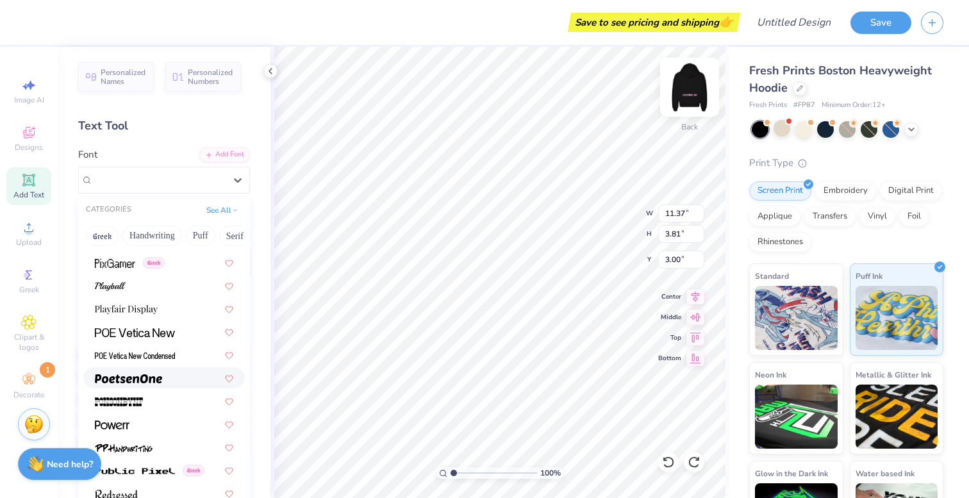
click at [683, 101] on img at bounding box center [689, 87] width 51 height 51
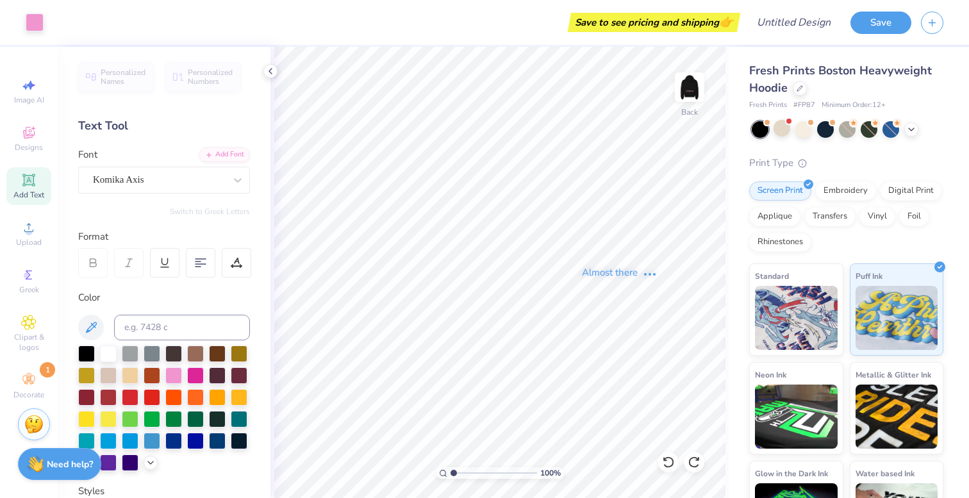
click at [643, 81] on div "Almost there" at bounding box center [619, 272] width 698 height 451
click at [637, 90] on div "Almost there" at bounding box center [619, 272] width 698 height 451
click at [785, 132] on div at bounding box center [781, 128] width 17 height 17
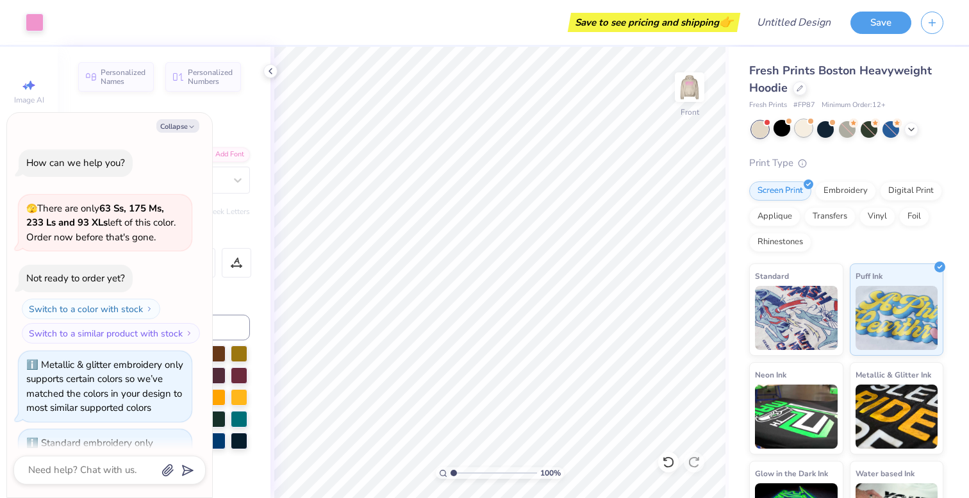
scroll to position [500, 0]
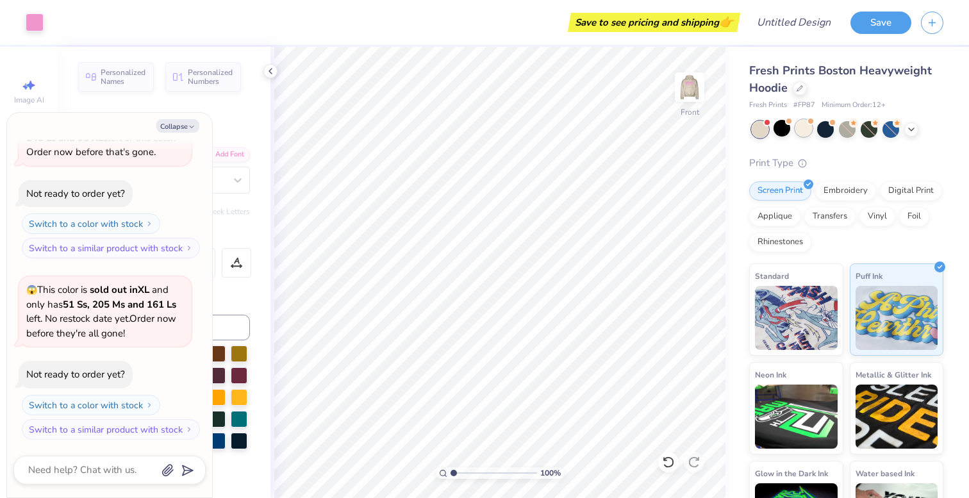
click at [798, 133] on div at bounding box center [803, 128] width 17 height 17
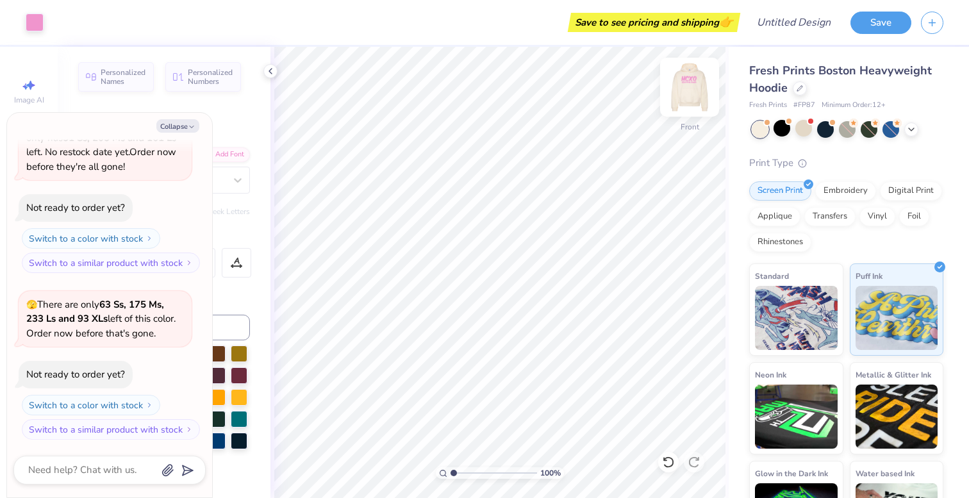
click at [694, 93] on img at bounding box center [689, 87] width 51 height 51
click at [696, 80] on img at bounding box center [689, 87] width 51 height 51
click at [189, 123] on icon "button" at bounding box center [192, 127] width 8 height 8
type textarea "x"
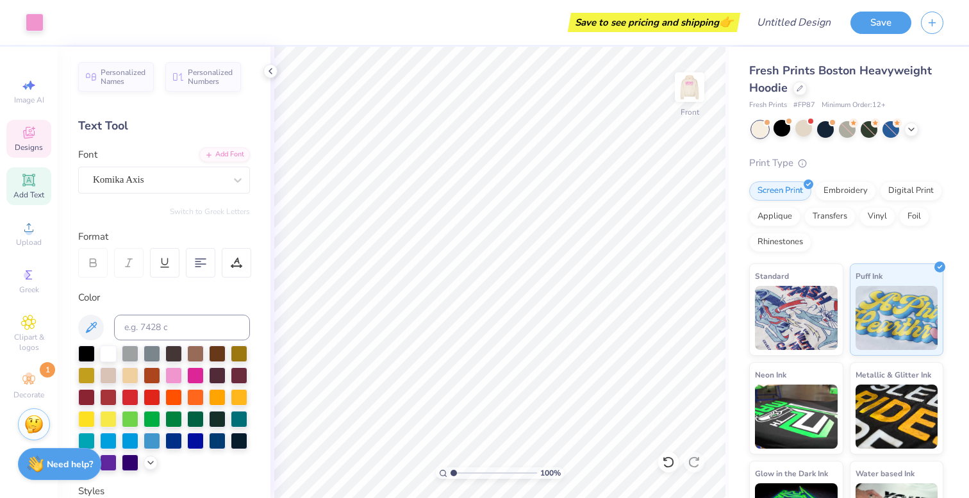
click at [27, 132] on icon at bounding box center [28, 132] width 15 height 15
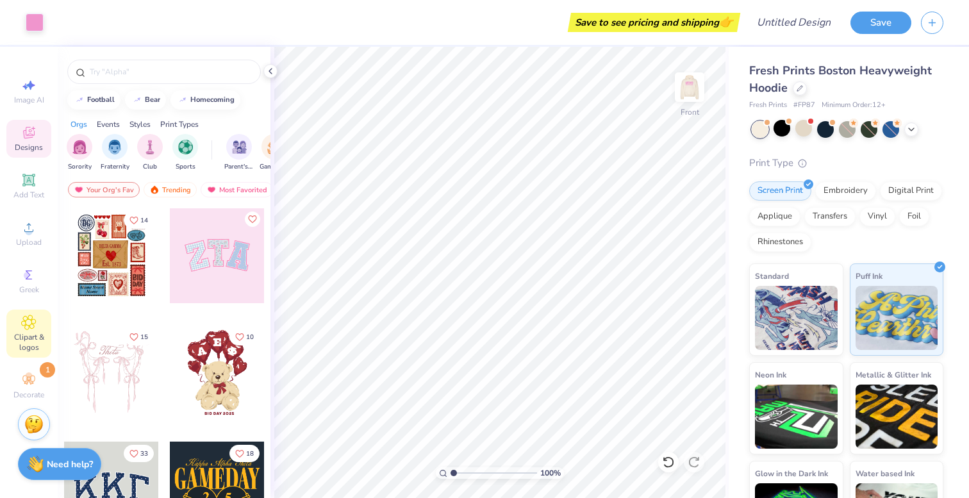
click at [28, 329] on icon at bounding box center [29, 322] width 14 height 14
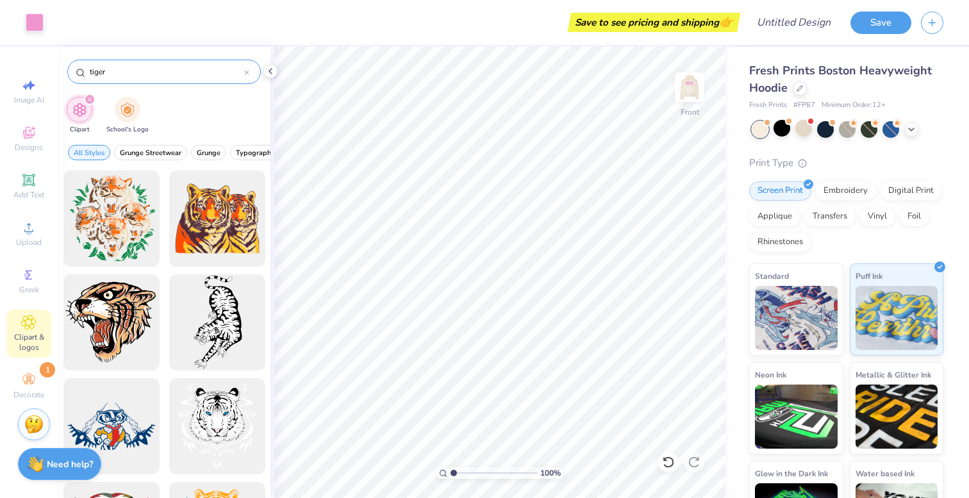
click at [104, 69] on input "tiger" at bounding box center [166, 71] width 156 height 13
type input "heart"
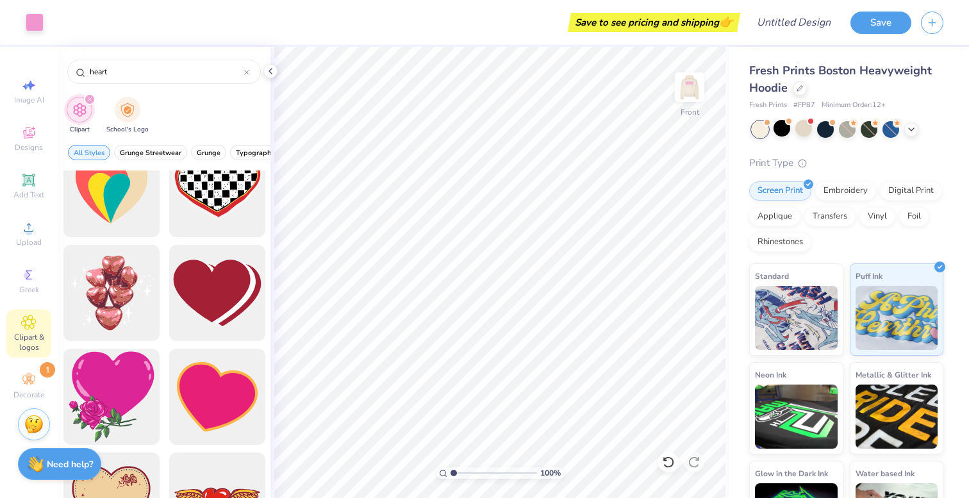
scroll to position [345, 0]
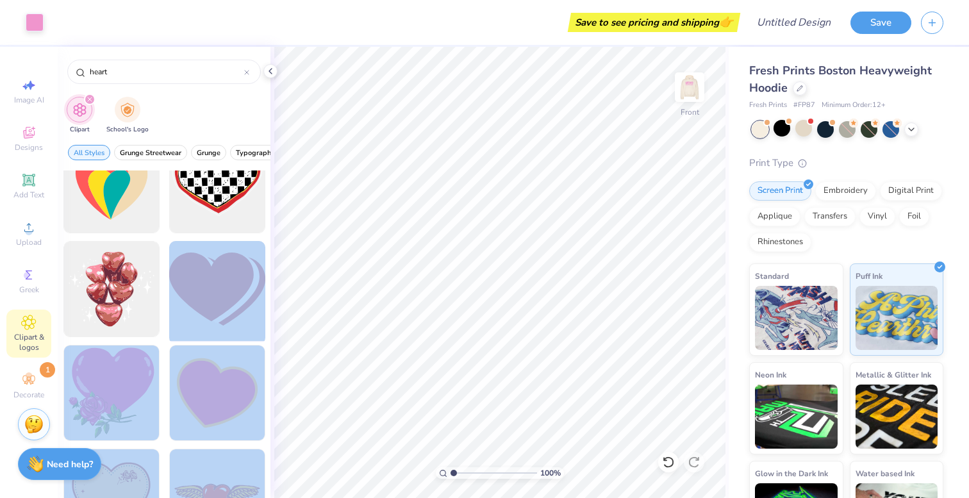
click at [509, 227] on div "Art colors Save to see pricing and shipping 👉 Design Title Save Image AI Design…" at bounding box center [484, 249] width 969 height 498
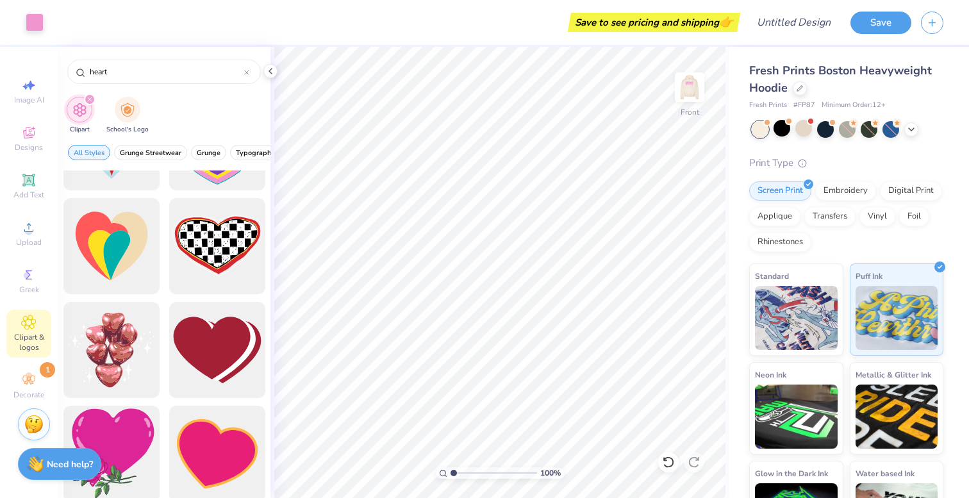
scroll to position [281, 0]
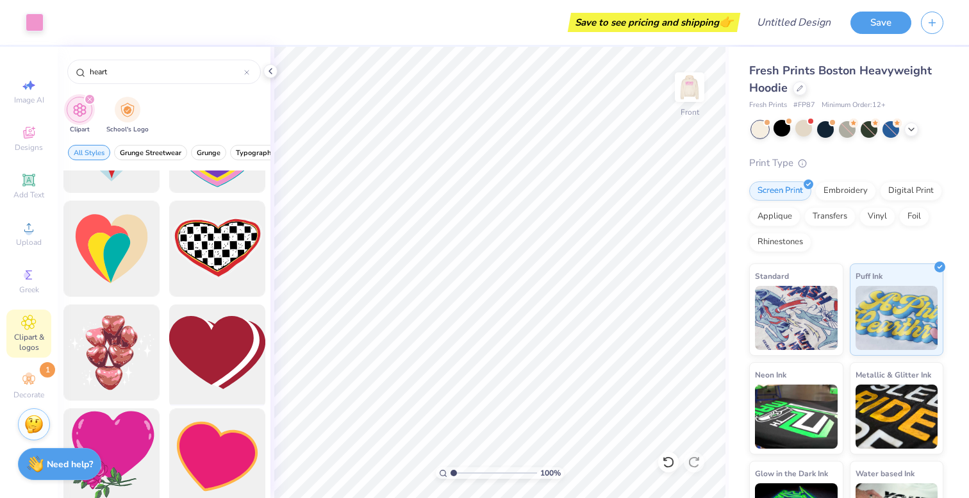
click at [205, 354] on div at bounding box center [217, 353] width 106 height 106
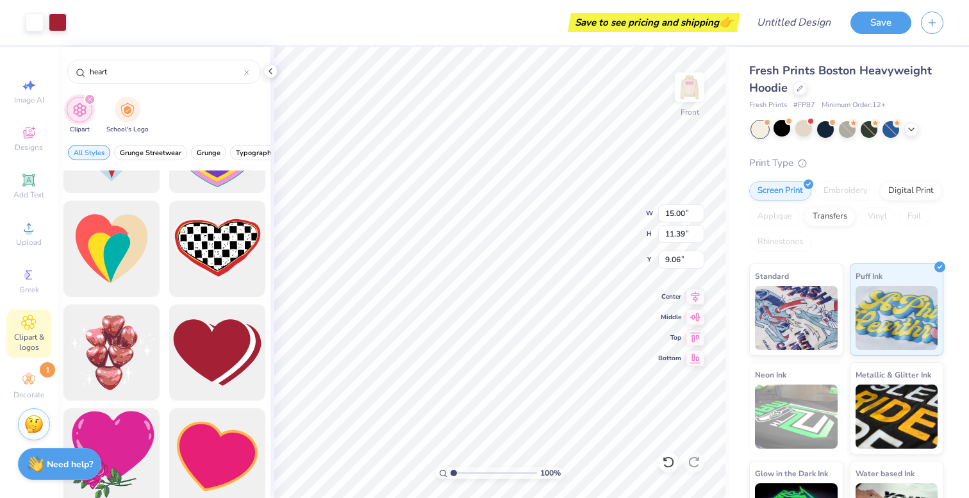
type input "10.13"
type input "7.69"
type input "7.06"
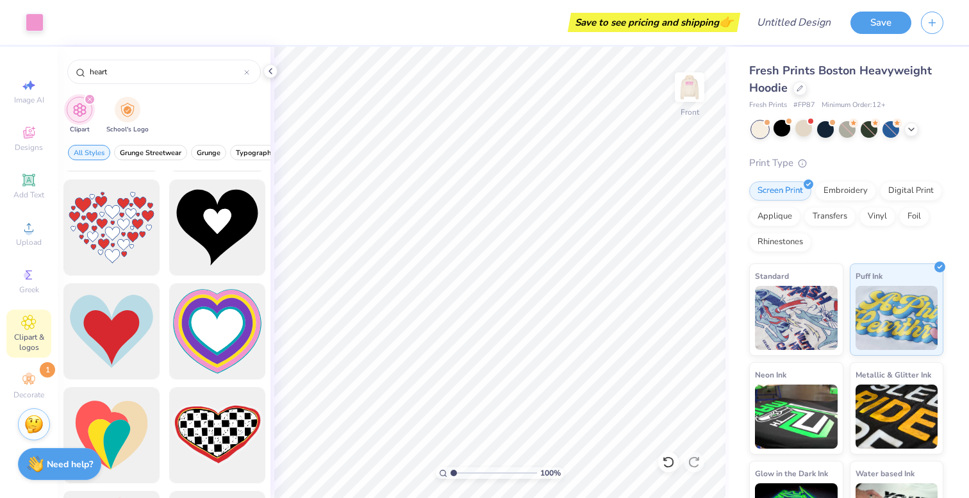
scroll to position [0, 0]
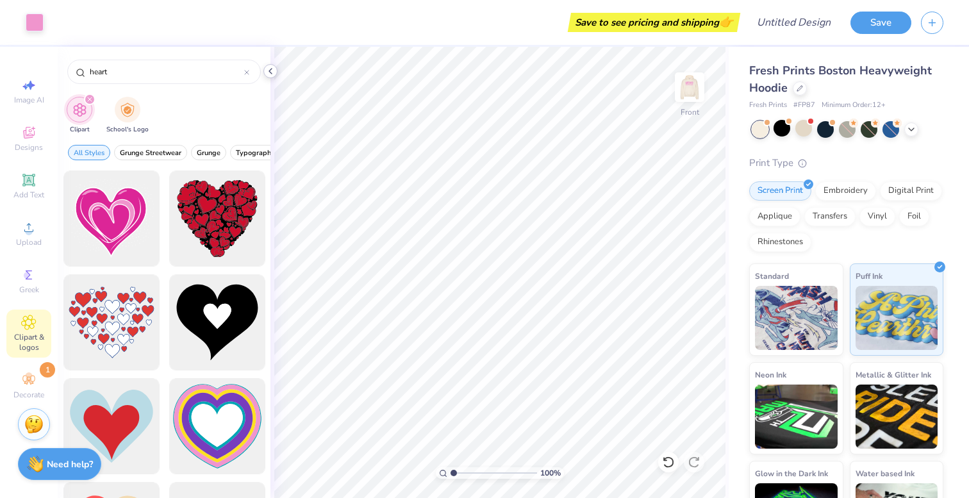
click at [273, 72] on icon at bounding box center [270, 71] width 10 height 10
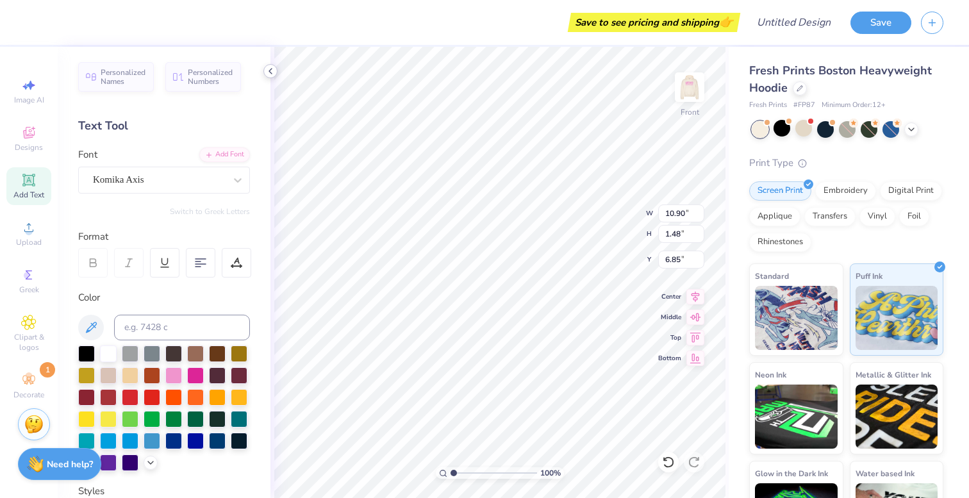
type input "6.85"
click at [682, 95] on img at bounding box center [689, 87] width 51 height 51
click at [682, 95] on img at bounding box center [690, 87] width 26 height 26
click at [693, 94] on img at bounding box center [689, 87] width 51 height 51
click at [214, 241] on div "Format" at bounding box center [164, 236] width 173 height 15
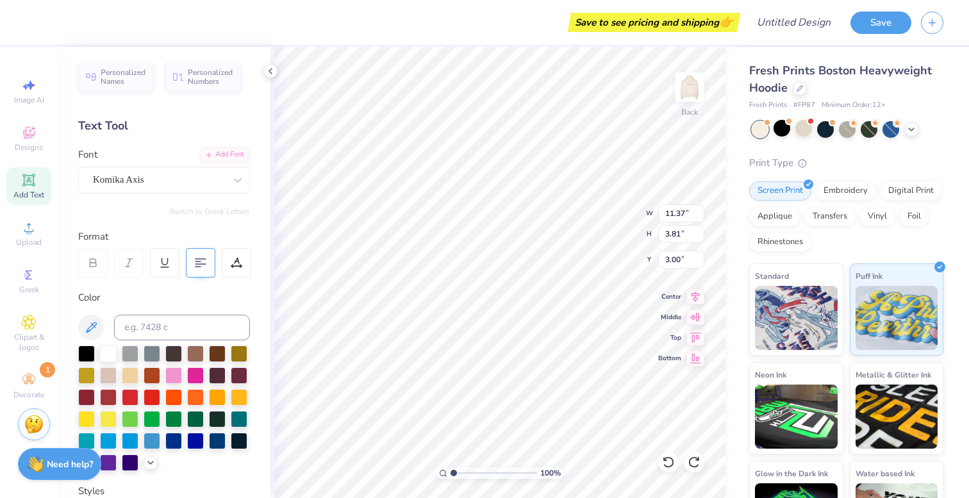
click at [206, 263] on div at bounding box center [200, 262] width 29 height 29
click at [210, 260] on div at bounding box center [200, 262] width 29 height 29
type input "11.37"
type input "3.81"
type input "3.00"
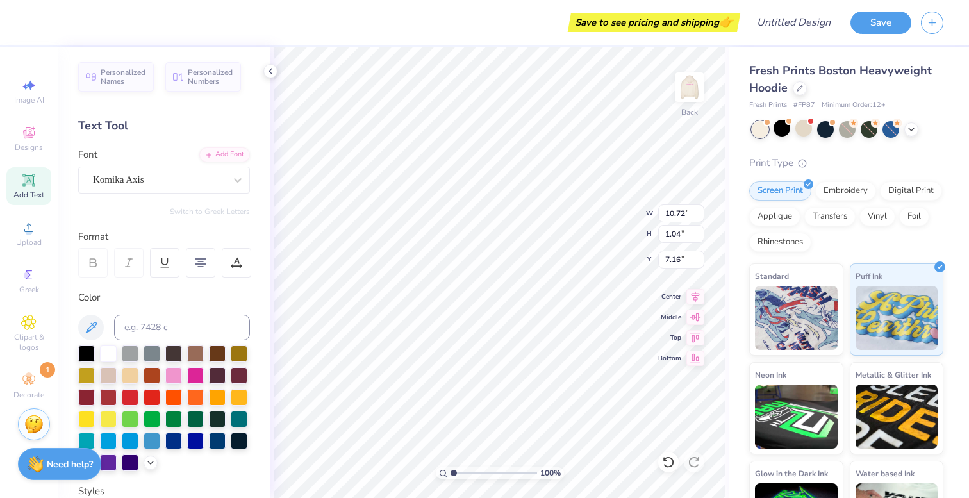
type input "7.09"
type input "2.05"
type input "5.91"
type input "1.98"
type input "3.00"
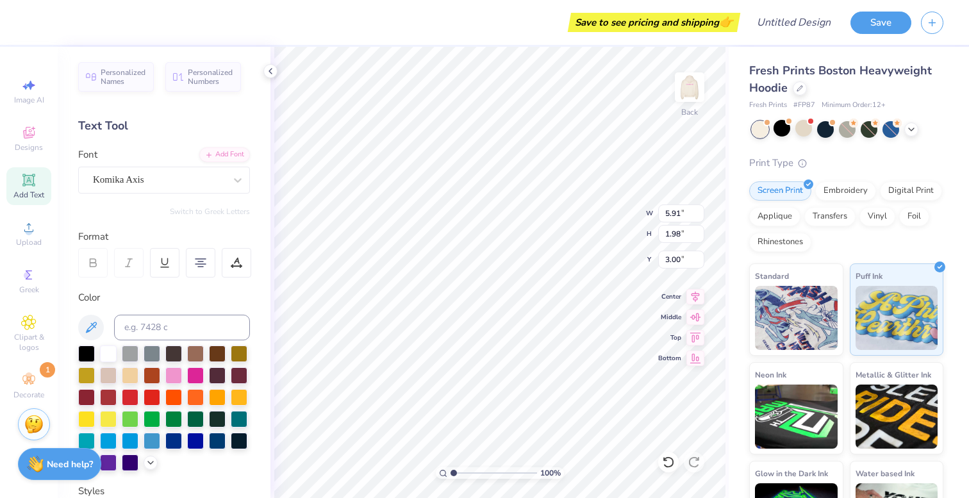
type input "10.72"
type input "1.04"
type input "7.22"
type input "5.91"
type input "1.98"
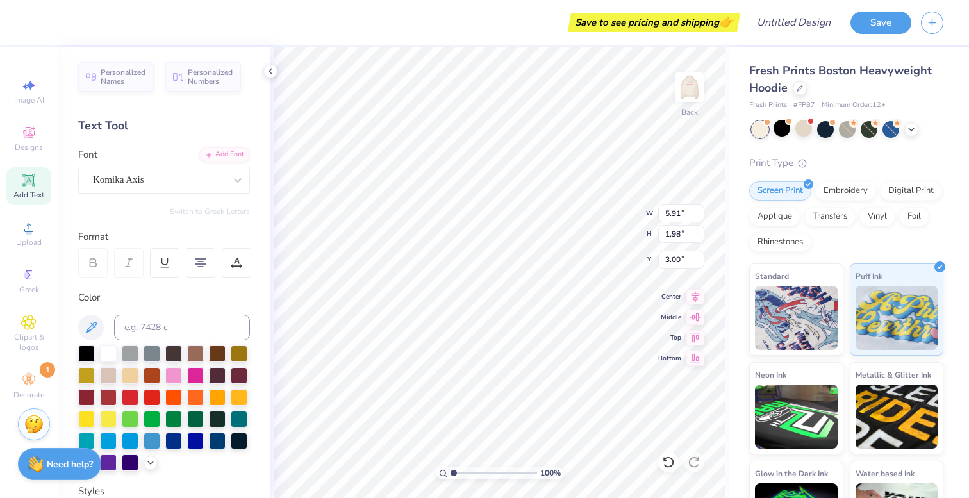
type input "3.74"
type input "10.72"
type input "1.04"
type input "6.23"
click at [201, 191] on div "Komika Axis" at bounding box center [164, 180] width 172 height 27
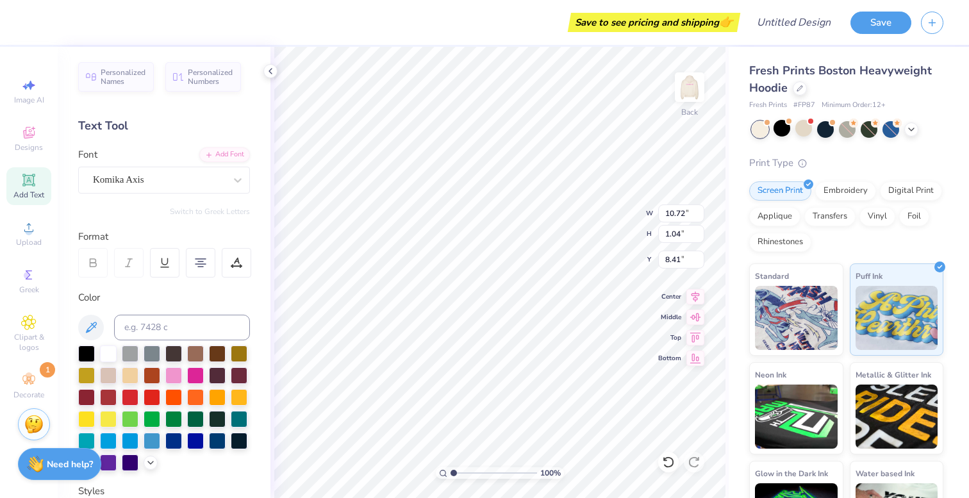
type input "8.41"
type input "7.85"
type input "5.91"
type input "1.98"
type input "3.74"
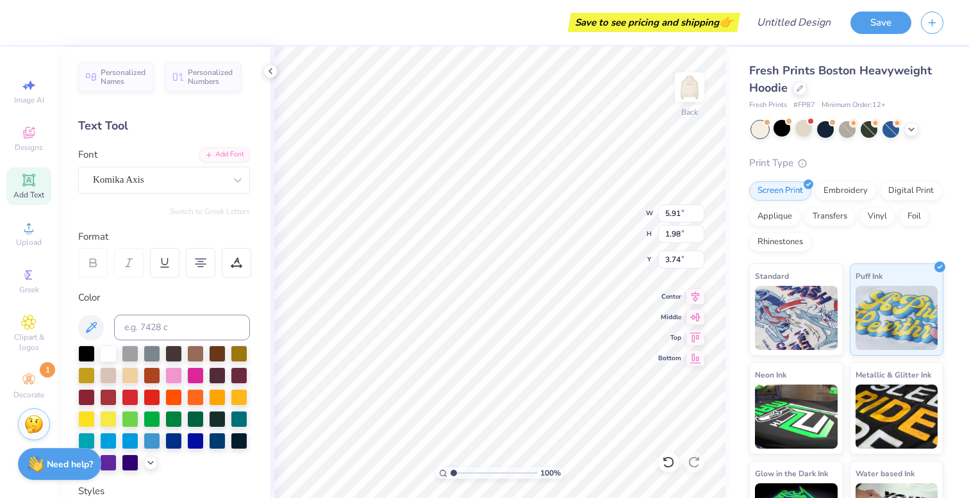
type input "5.64"
type input "1.89"
type input "3.55"
type input "5.79"
type input "1.94"
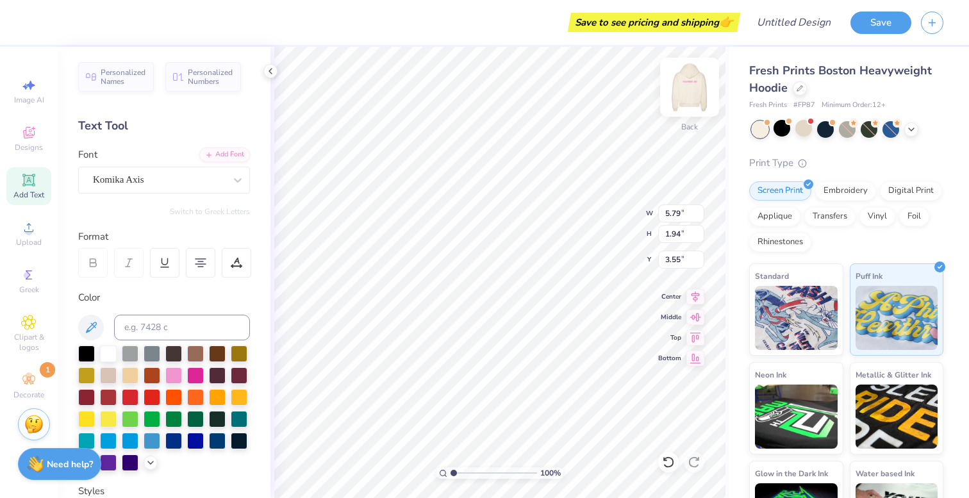
type input "10.72"
type input "1.04"
type input "6.23"
type input "5.79"
type input "1.94"
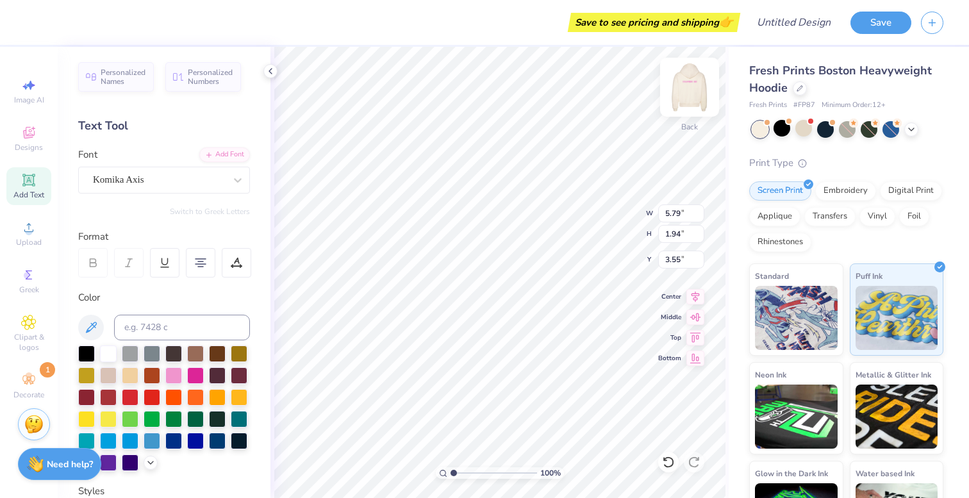
type input "3.73"
type input "10.72"
type input "1.04"
type input "6.23"
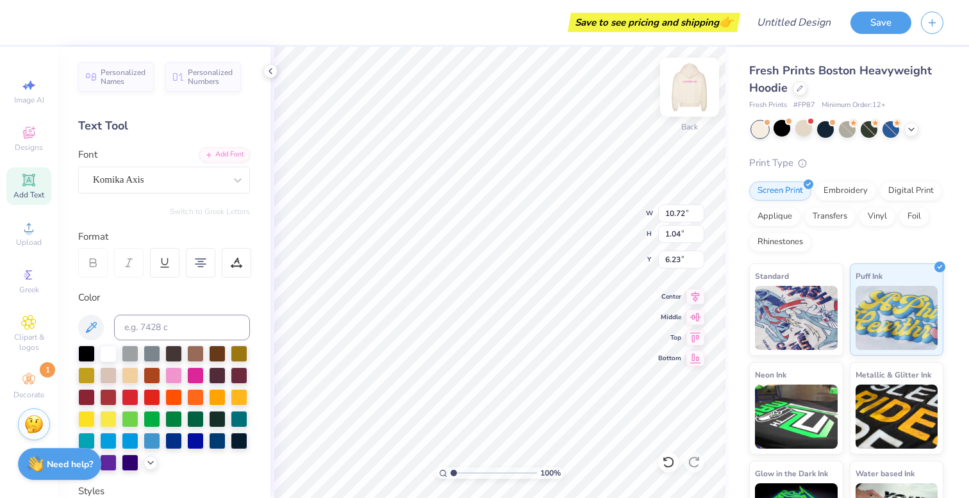
type textarea "EXECUTIVE"
type input "3.00"
type input "6.30"
type input "1.04"
type input "6.23"
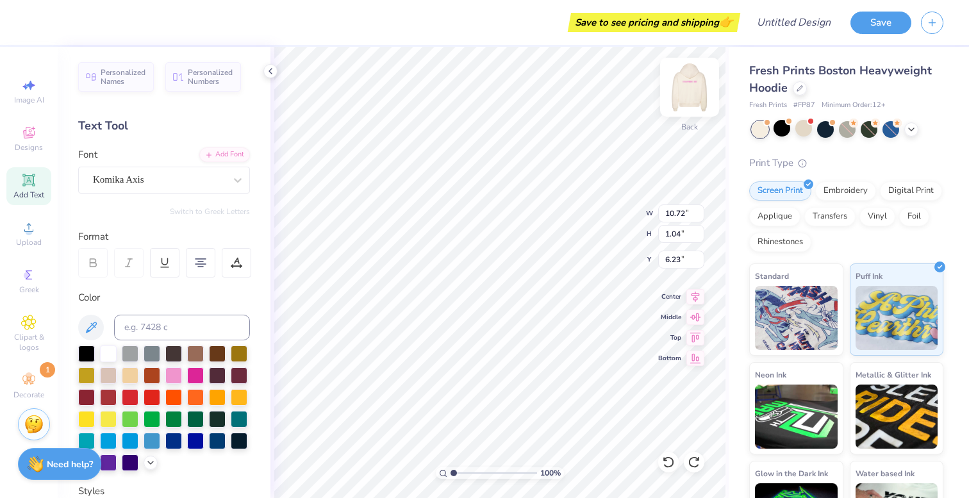
type input "5.79"
type input "1.94"
type input "3.55"
type input "10.72"
type input "1.04"
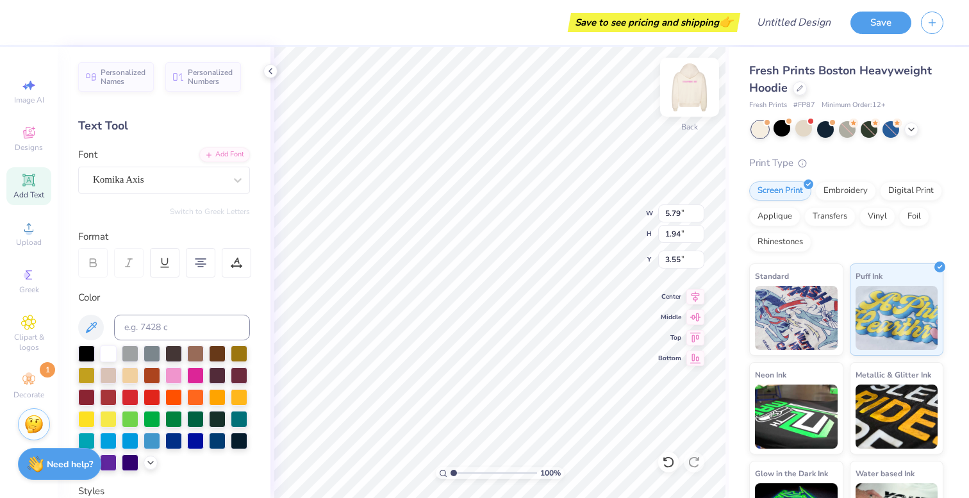
type input "6.23"
type input "8.51"
type input "2.85"
type input "2.64"
type input "11.00"
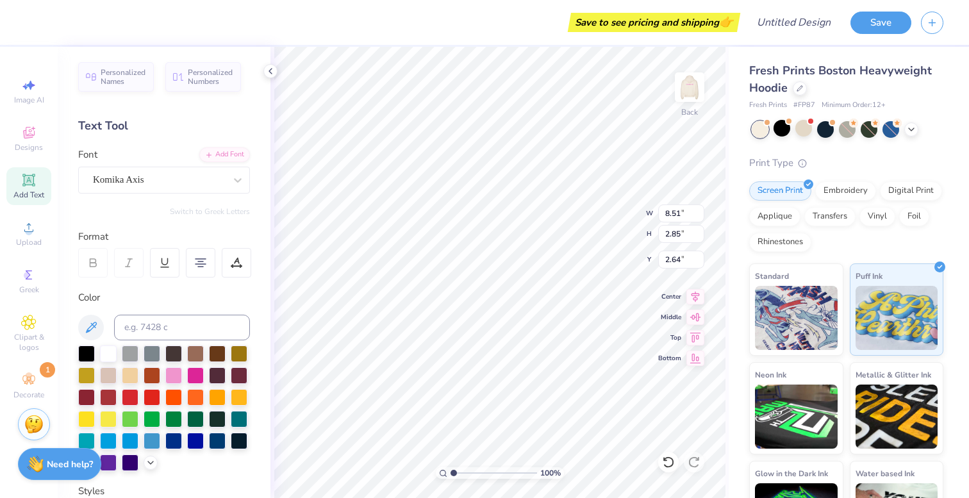
type input "3.68"
type input "2.22"
type input "7.77"
type input "11.00"
type input "3.68"
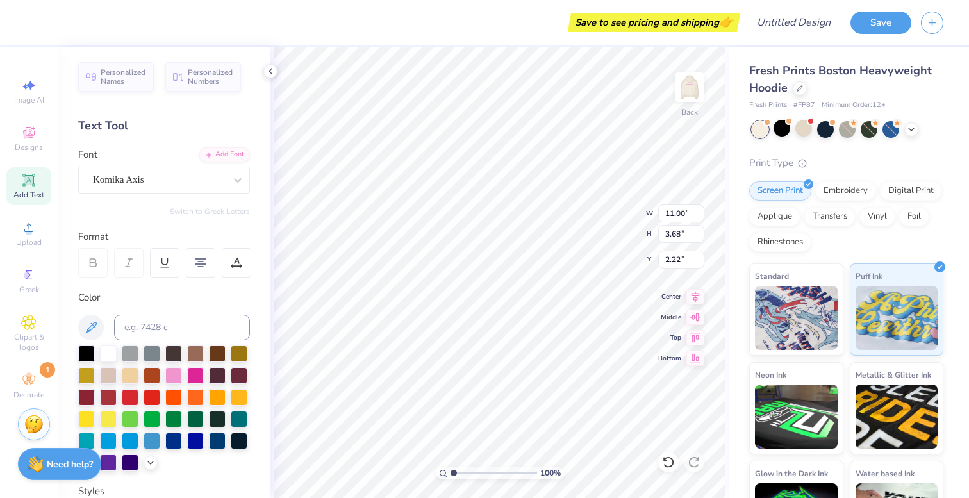
type input "3.68"
type input "3.63"
type input "10.72"
type input "1.04"
type input "7.64"
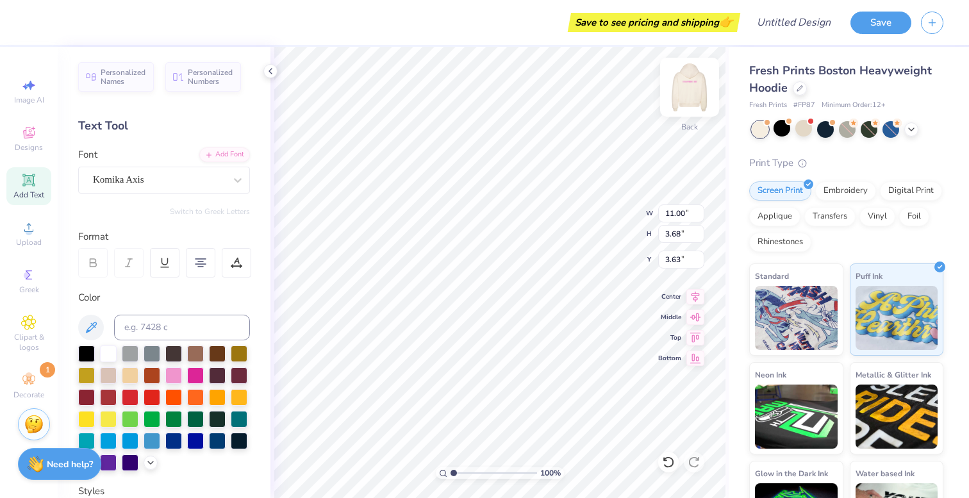
click at [688, 96] on img at bounding box center [689, 87] width 51 height 51
type input "13.27"
type input "12.08"
type input "6.81"
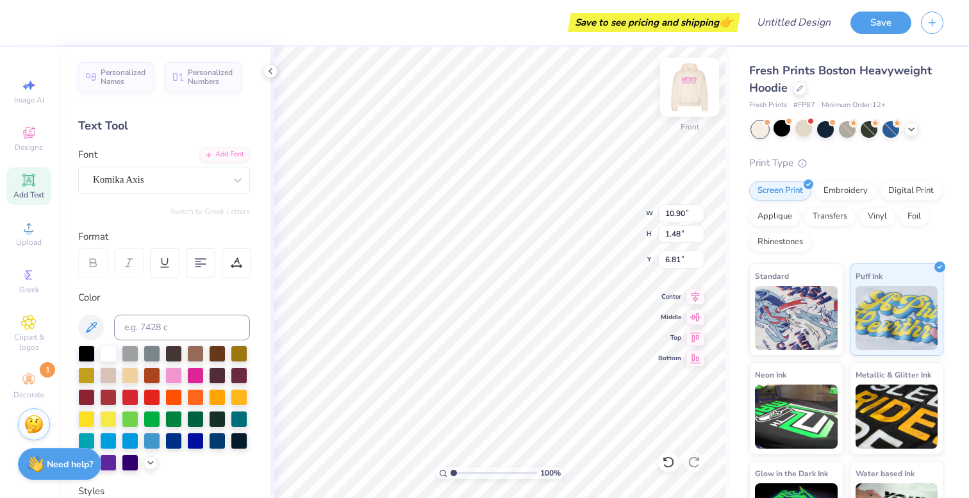
scroll to position [0, 1]
type textarea "est. 2021"
type input "14.07"
type input "10.90"
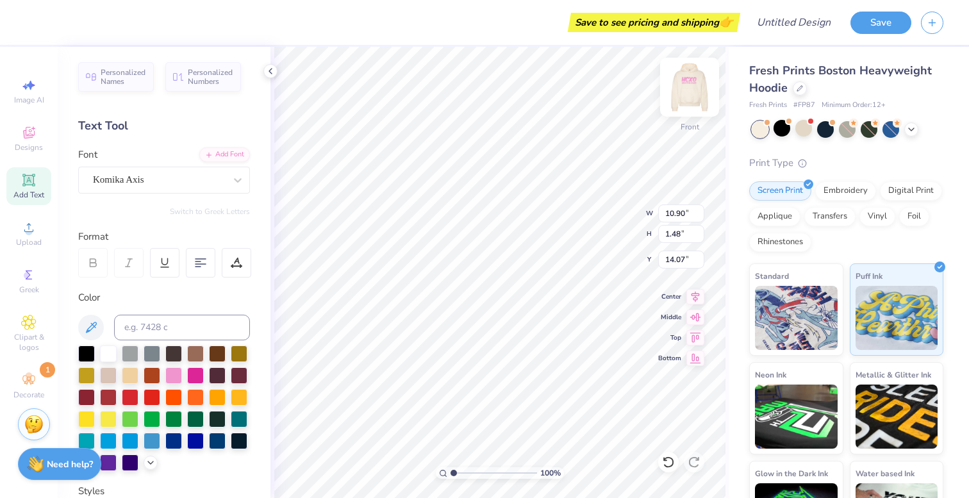
type input "1.48"
type input "8.46"
type input "12.59"
type input "15.62"
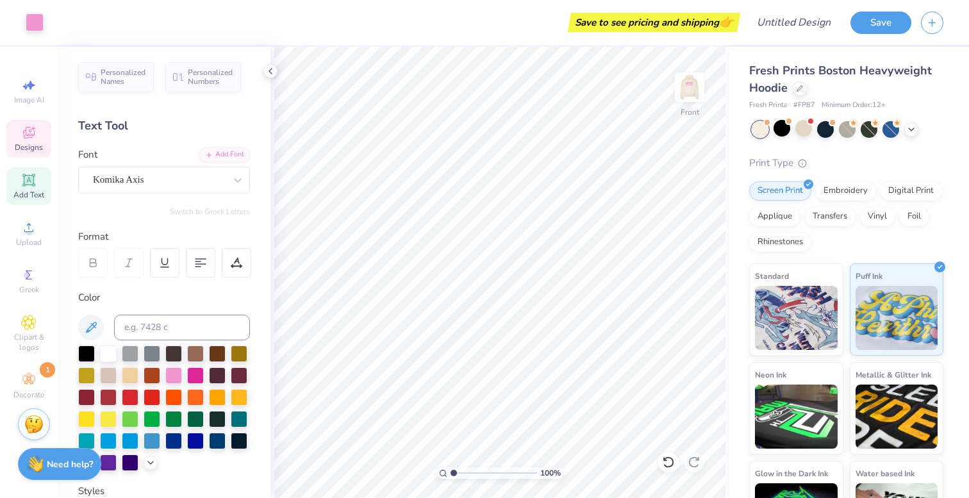
click at [19, 135] on div "Designs" at bounding box center [28, 139] width 45 height 38
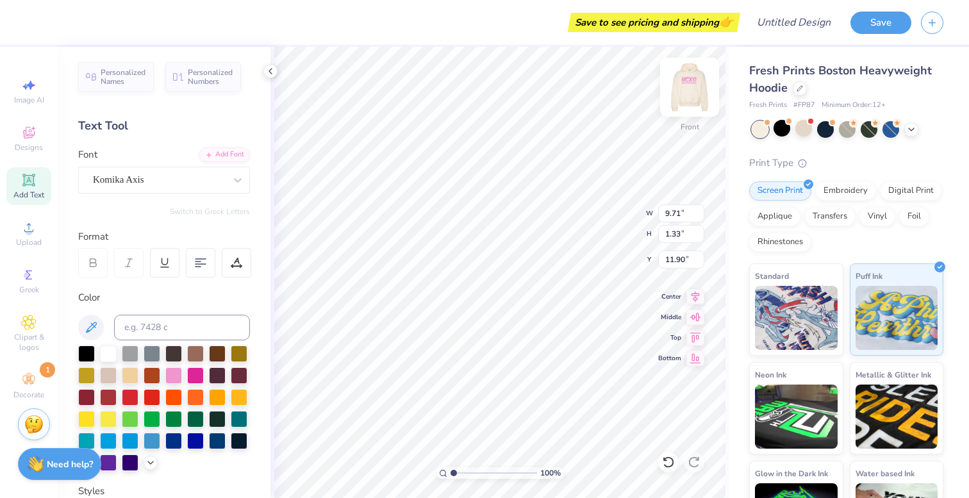
click at [676, 102] on div at bounding box center [689, 87] width 59 height 59
click at [680, 94] on img at bounding box center [689, 87] width 51 height 51
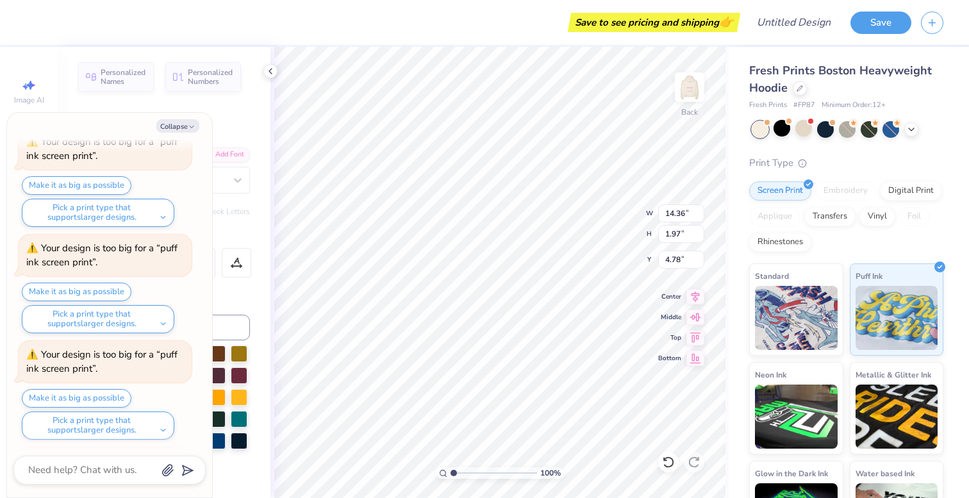
scroll to position [1412, 0]
click at [596, 236] on div "100 % Back W 14.36 14.36 " H 1.97 1.97 " Y 4.43 4.43 " Center Middle Top Bottom" at bounding box center [499, 272] width 458 height 451
click at [194, 124] on icon "button" at bounding box center [192, 127] width 8 height 8
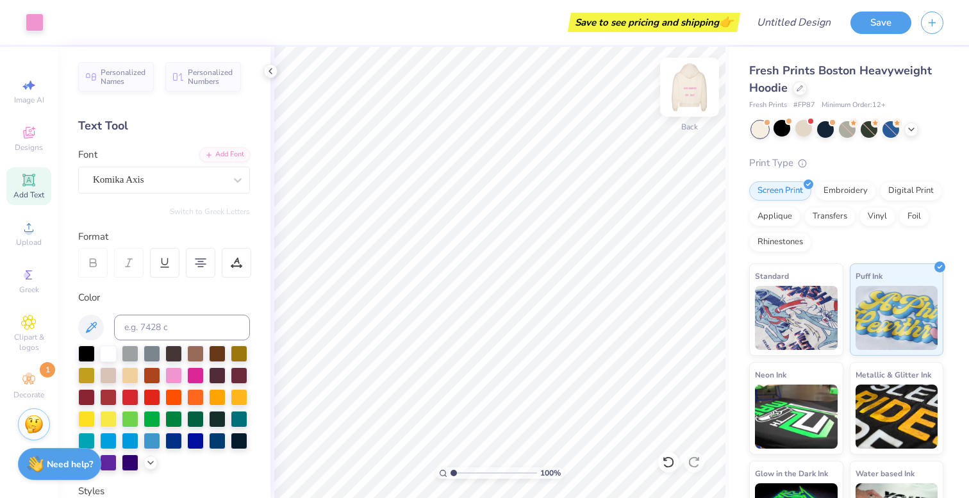
click at [699, 98] on img at bounding box center [689, 87] width 51 height 51
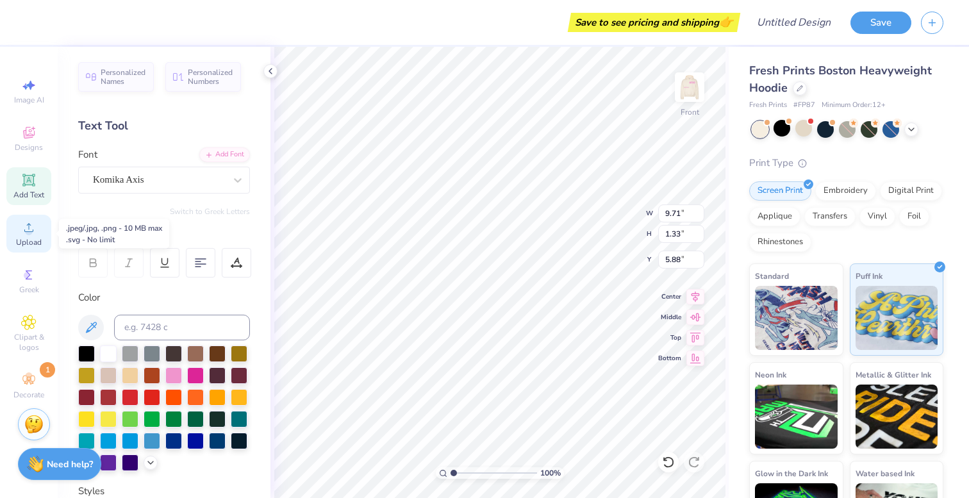
click at [45, 242] on div "Upload" at bounding box center [28, 234] width 45 height 38
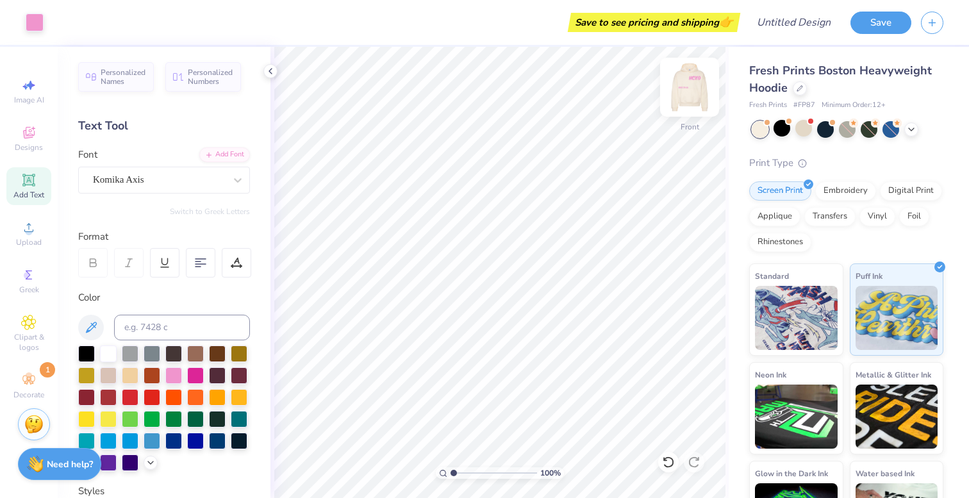
click at [696, 86] on img at bounding box center [689, 87] width 51 height 51
